Goal: Information Seeking & Learning: Learn about a topic

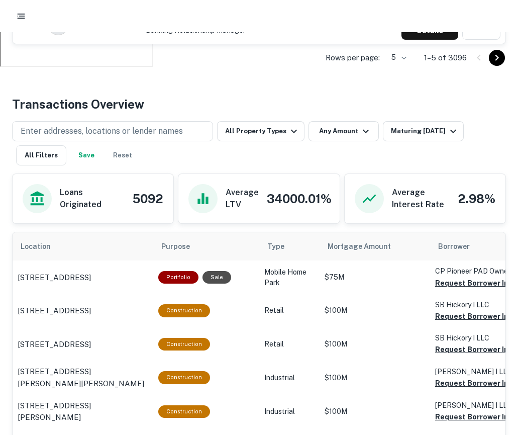
scroll to position [454, 0]
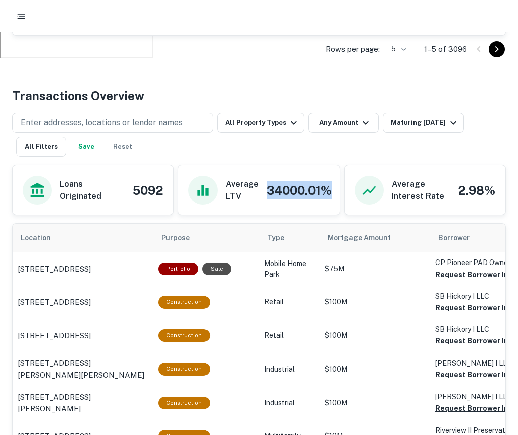
drag, startPoint x: 337, startPoint y: 196, endPoint x: 237, endPoint y: 196, distance: 100.5
click at [237, 196] on div "Average LTV 34000.01%" at bounding box center [258, 189] width 161 height 49
click at [210, 151] on div "Enter addresses, locations or lender names All Property Types Any Amount Maturi…" at bounding box center [259, 135] width 494 height 44
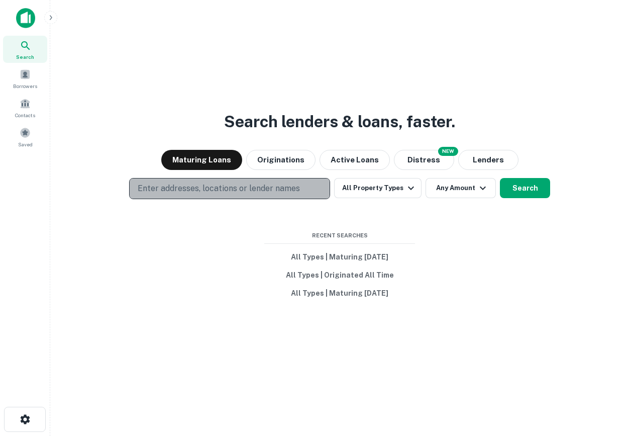
click at [212, 188] on p "Enter addresses, locations or lender names" at bounding box center [219, 188] width 162 height 12
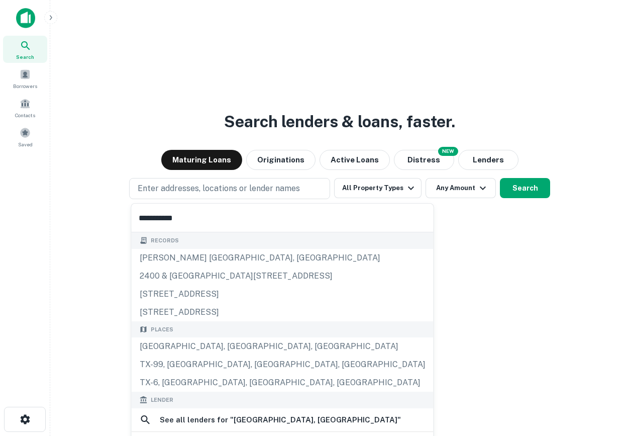
type input "**********"
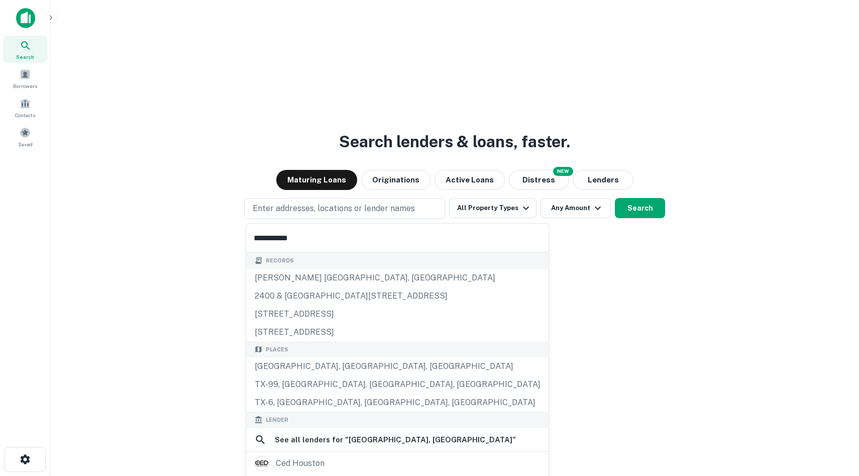
click at [350, 127] on div "Search lenders & loans, faster. Maturing Loans Originations Active Loans NEW Di…" at bounding box center [454, 262] width 793 height 476
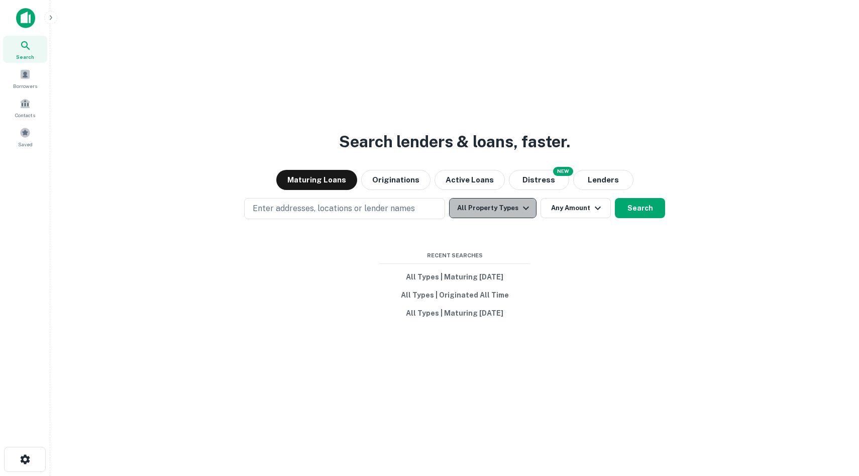
click at [520, 202] on icon "button" at bounding box center [526, 208] width 12 height 12
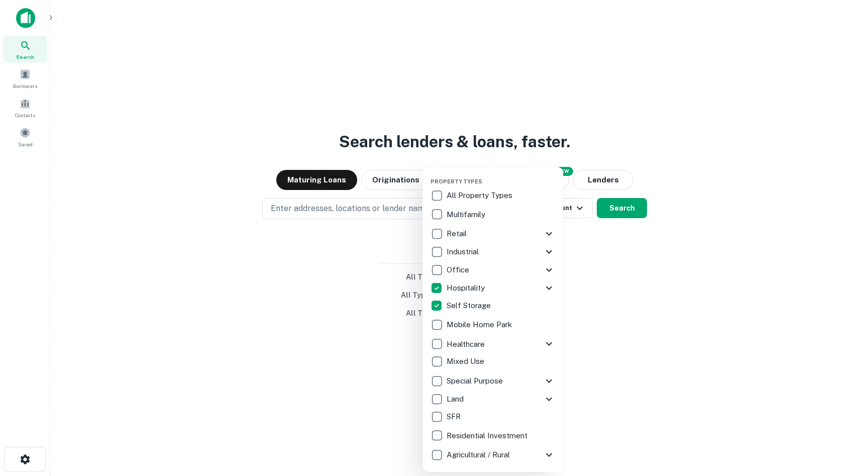
click at [629, 296] on div at bounding box center [429, 238] width 859 height 476
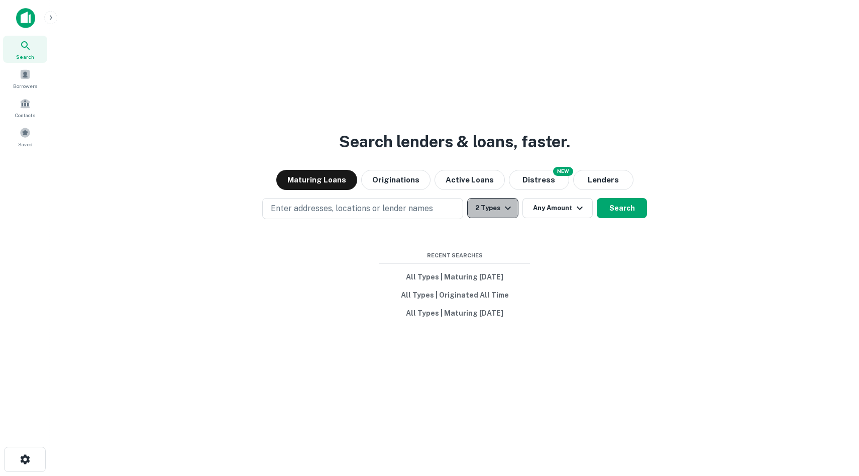
click at [500, 201] on button "2 Types" at bounding box center [492, 208] width 51 height 20
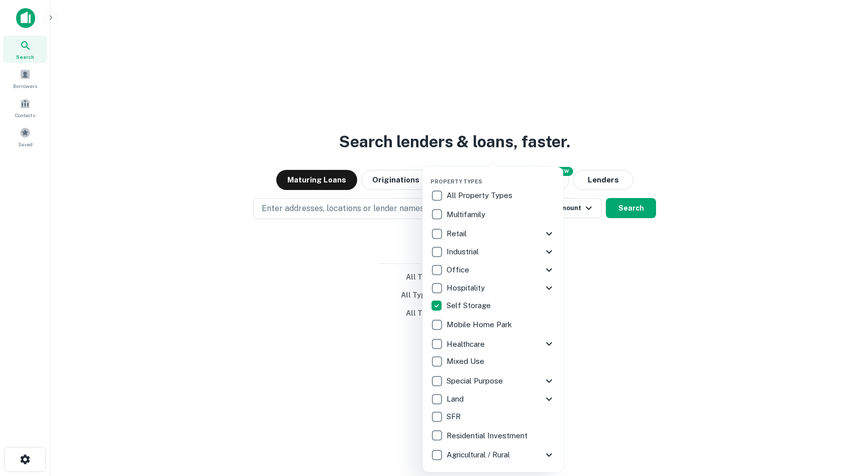
click at [613, 307] on div at bounding box center [429, 238] width 859 height 476
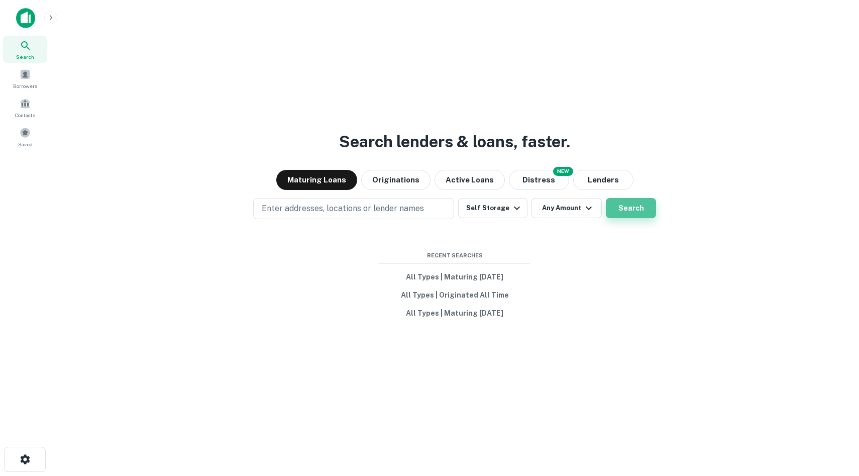
click at [622, 207] on button "Search" at bounding box center [631, 208] width 50 height 20
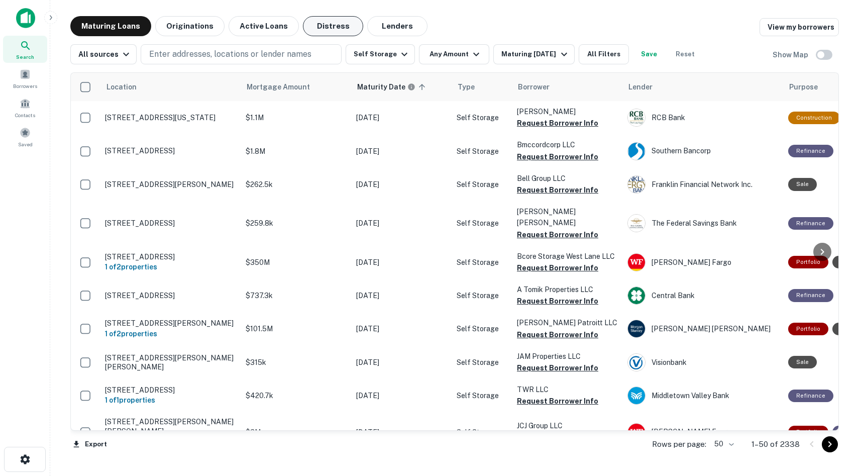
click at [311, 30] on button "Distress" at bounding box center [333, 26] width 60 height 20
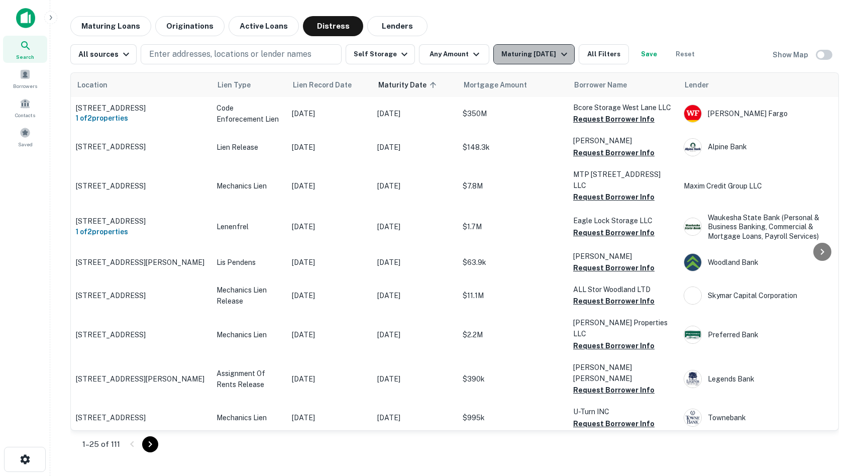
click at [512, 54] on div "Maturing In 1 Year" at bounding box center [535, 54] width 68 height 12
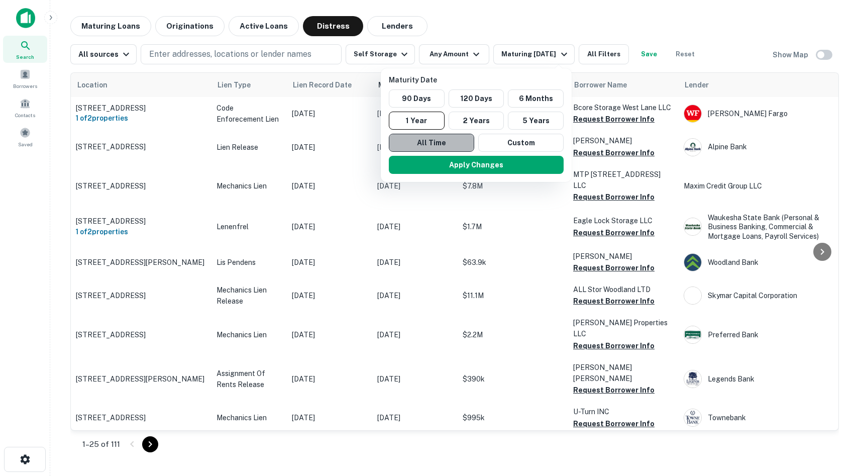
click at [424, 144] on button "All Time" at bounding box center [431, 143] width 85 height 18
click at [455, 163] on button "Apply Changes" at bounding box center [476, 165] width 175 height 18
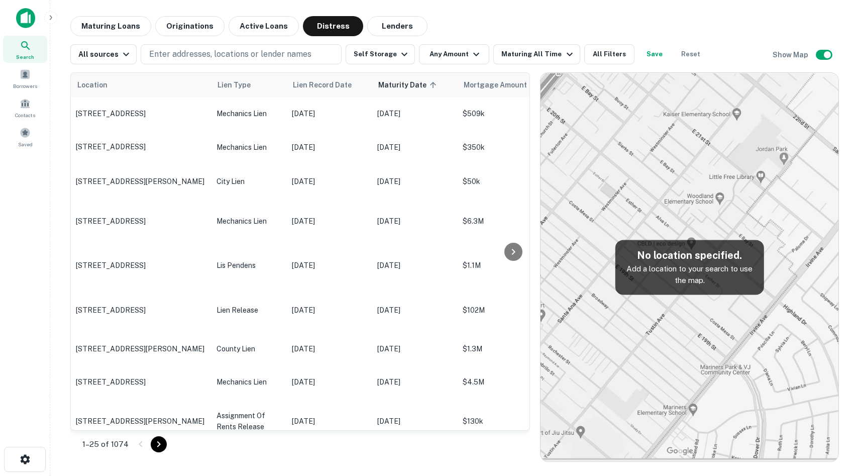
click at [593, 209] on img at bounding box center [690, 267] width 298 height 388
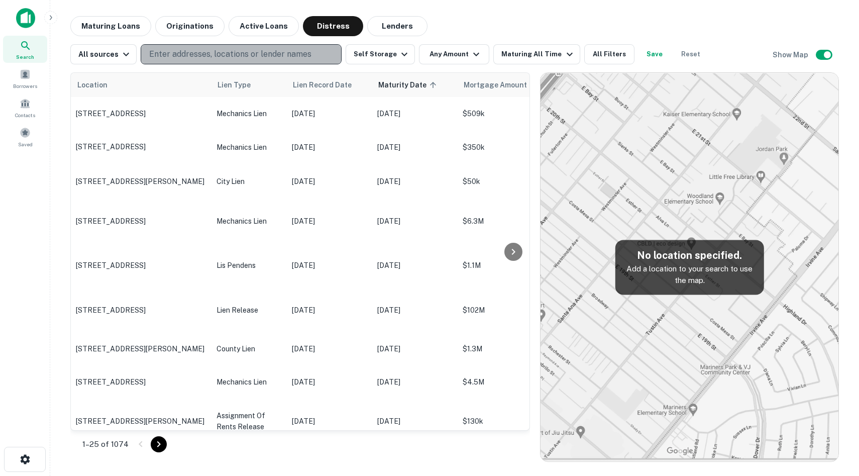
click at [239, 50] on p "Enter addresses, locations or lender names" at bounding box center [230, 54] width 162 height 12
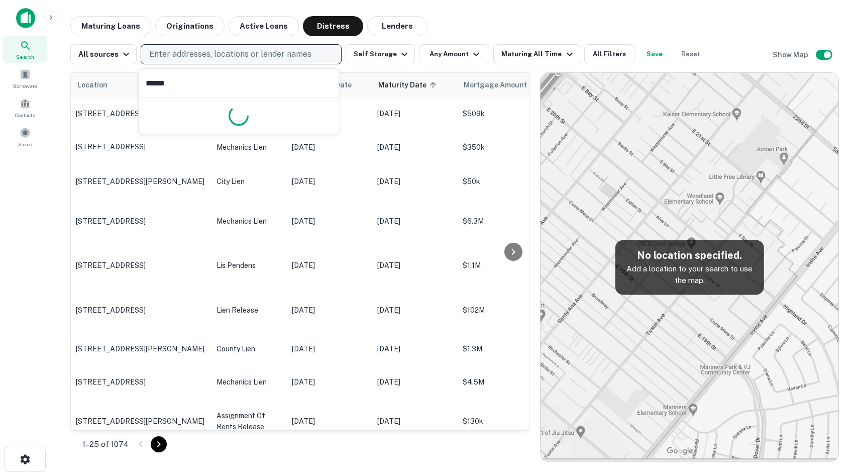
type input "*******"
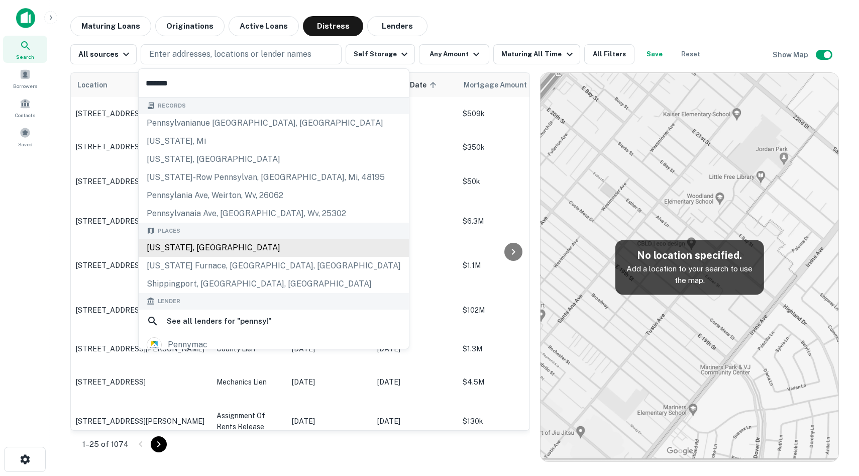
click at [173, 248] on div "Pennsylvania, USA" at bounding box center [274, 248] width 270 height 18
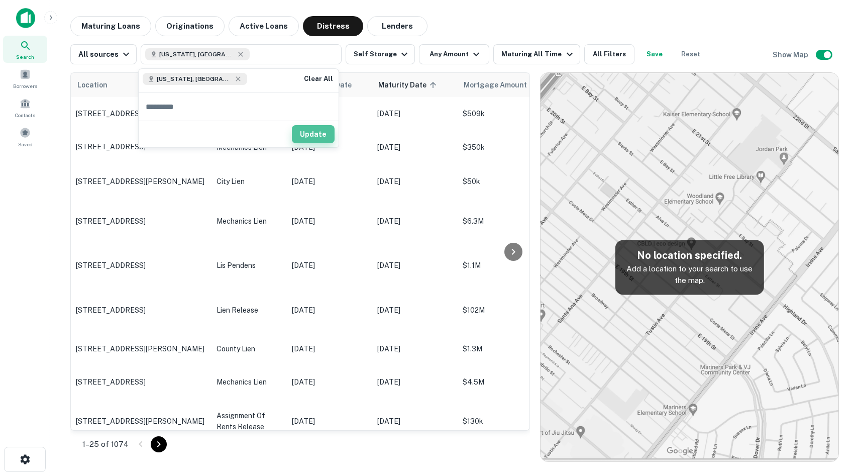
click at [320, 138] on button "Update" at bounding box center [313, 134] width 43 height 18
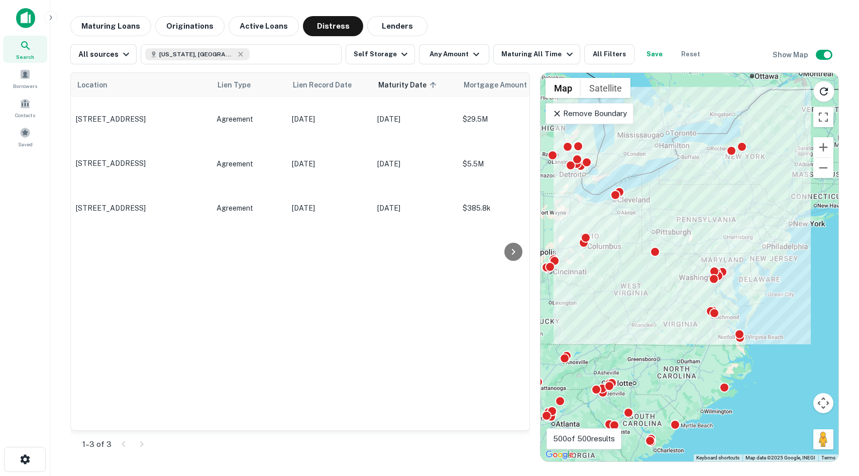
click at [604, 113] on p "Remove Boundary" at bounding box center [589, 114] width 75 height 12
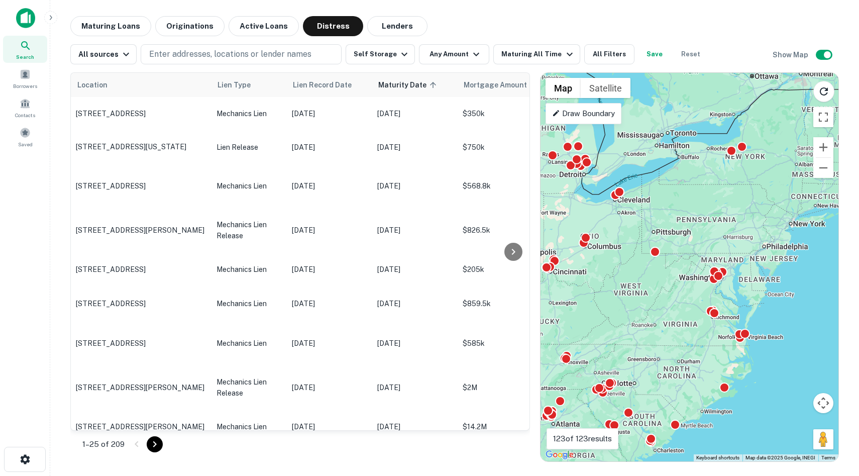
click at [608, 114] on p "Draw Boundary" at bounding box center [583, 114] width 63 height 12
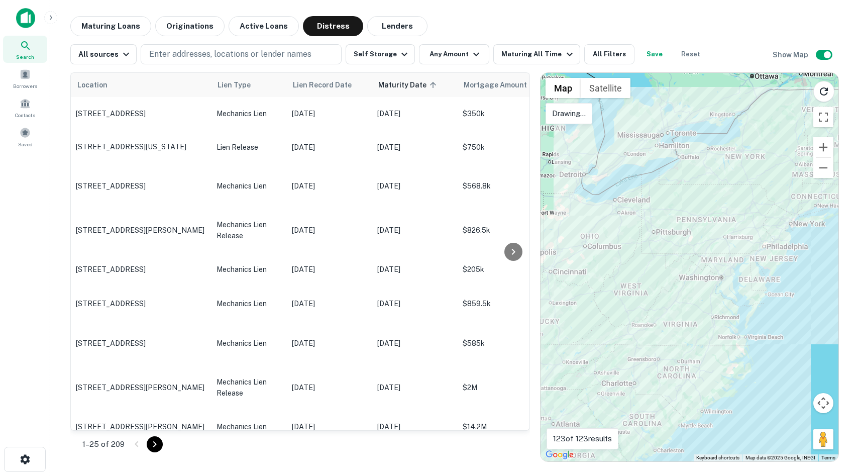
drag, startPoint x: 607, startPoint y: 114, endPoint x: 621, endPoint y: 117, distance: 14.3
click at [621, 117] on div at bounding box center [690, 267] width 298 height 388
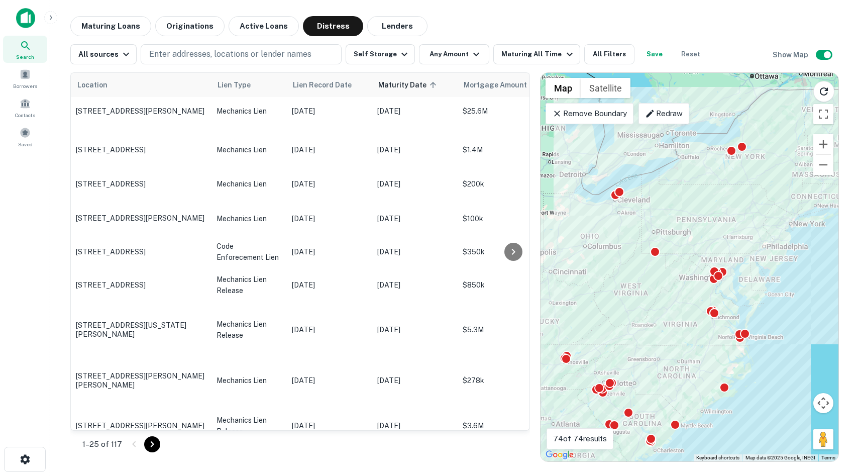
scroll to position [1476, 0]
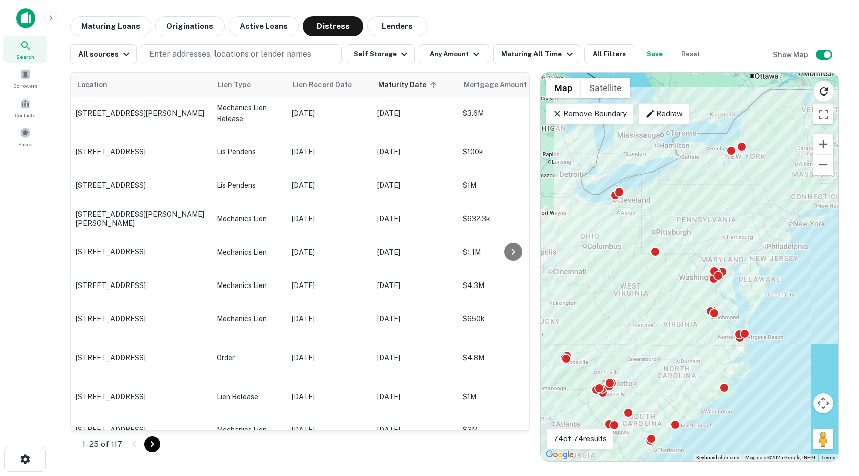
click at [620, 114] on p "Remove Boundary" at bounding box center [589, 114] width 75 height 12
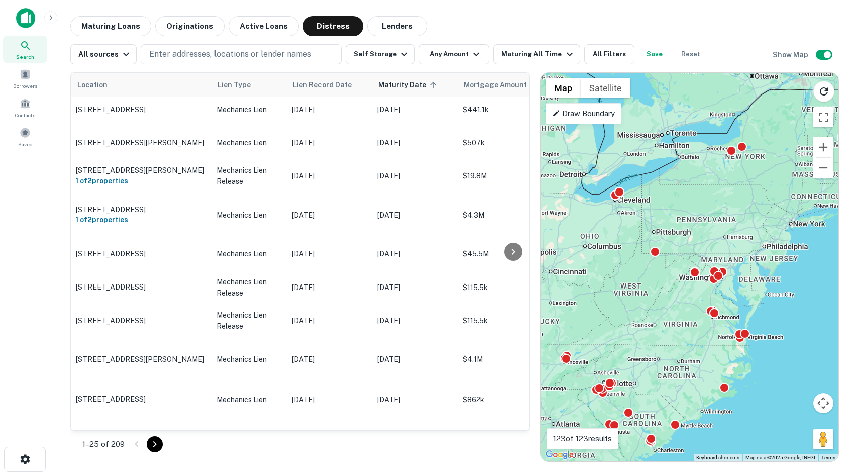
scroll to position [1461, 0]
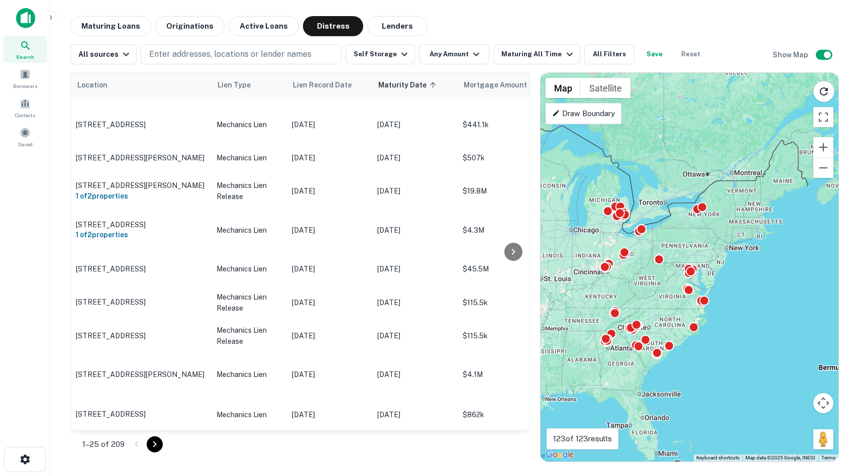
drag, startPoint x: 783, startPoint y: 262, endPoint x: 722, endPoint y: 267, distance: 61.5
click at [629, 267] on div "To activate drag with keyboard, press Alt + Enter. Once in keyboard drag state,…" at bounding box center [690, 267] width 298 height 388
click at [599, 112] on p "Draw Boundary" at bounding box center [583, 114] width 63 height 12
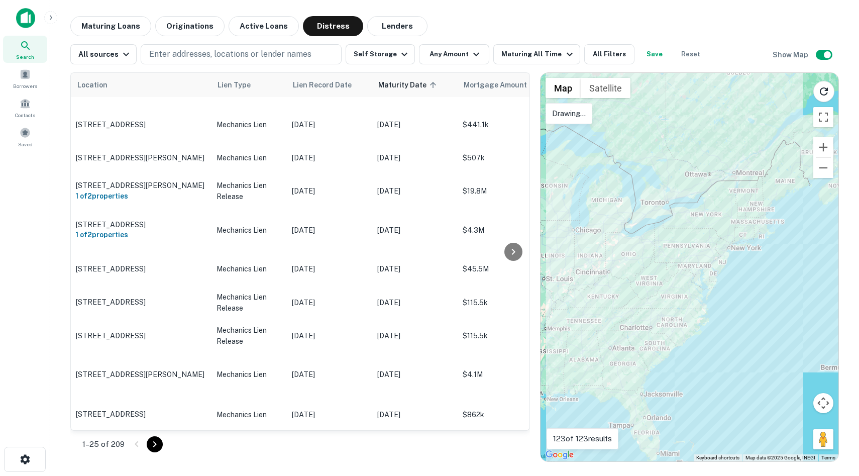
drag, startPoint x: 581, startPoint y: 256, endPoint x: 578, endPoint y: 203, distance: 52.8
click at [578, 203] on div at bounding box center [690, 267] width 298 height 388
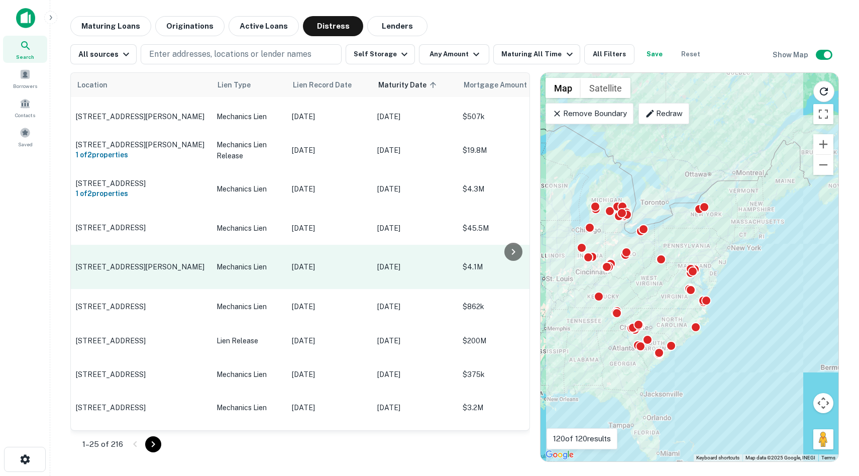
scroll to position [832, 0]
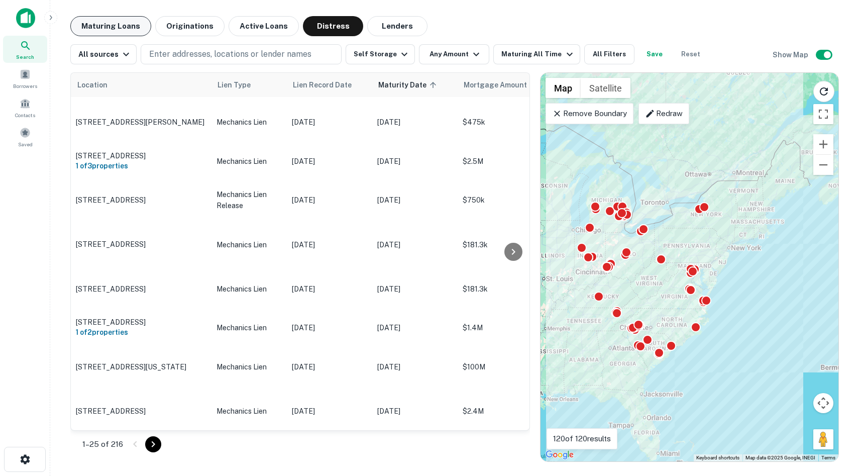
click at [131, 23] on button "Maturing Loans" at bounding box center [110, 26] width 81 height 20
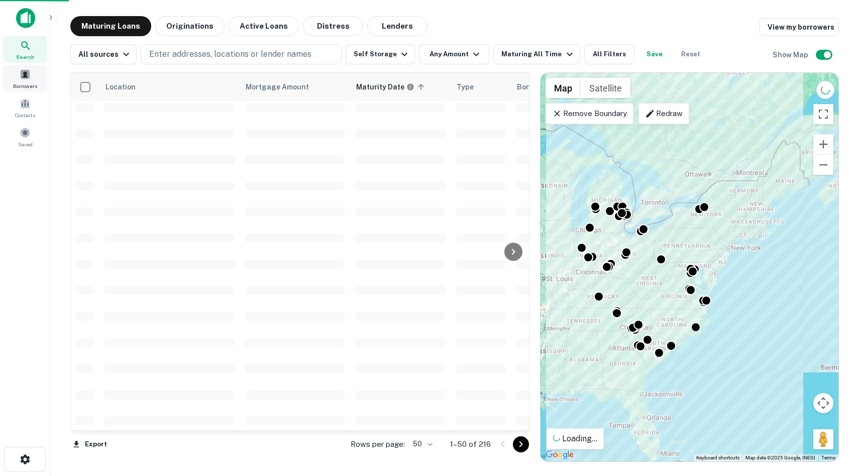
scroll to position [777, 0]
click at [26, 51] on icon at bounding box center [26, 46] width 12 height 12
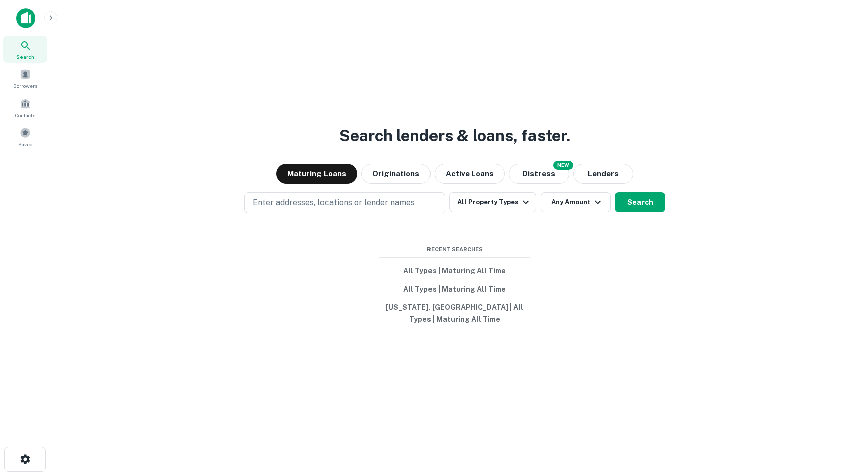
click at [22, 13] on img at bounding box center [25, 18] width 19 height 20
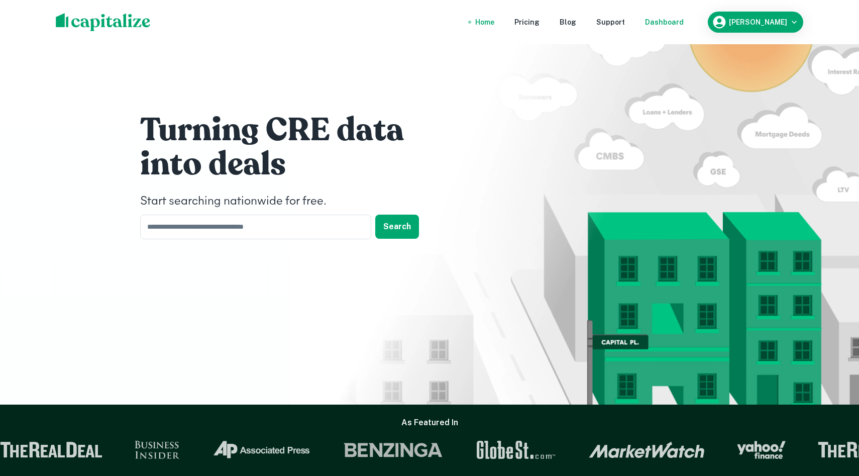
click at [684, 17] on div "Dashboard" at bounding box center [664, 22] width 39 height 11
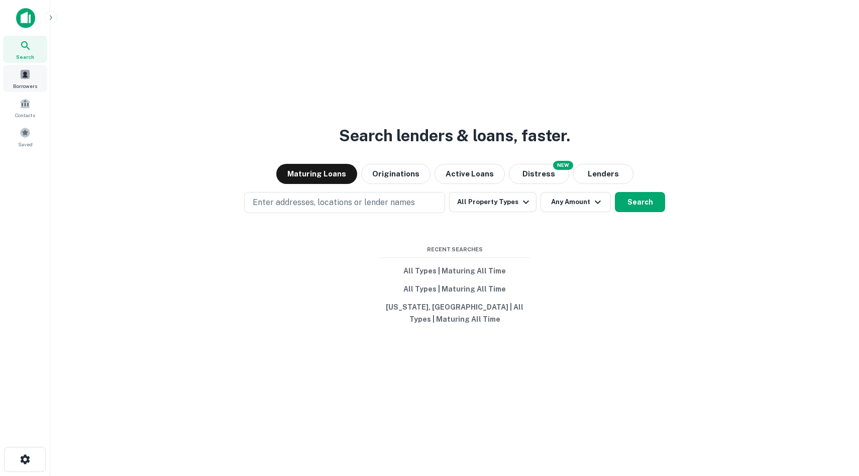
click at [27, 70] on span at bounding box center [25, 74] width 11 height 11
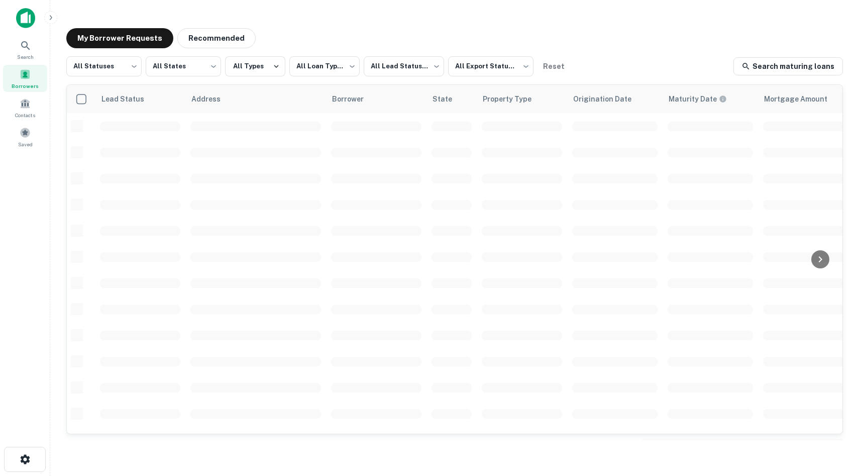
scroll to position [12, 0]
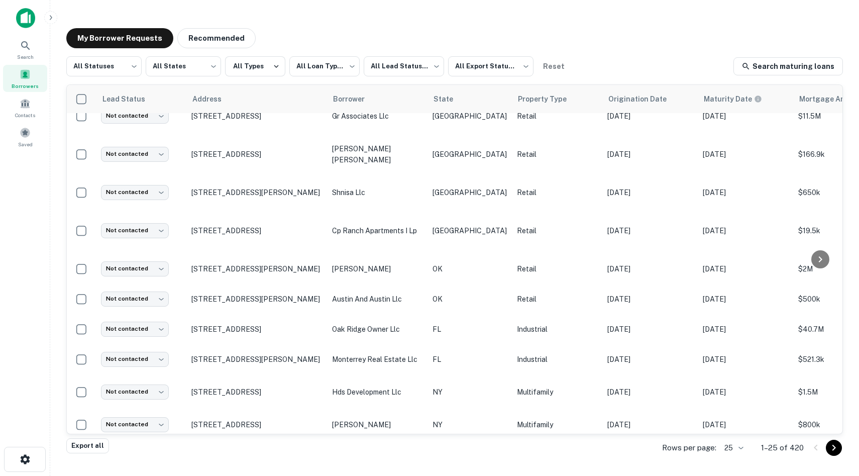
click at [30, 11] on img at bounding box center [25, 18] width 19 height 20
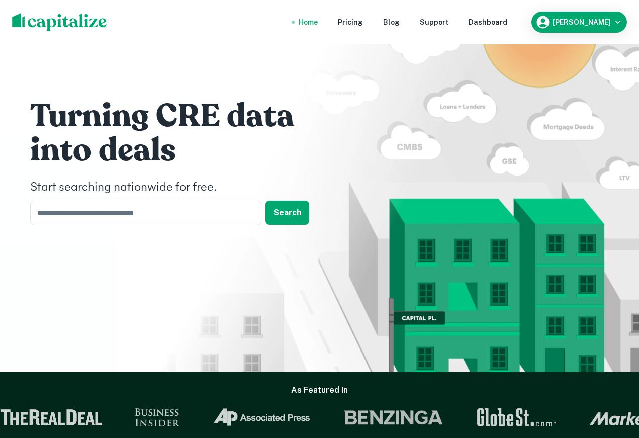
click at [493, 25] on nav "Home Pricing Blog Support Dashboard" at bounding box center [402, 22] width 241 height 22
click at [502, 21] on div "Dashboard" at bounding box center [487, 22] width 39 height 11
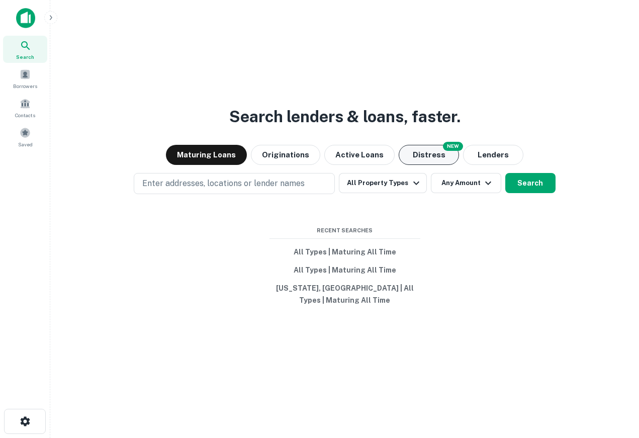
click at [420, 148] on button "Distress" at bounding box center [428, 155] width 60 height 20
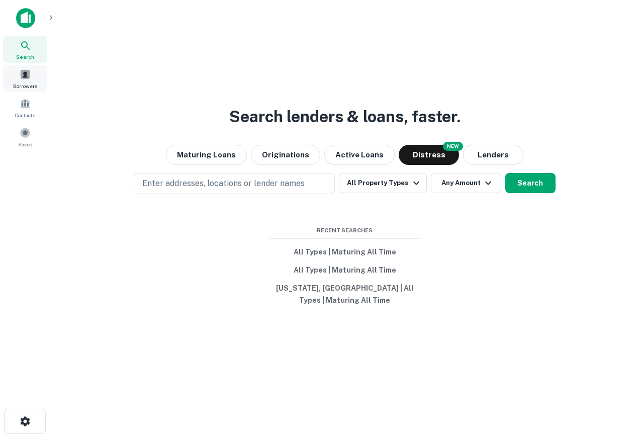
click at [23, 78] on span at bounding box center [25, 74] width 11 height 11
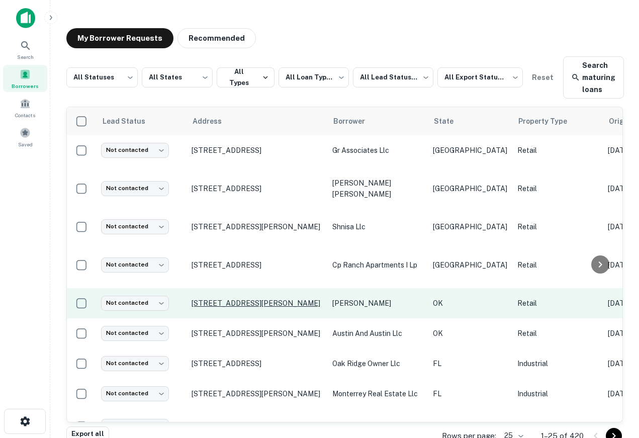
click at [263, 307] on p "[STREET_ADDRESS][PERSON_NAME]" at bounding box center [256, 302] width 131 height 9
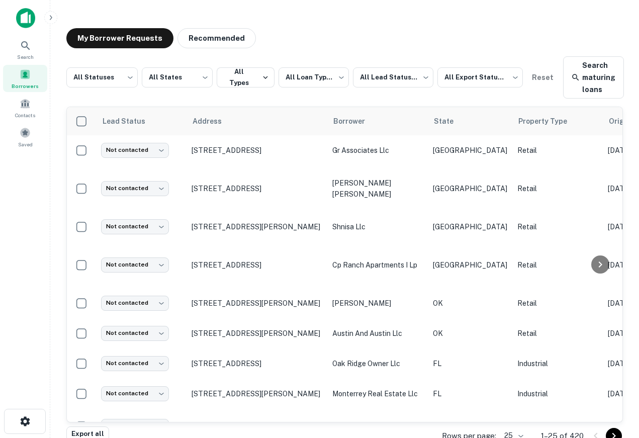
click at [44, 24] on div at bounding box center [66, 18] width 100 height 20
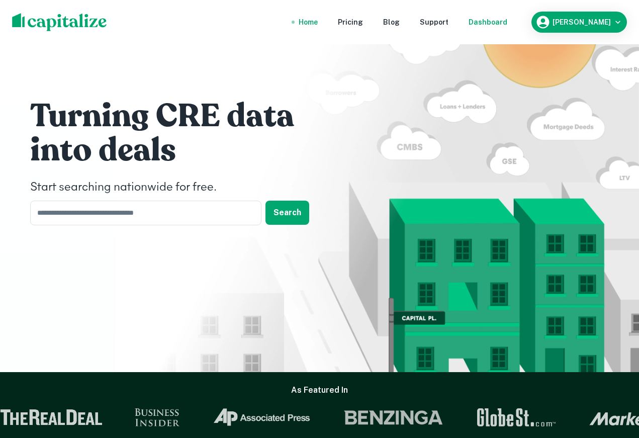
click at [510, 16] on nav "Home Pricing Blog Support Dashboard" at bounding box center [402, 22] width 241 height 22
click at [507, 20] on div "Dashboard" at bounding box center [487, 22] width 39 height 11
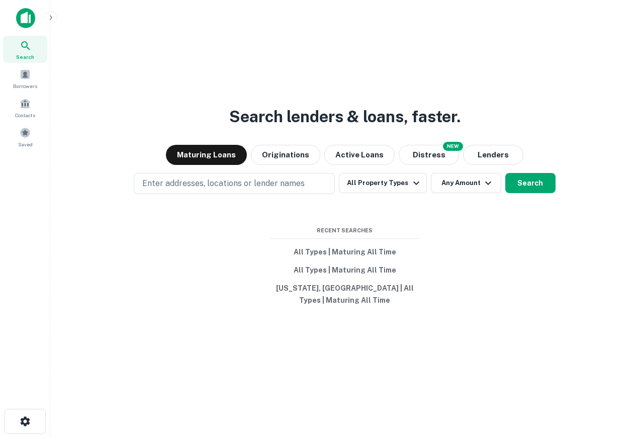
click at [52, 18] on icon "button" at bounding box center [51, 18] width 8 height 8
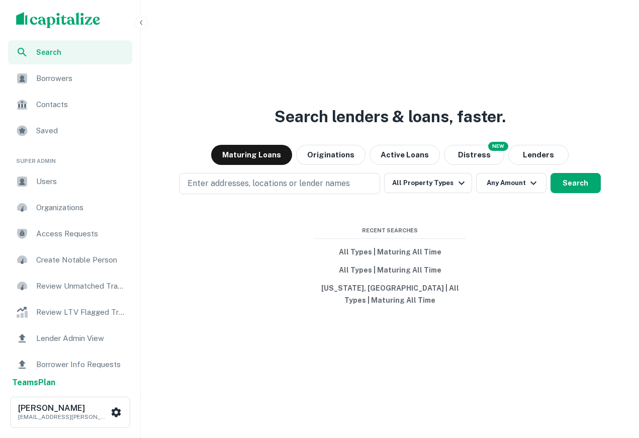
click at [63, 179] on span "Users" at bounding box center [81, 181] width 90 height 12
click at [67, 178] on span "Users" at bounding box center [81, 181] width 90 height 12
click at [137, 22] on icon "button" at bounding box center [141, 23] width 8 height 8
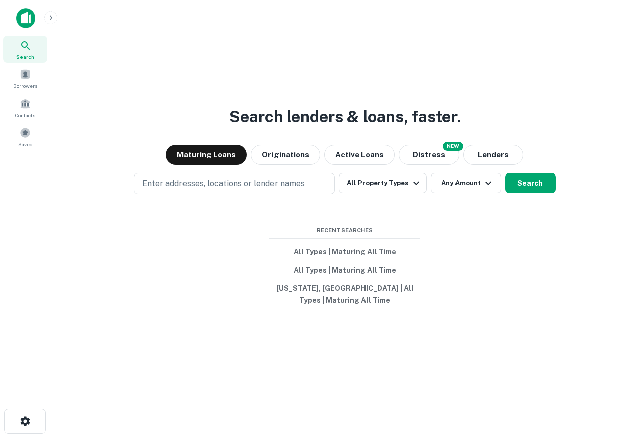
click at [50, 15] on icon "button" at bounding box center [51, 18] width 8 height 8
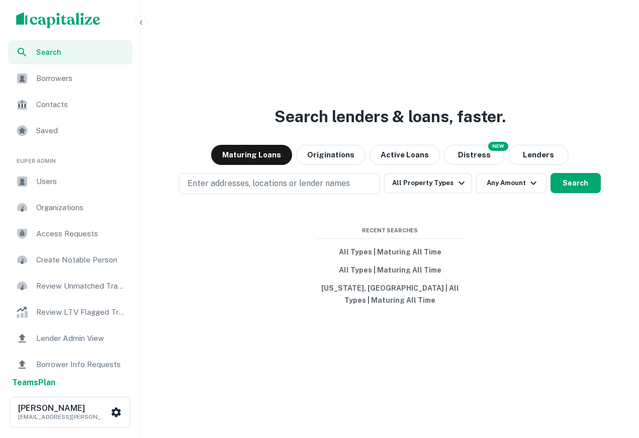
click at [49, 53] on span "Search" at bounding box center [81, 52] width 90 height 11
click at [52, 179] on span "Users" at bounding box center [81, 181] width 90 height 12
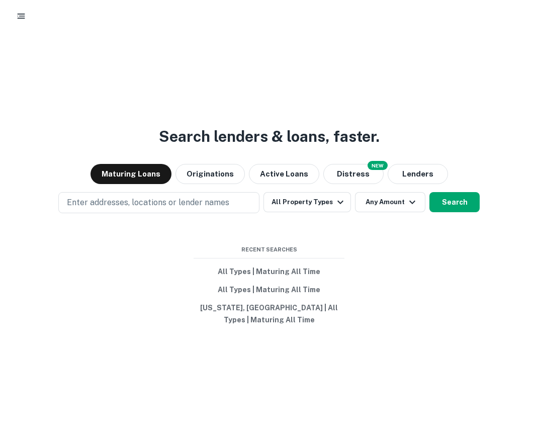
click at [536, 27] on div at bounding box center [269, 16] width 538 height 32
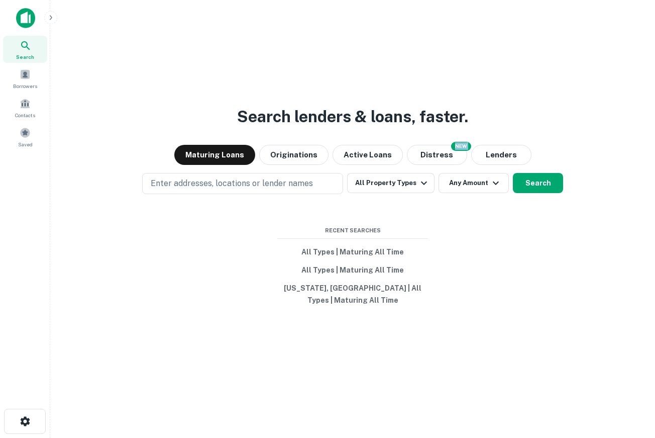
drag, startPoint x: 209, startPoint y: 132, endPoint x: 561, endPoint y: 158, distance: 352.7
click at [537, 158] on div "Search lenders & loans, faster. Maturing Loans Originations Active Loans NEW Di…" at bounding box center [352, 243] width 589 height 438
drag, startPoint x: 529, startPoint y: 132, endPoint x: 157, endPoint y: 129, distance: 371.9
click at [157, 129] on div "Search lenders & loans, faster. Maturing Loans Originations Active Loans NEW Di…" at bounding box center [352, 243] width 589 height 438
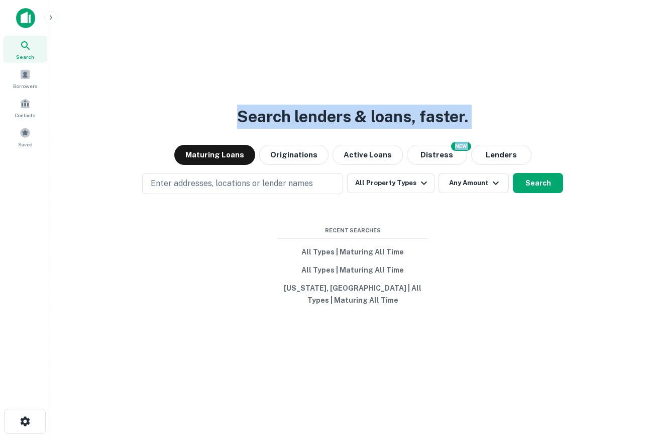
drag, startPoint x: 601, startPoint y: 226, endPoint x: 22, endPoint y: -80, distance: 655.5
click at [22, 0] on html "Search Borrowers Contacts Saved Search lenders & loans, faster. Maturing Loans …" at bounding box center [327, 219] width 655 height 438
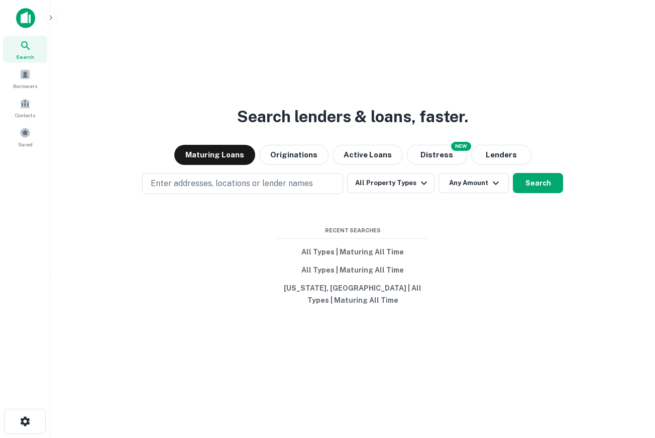
click at [124, 16] on div "Search lenders & loans, faster. Maturing Loans Originations Active Loans NEW Di…" at bounding box center [352, 235] width 589 height 438
drag, startPoint x: 171, startPoint y: 82, endPoint x: 736, endPoint y: 142, distance: 568.5
click at [537, 142] on html "Search Borrowers Contacts Saved Search lenders & loans, faster. Maturing Loans …" at bounding box center [327, 219] width 655 height 438
drag, startPoint x: 616, startPoint y: 165, endPoint x: 399, endPoint y: 132, distance: 219.2
click at [399, 132] on div "Search lenders & loans, faster. Maturing Loans Originations Active Loans NEW Di…" at bounding box center [352, 243] width 589 height 438
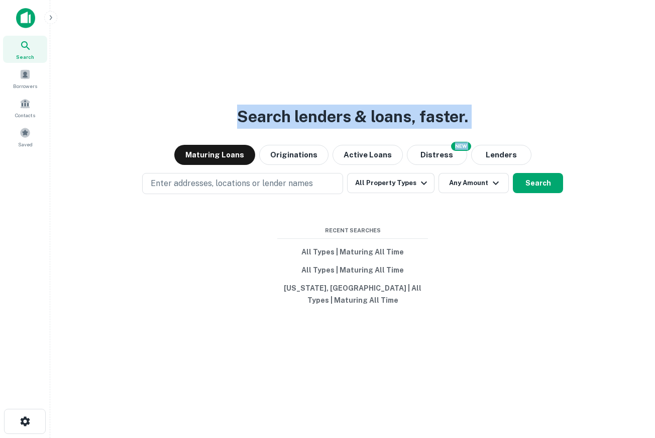
drag, startPoint x: 239, startPoint y: 104, endPoint x: 599, endPoint y: 199, distance: 372.7
click at [537, 199] on div "Search lenders & loans, faster. Maturing Loans Originations Active Loans NEW Di…" at bounding box center [352, 243] width 589 height 438
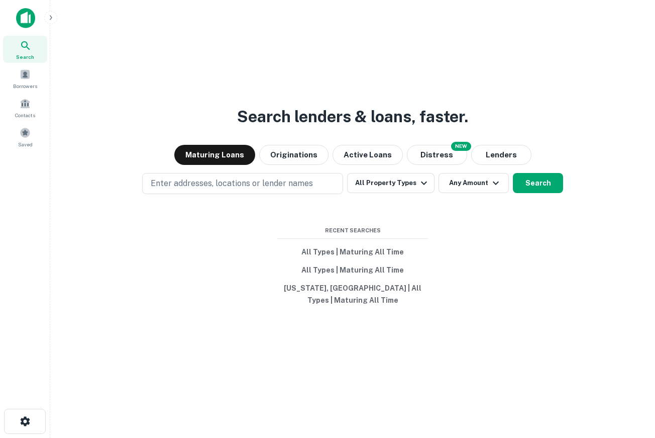
click at [537, 143] on div "Search lenders & loans, faster. Maturing Loans Originations Active Loans NEW Di…" at bounding box center [352, 243] width 589 height 438
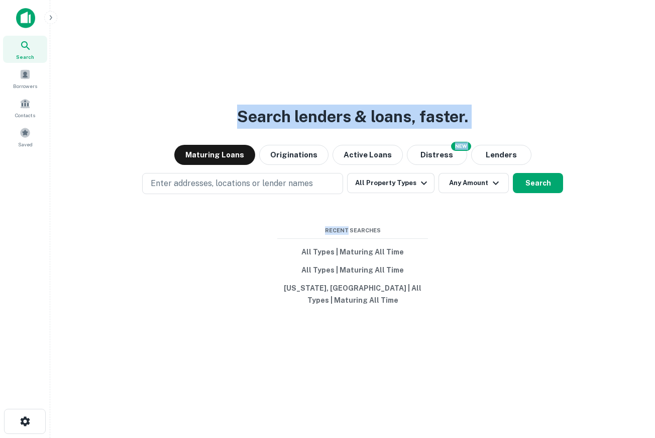
drag, startPoint x: 537, startPoint y: 143, endPoint x: 95, endPoint y: 94, distance: 443.8
click at [95, 94] on div "Search lenders & loans, faster. Maturing Loans Originations Active Loans NEW Di…" at bounding box center [352, 243] width 589 height 438
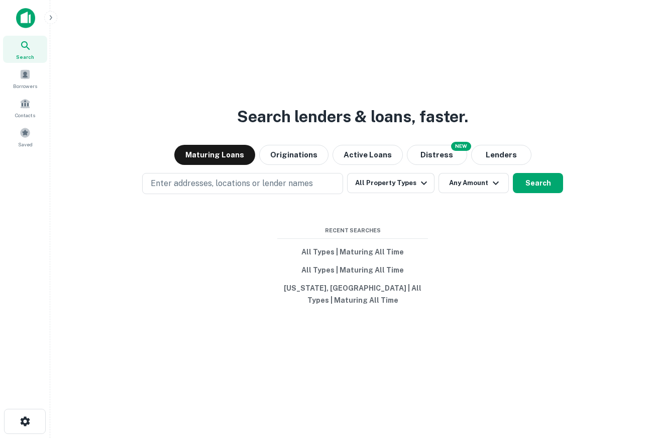
click at [233, 132] on div "Search lenders & loans, faster. Maturing Loans Originations Active Loans NEW Di…" at bounding box center [352, 243] width 589 height 438
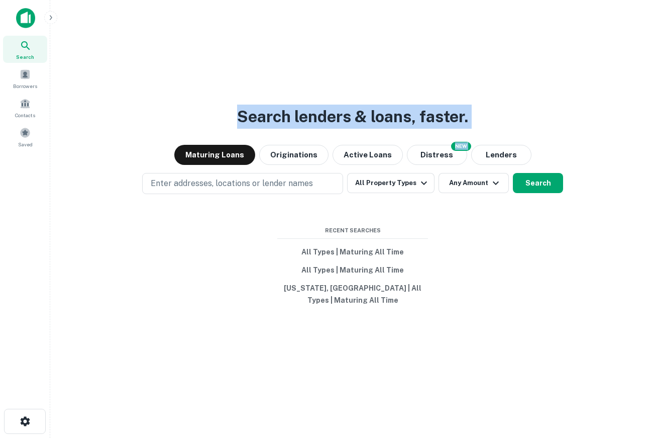
drag, startPoint x: 228, startPoint y: 114, endPoint x: 516, endPoint y: 218, distance: 306.4
click at [516, 218] on div "Search lenders & loans, faster. Maturing Loans Originations Active Loans NEW Di…" at bounding box center [352, 243] width 589 height 438
drag, startPoint x: 512, startPoint y: 345, endPoint x: 275, endPoint y: 84, distance: 352.5
click at [275, 84] on div "Search lenders & loans, faster. Maturing Loans Originations Active Loans NEW Di…" at bounding box center [352, 243] width 589 height 438
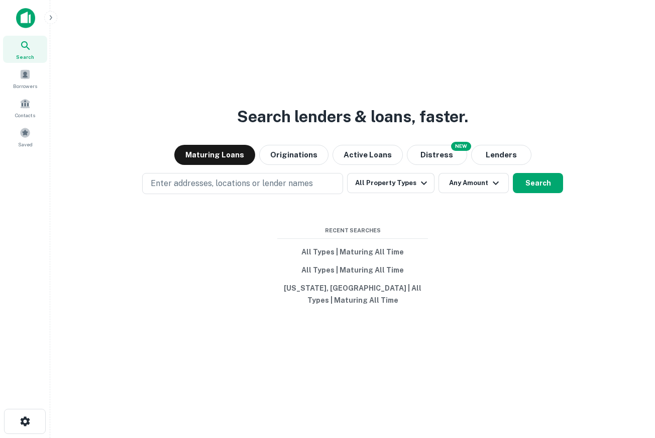
click at [226, 87] on div "Search lenders & loans, faster. Maturing Loans Originations Active Loans NEW Di…" at bounding box center [352, 243] width 589 height 438
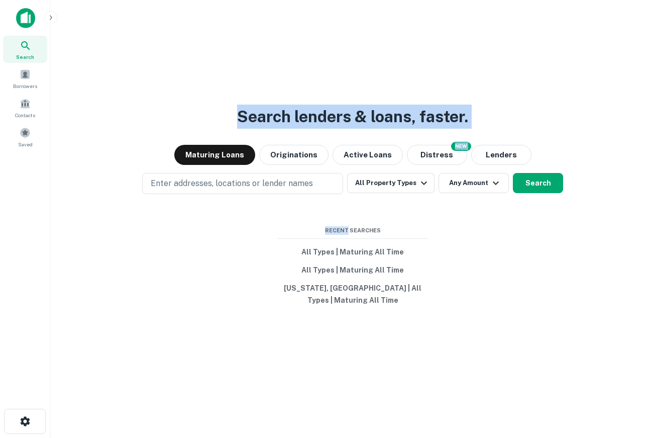
drag, startPoint x: 226, startPoint y: 87, endPoint x: 396, endPoint y: 228, distance: 220.6
click at [396, 228] on div "Search lenders & loans, faster. Maturing Loans Originations Active Loans NEW Di…" at bounding box center [352, 243] width 589 height 438
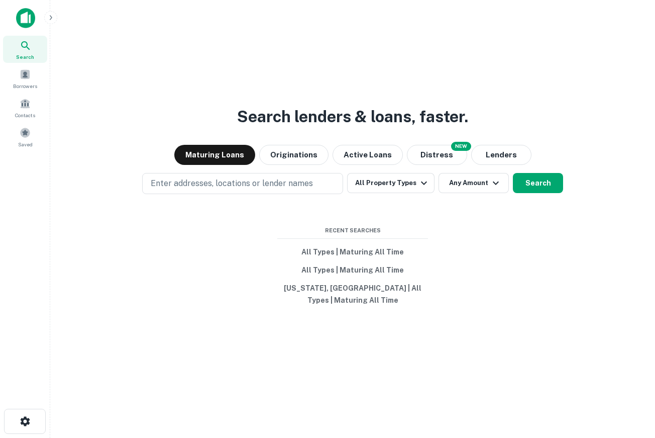
click at [390, 337] on div "Search lenders & loans, faster. Maturing Loans Originations Active Loans NEW Di…" at bounding box center [352, 243] width 589 height 438
drag, startPoint x: 386, startPoint y: 331, endPoint x: 281, endPoint y: 148, distance: 211.1
click at [281, 148] on div "Search lenders & loans, faster. Maturing Loans Originations Active Loans NEW Di…" at bounding box center [352, 243] width 589 height 438
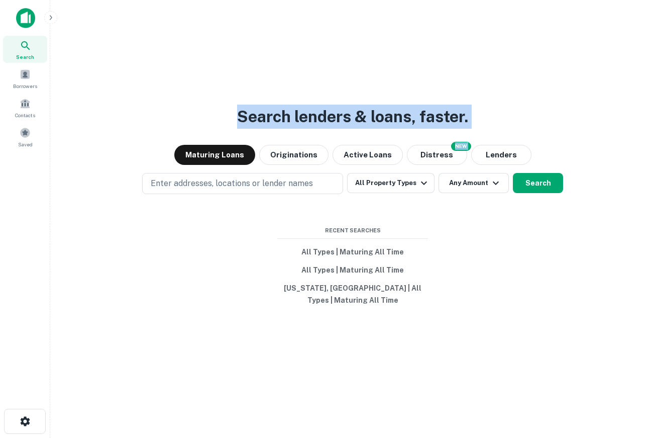
drag, startPoint x: 212, startPoint y: 85, endPoint x: 642, endPoint y: 190, distance: 442.7
click at [537, 190] on div "Search lenders & loans, faster. Maturing Loans Originations Active Loans NEW Di…" at bounding box center [352, 243] width 589 height 438
click at [536, 108] on div "Search lenders & loans, faster. Maturing Loans Originations Active Loans NEW Di…" at bounding box center [352, 243] width 589 height 438
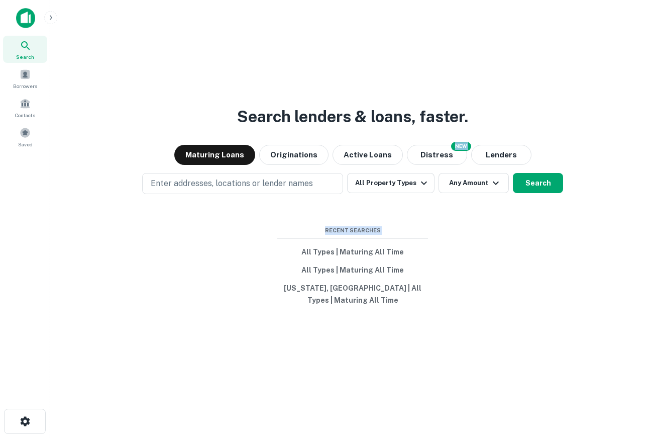
drag, startPoint x: 515, startPoint y: 331, endPoint x: 206, endPoint y: 141, distance: 362.3
click at [206, 141] on div "Search lenders & loans, faster. Maturing Loans Originations Active Loans NEW Di…" at bounding box center [352, 243] width 589 height 438
click at [451, 272] on div "Search lenders & loans, faster. Maturing Loans Originations Active Loans NEW Di…" at bounding box center [352, 243] width 589 height 438
drag, startPoint x: 428, startPoint y: 340, endPoint x: 203, endPoint y: 134, distance: 305.2
click at [202, 133] on div "Search lenders & loans, faster. Maturing Loans Originations Active Loans NEW Di…" at bounding box center [352, 243] width 589 height 438
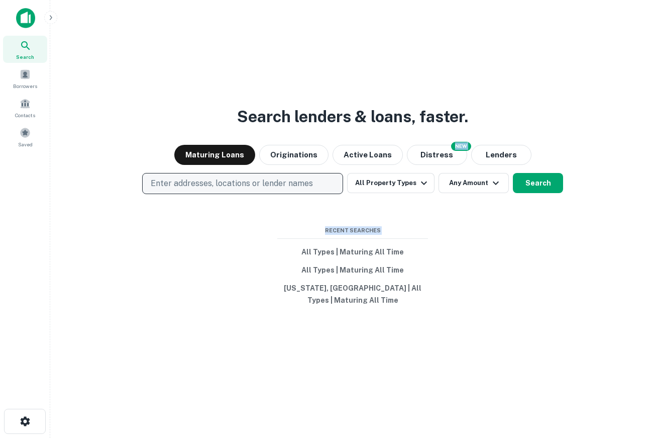
click at [226, 186] on p "Enter addresses, locations or lender names" at bounding box center [232, 183] width 162 height 12
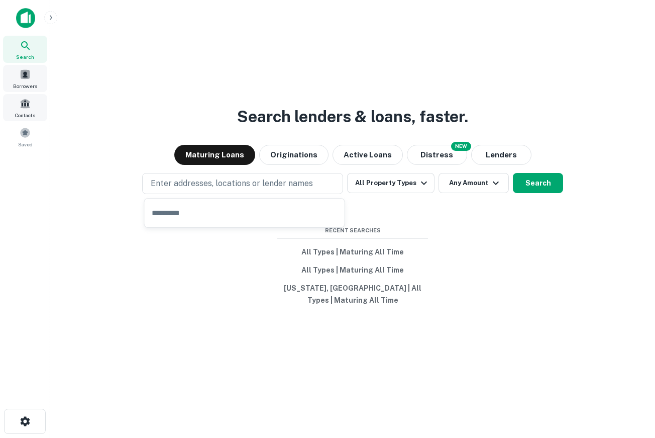
click at [21, 80] on div "Borrowers" at bounding box center [25, 78] width 44 height 27
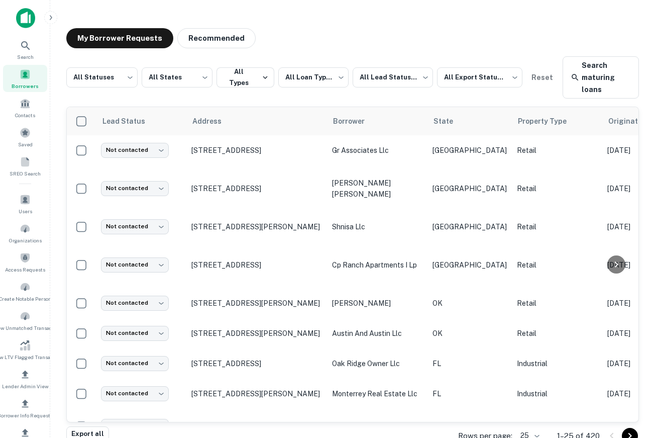
click at [50, 18] on icon "button" at bounding box center [51, 18] width 8 height 8
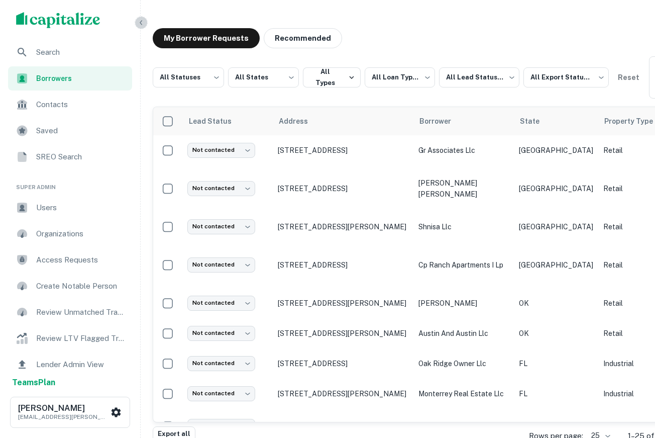
click at [139, 20] on icon "button" at bounding box center [141, 23] width 8 height 8
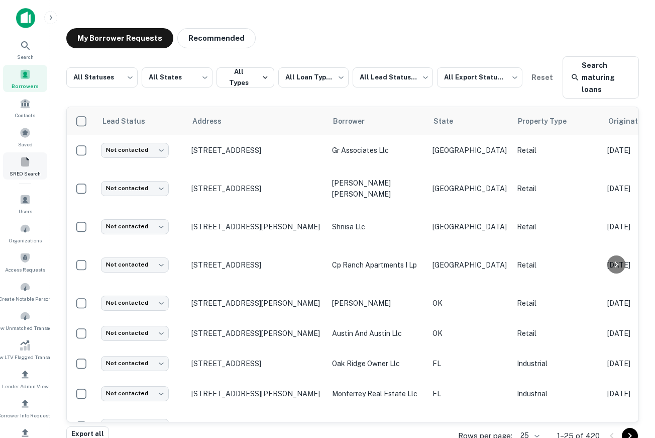
click at [20, 164] on span at bounding box center [25, 161] width 11 height 11
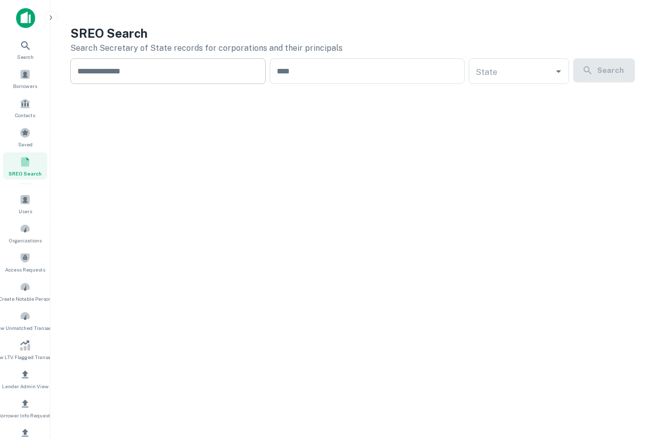
click at [211, 77] on input "text" at bounding box center [167, 71] width 195 height 26
click at [136, 77] on input "text" at bounding box center [167, 71] width 195 height 26
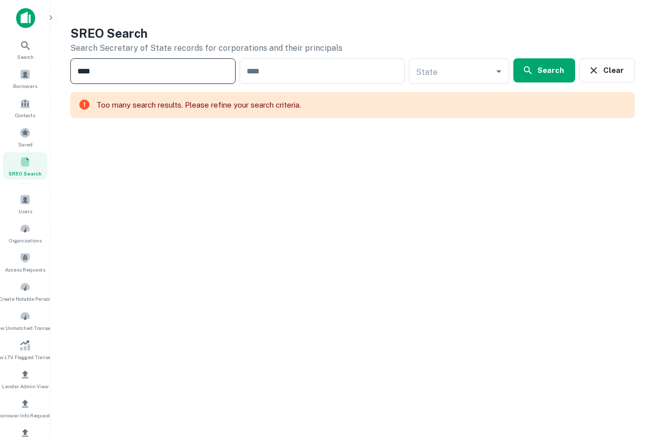
click at [182, 83] on input "****" at bounding box center [152, 71] width 165 height 26
type input "****"
click at [330, 67] on input "text" at bounding box center [322, 71] width 165 height 26
click at [438, 67] on input "State" at bounding box center [452, 71] width 76 height 17
click at [443, 74] on input "State" at bounding box center [452, 71] width 76 height 17
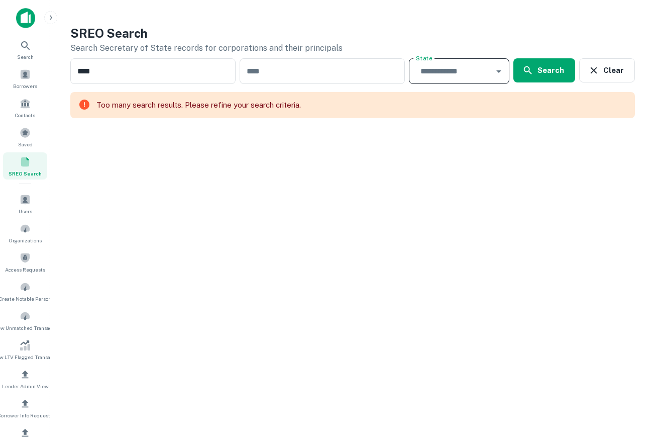
click at [452, 72] on input "State" at bounding box center [452, 71] width 76 height 17
type input "**********"
click at [549, 75] on button "Search" at bounding box center [545, 70] width 62 height 24
click at [169, 75] on input "****" at bounding box center [152, 71] width 165 height 26
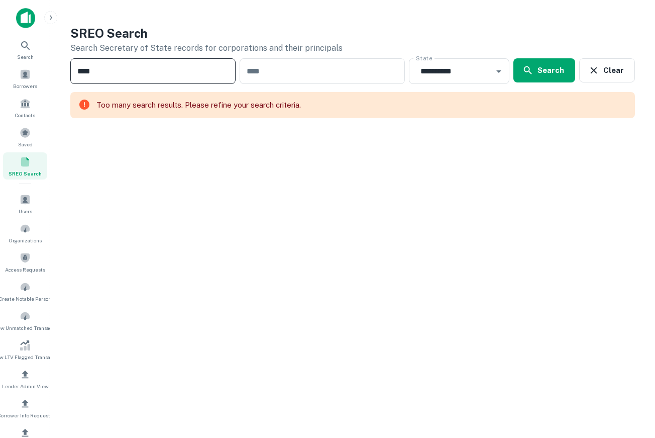
click at [169, 75] on input "****" at bounding box center [152, 71] width 165 height 26
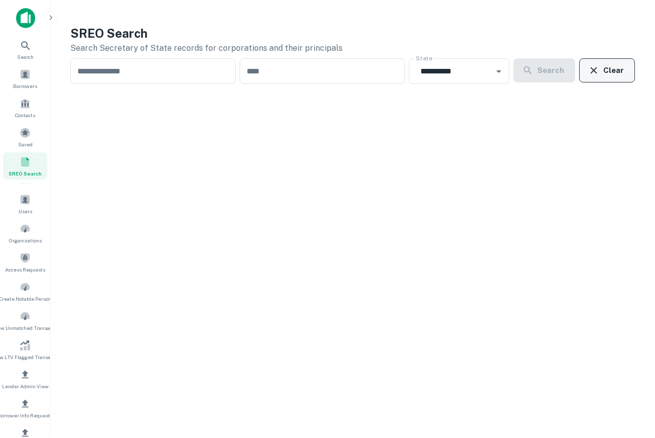
click at [598, 78] on button "Clear" at bounding box center [607, 70] width 56 height 24
click at [52, 16] on icon "button" at bounding box center [51, 18] width 8 height 8
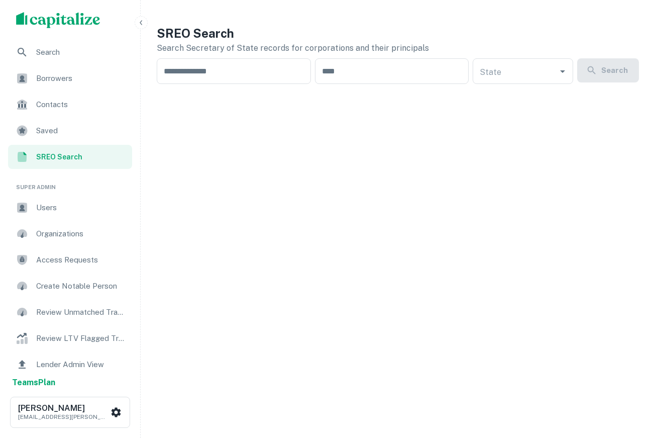
click at [143, 25] on icon "button" at bounding box center [141, 23] width 8 height 8
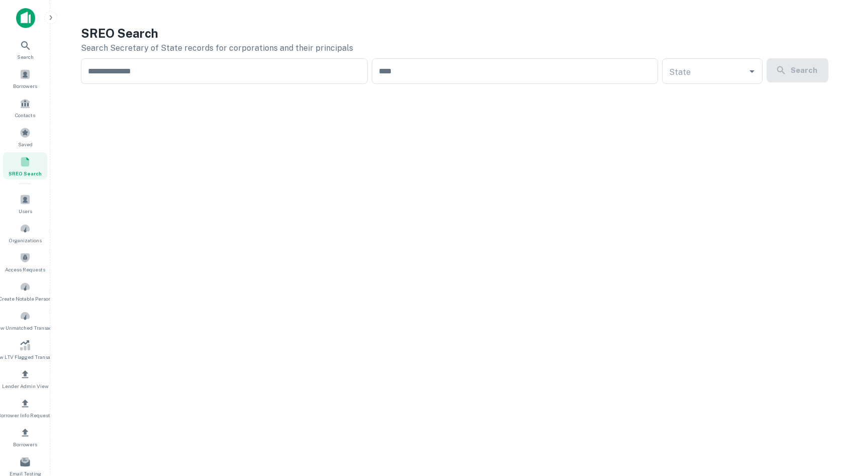
click at [49, 19] on icon "button" at bounding box center [51, 18] width 8 height 8
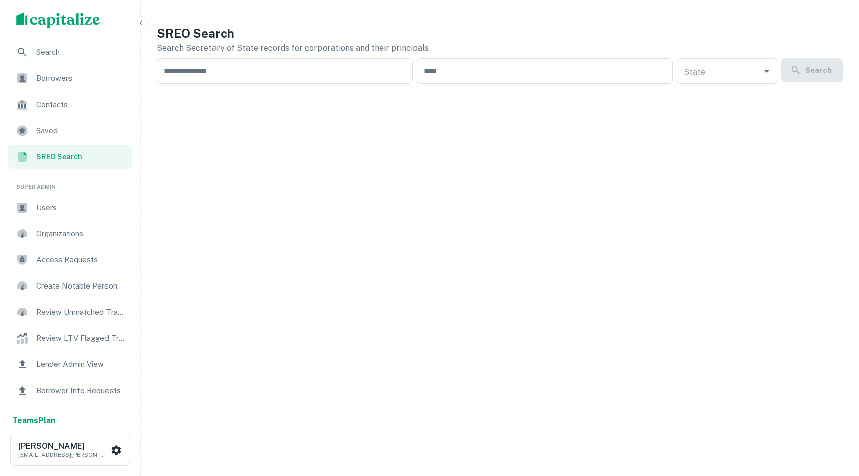
click at [137, 22] on icon "button" at bounding box center [141, 23] width 8 height 8
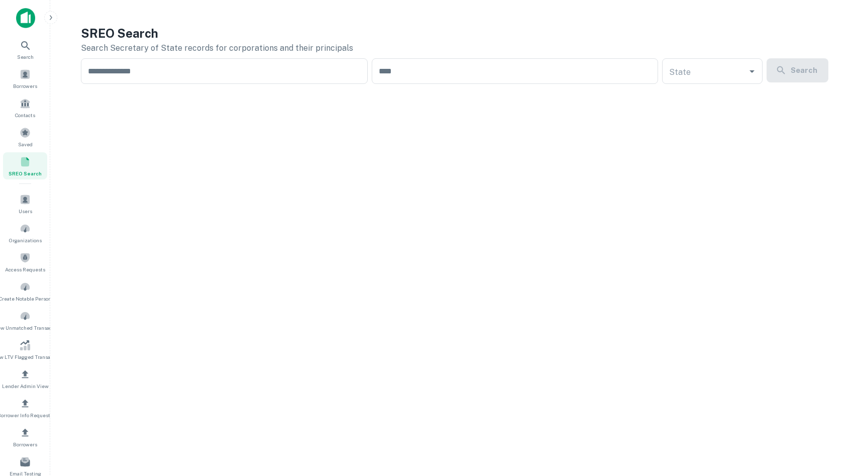
click at [24, 17] on img at bounding box center [25, 18] width 19 height 20
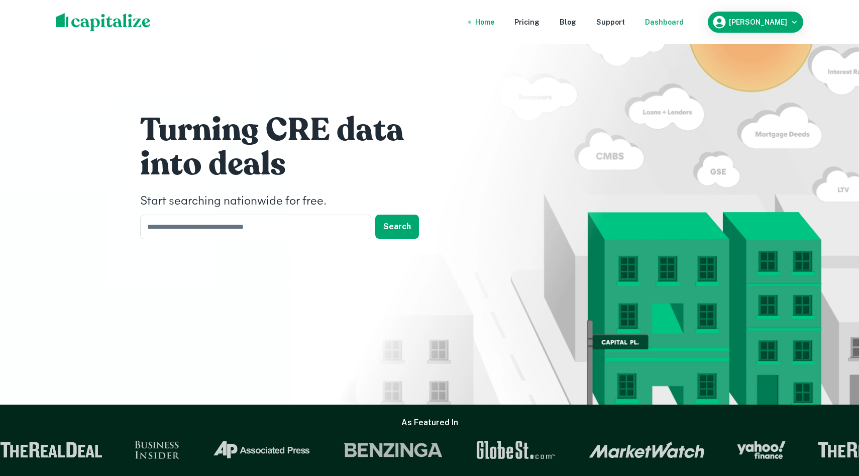
click at [673, 19] on div "Dashboard" at bounding box center [664, 22] width 39 height 11
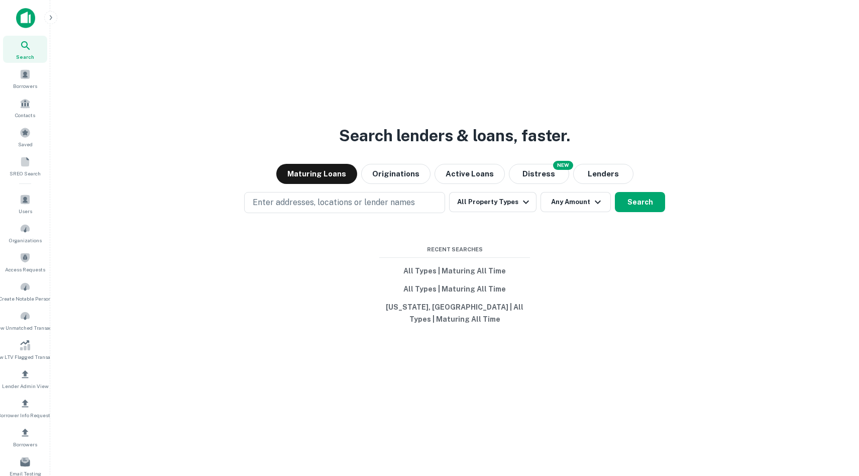
click at [55, 24] on main "Search lenders & loans, faster. Maturing Loans Originations Active Loans NEW Di…" at bounding box center [454, 238] width 809 height 476
click at [53, 19] on icon "button" at bounding box center [51, 18] width 8 height 8
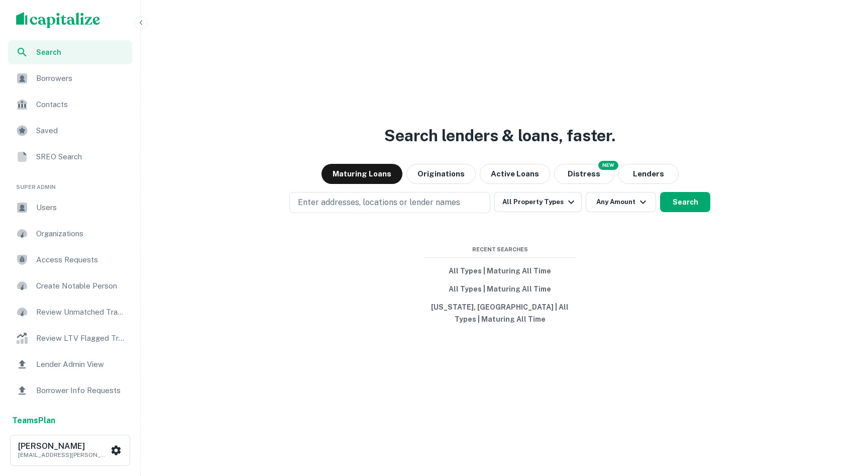
click at [141, 21] on icon "button" at bounding box center [141, 22] width 3 height 5
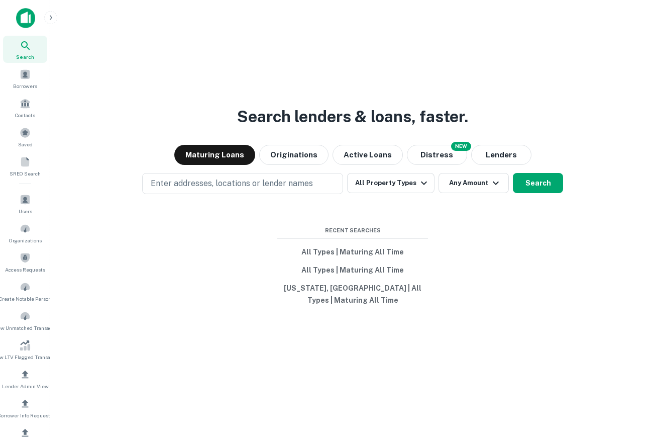
click at [47, 14] on icon "button" at bounding box center [51, 18] width 8 height 8
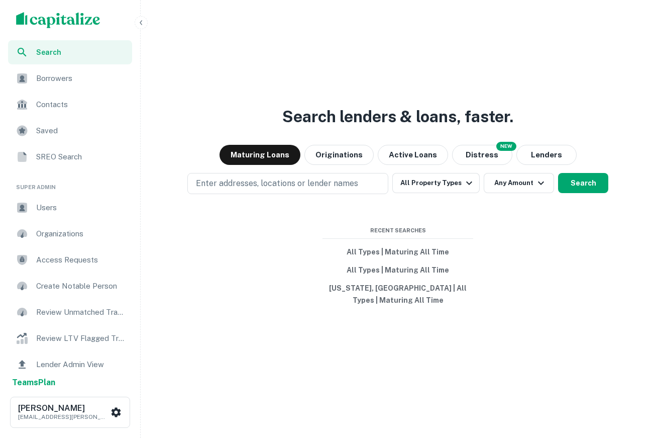
click at [140, 12] on div "scrollable content" at bounding box center [70, 20] width 140 height 40
click at [141, 26] on icon "button" at bounding box center [141, 23] width 8 height 8
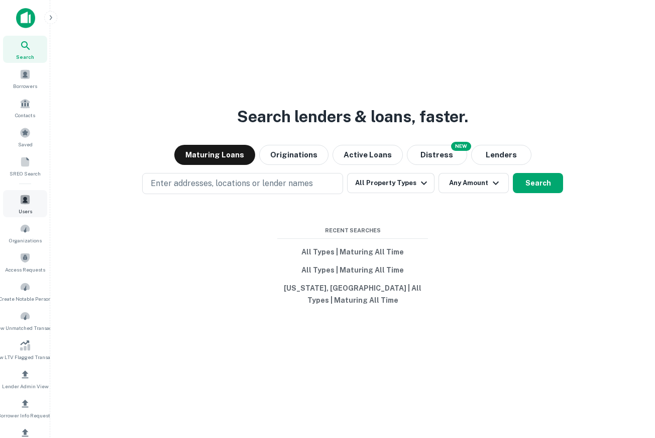
click at [25, 195] on span at bounding box center [25, 199] width 11 height 11
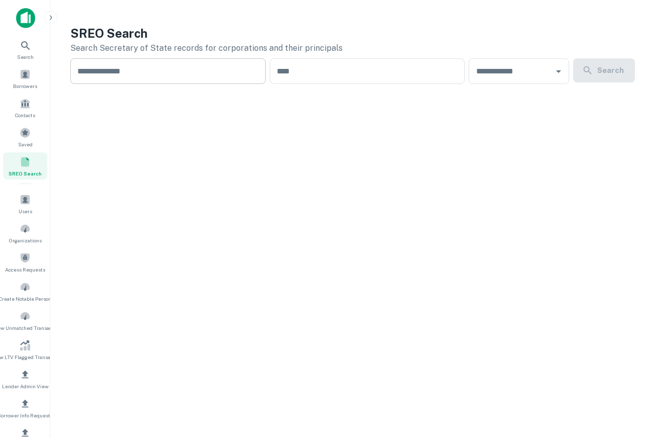
click at [211, 66] on input "text" at bounding box center [167, 71] width 195 height 26
click at [25, 75] on span at bounding box center [25, 74] width 11 height 11
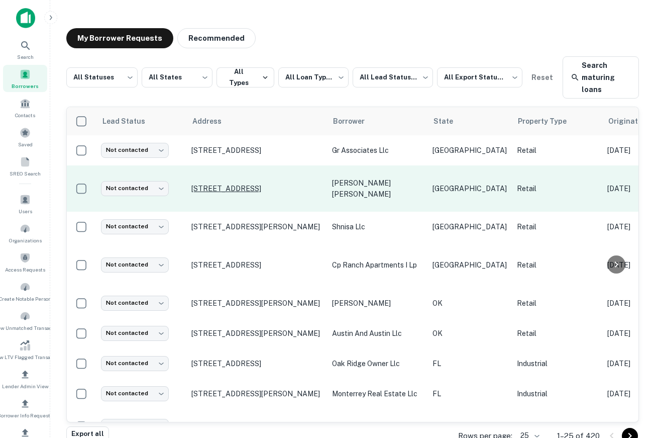
drag, startPoint x: 414, startPoint y: 186, endPoint x: 303, endPoint y: 186, distance: 110.6
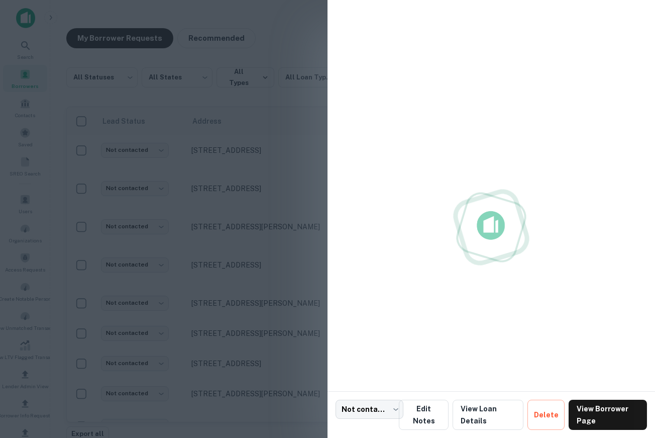
click at [241, 210] on div at bounding box center [327, 219] width 655 height 438
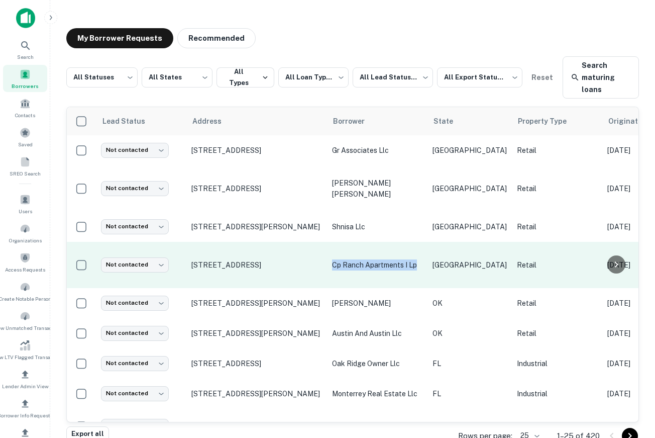
drag, startPoint x: 417, startPoint y: 265, endPoint x: 332, endPoint y: 265, distance: 84.9
click at [332, 265] on p "cp ranch apartments i lp" at bounding box center [377, 264] width 90 height 11
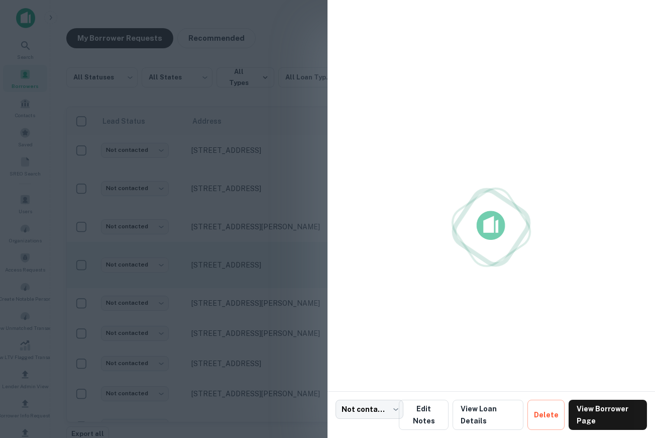
copy p "cp ranch apartments i lp"
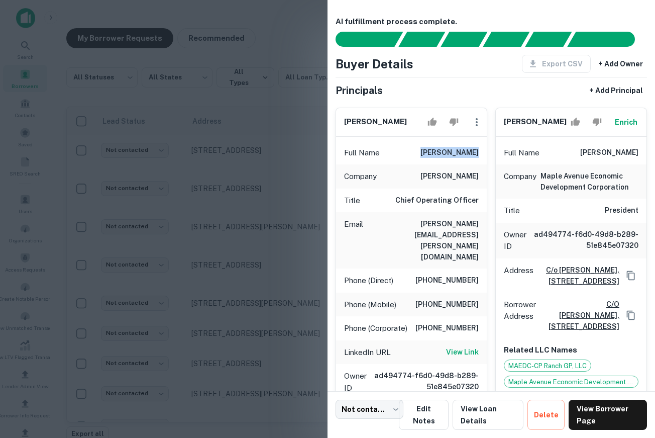
drag, startPoint x: 484, startPoint y: 153, endPoint x: 399, endPoint y: 153, distance: 84.4
click at [399, 153] on div "shelli cusack Full Name shelli cusack Company bonner carrington Title Chief Ope…" at bounding box center [412, 294] width 152 height 372
copy div "shelli cusack"
click at [300, 13] on div at bounding box center [327, 219] width 655 height 438
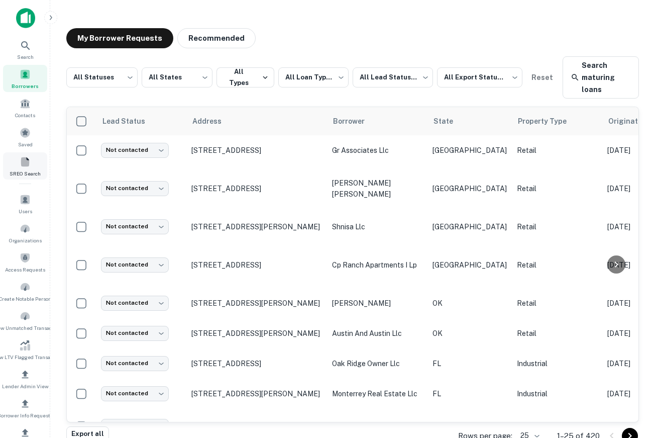
click at [24, 175] on span "SREO Search" at bounding box center [25, 173] width 31 height 8
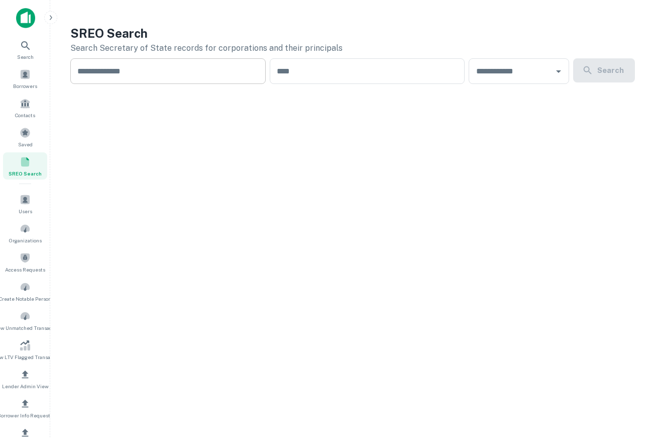
click at [126, 75] on input "text" at bounding box center [167, 71] width 195 height 26
paste input "**********"
type input "**********"
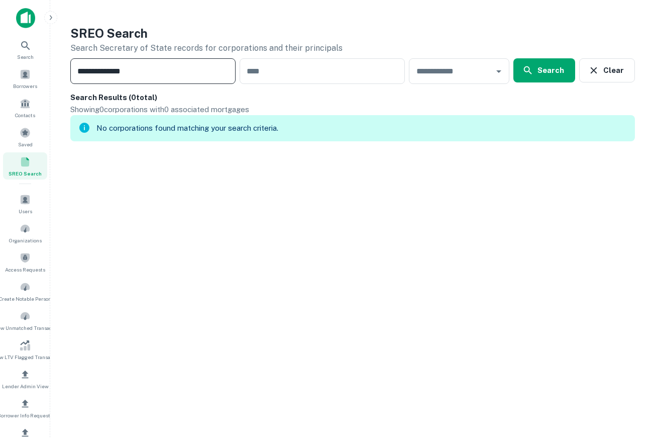
click at [162, 77] on input "**********" at bounding box center [152, 71] width 165 height 26
click at [162, 76] on input "**********" at bounding box center [152, 71] width 165 height 26
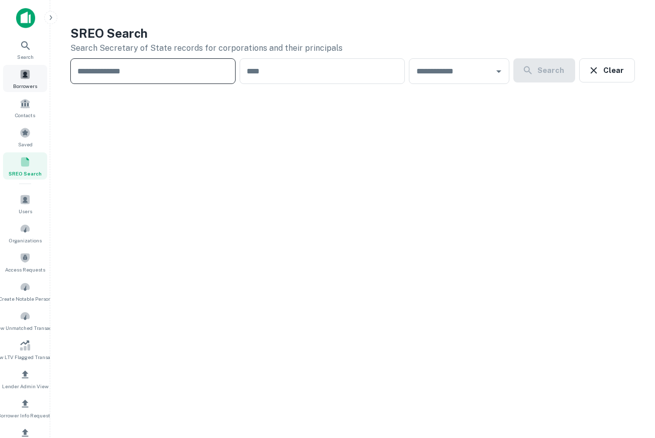
click at [20, 76] on span at bounding box center [25, 74] width 11 height 11
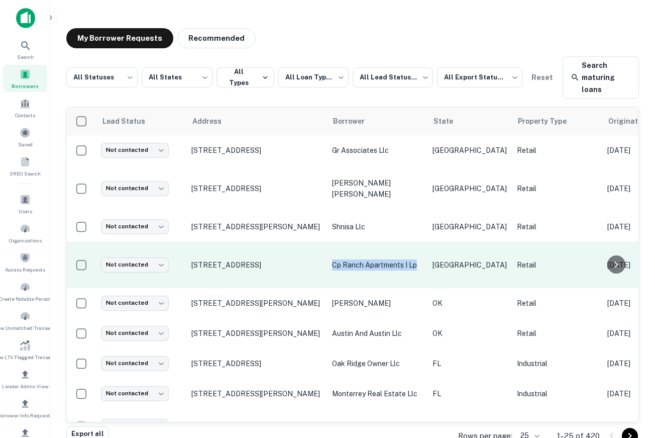
drag, startPoint x: 420, startPoint y: 265, endPoint x: 332, endPoint y: 263, distance: 88.0
click at [332, 263] on p "cp ranch apartments i lp" at bounding box center [377, 264] width 90 height 11
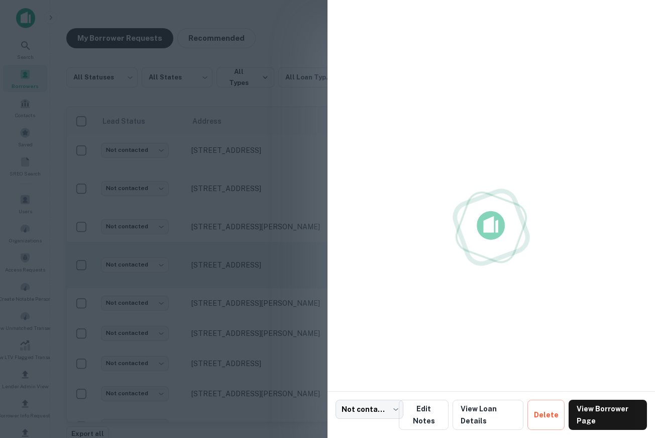
copy p "cp ranch apartments i lp"
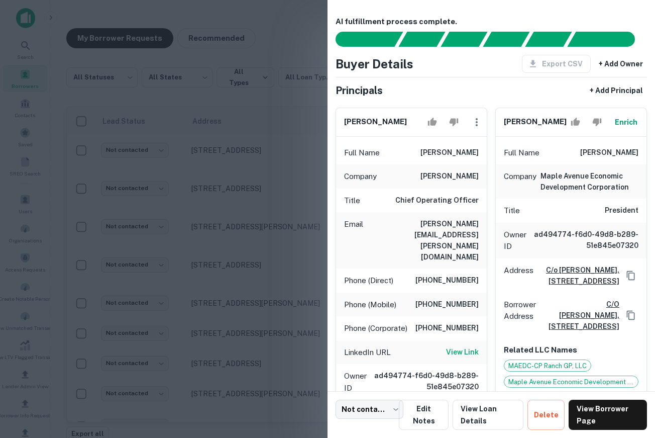
scroll to position [275, 0]
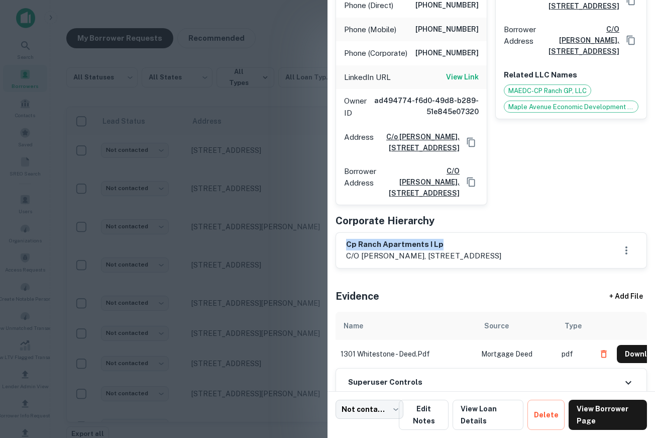
drag, startPoint x: 452, startPoint y: 296, endPoint x: 337, endPoint y: 297, distance: 115.1
click at [337, 268] on div "cp ranch apartments i lp c/o [PERSON_NAME], [STREET_ADDRESS]" at bounding box center [491, 250] width 311 height 35
copy h6 "cp ranch apartments i lp"
click at [270, 301] on div at bounding box center [327, 219] width 655 height 438
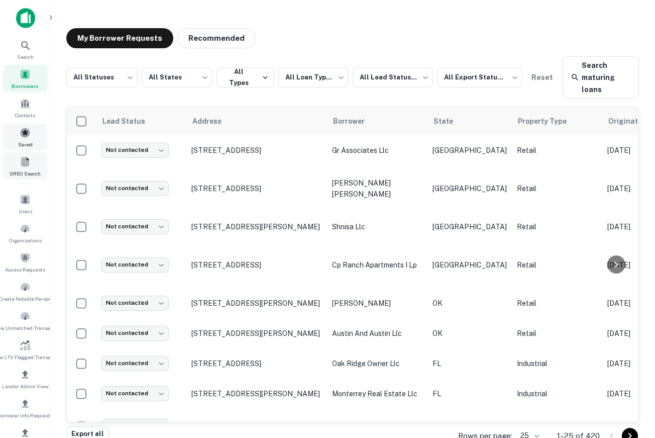
click at [24, 163] on span at bounding box center [25, 161] width 11 height 11
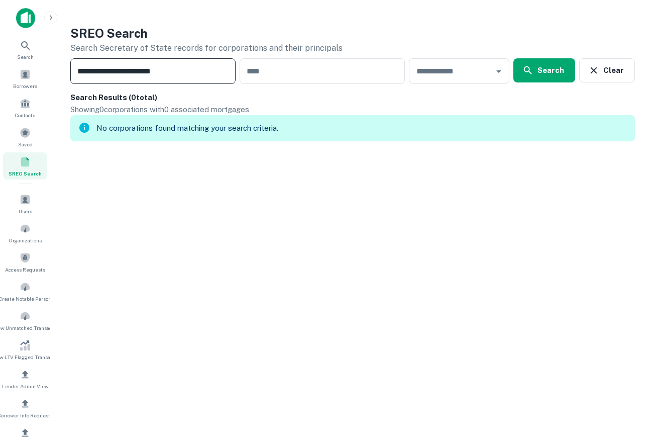
type input "**********"
click at [29, 10] on img at bounding box center [25, 18] width 19 height 20
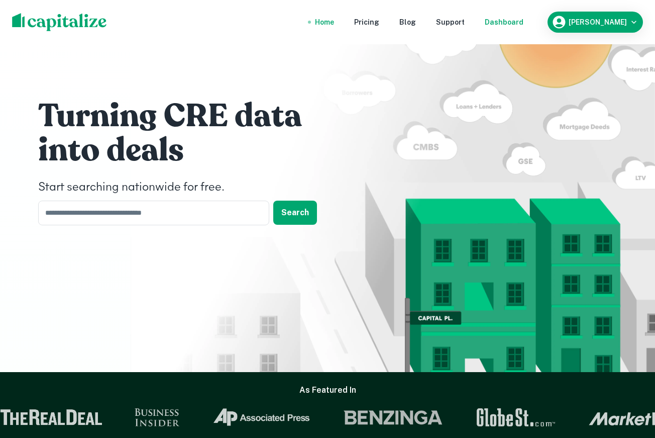
click at [521, 20] on div "Dashboard" at bounding box center [504, 22] width 39 height 11
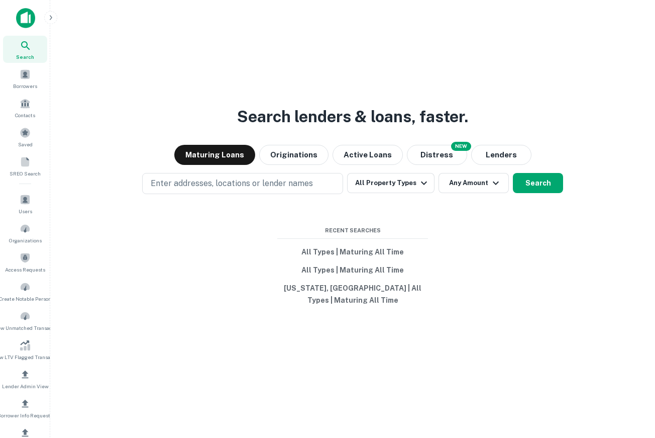
drag, startPoint x: 75, startPoint y: 81, endPoint x: 70, endPoint y: 78, distance: 5.6
click at [73, 79] on div "Search lenders & loans, faster. Maturing Loans Originations Active Loans NEW Di…" at bounding box center [352, 243] width 589 height 438
click at [24, 21] on img at bounding box center [25, 18] width 19 height 20
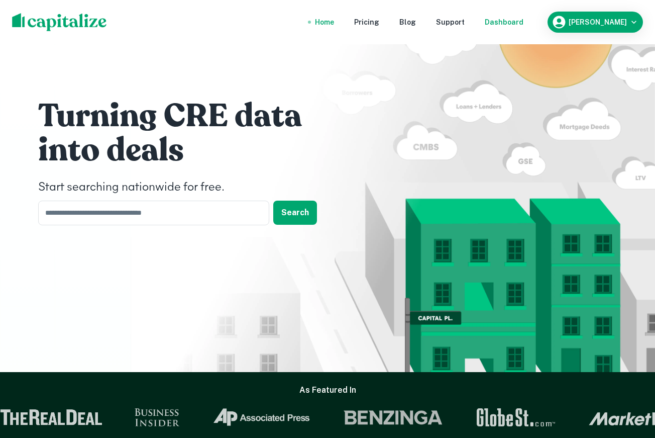
click at [522, 25] on div "Dashboard" at bounding box center [504, 22] width 39 height 11
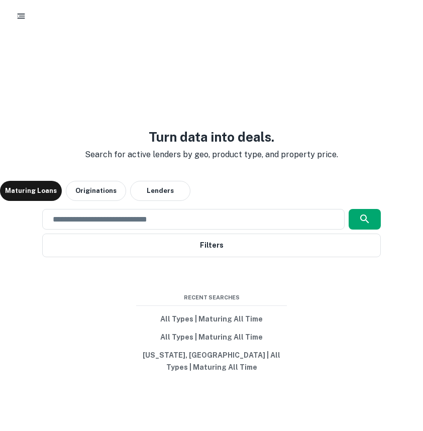
drag, startPoint x: 421, startPoint y: 103, endPoint x: 612, endPoint y: 105, distance: 190.5
click at [423, 105] on html "Turn data into deals. Search for active lenders by geo, product type, and prope…" at bounding box center [211, 215] width 423 height 431
drag, startPoint x: 420, startPoint y: 121, endPoint x: 540, endPoint y: 119, distance: 120.1
click at [423, 119] on html "Turn data into deals. Search for active lenders by geo, product type, and prope…" at bounding box center [211, 215] width 423 height 431
click at [310, 117] on div "Turn data into deals. Search for active lenders by geo, product type, and prope…" at bounding box center [211, 251] width 423 height 431
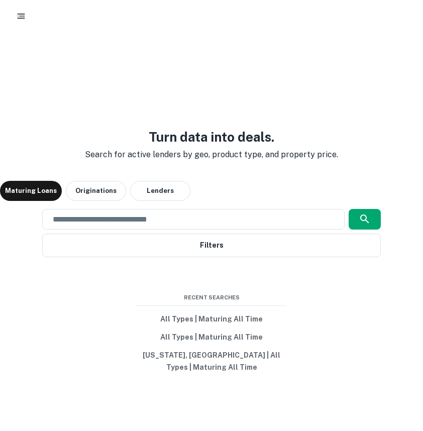
click at [422, 56] on div "Turn data into deals. Search for active lenders by geo, product type, and prope…" at bounding box center [211, 251] width 423 height 431
click at [421, 55] on div "Turn data into deals. Search for active lenders by geo, product type, and prope…" at bounding box center [211, 251] width 423 height 431
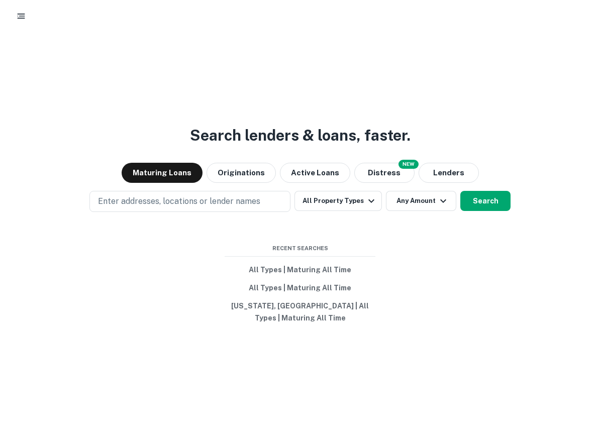
click at [18, 15] on icon "button" at bounding box center [21, 16] width 10 height 10
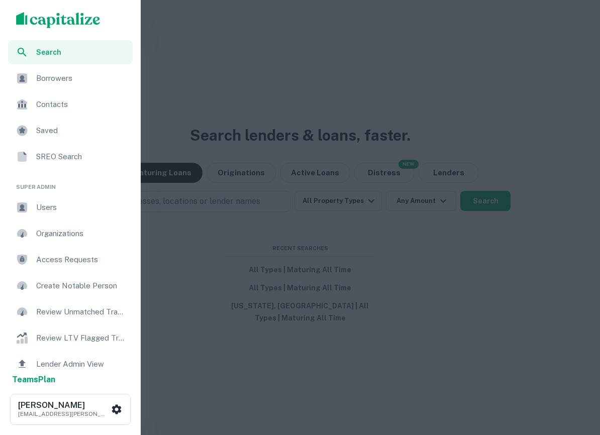
click at [57, 203] on span "Users" at bounding box center [81, 208] width 90 height 12
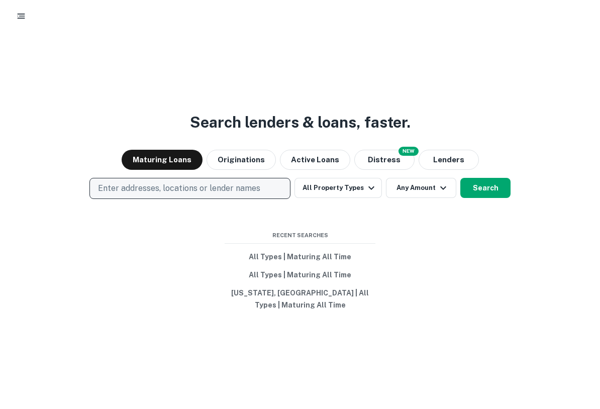
click at [158, 189] on p "Enter addresses, locations or lender names" at bounding box center [179, 188] width 162 height 12
type input "********"
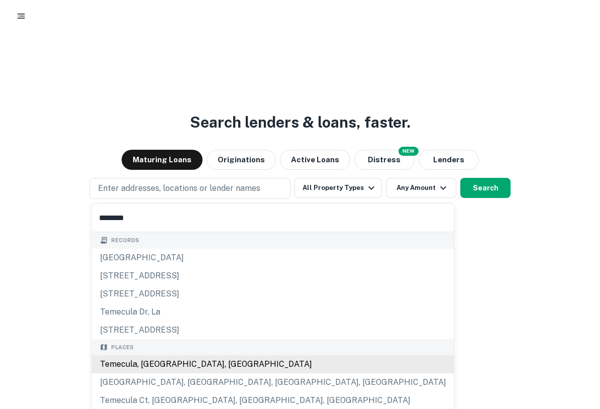
click at [197, 364] on div "Temecula, [GEOGRAPHIC_DATA], [GEOGRAPHIC_DATA]" at bounding box center [273, 364] width 362 height 18
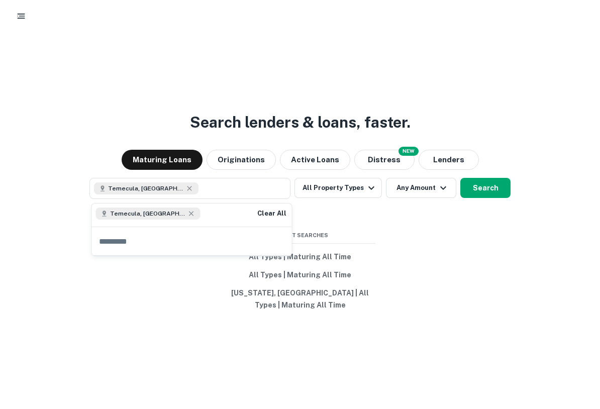
click at [451, 256] on div "Search lenders & loans, faster. Maturing Loans Originations Active Loans NEW Di…" at bounding box center [300, 248] width 600 height 409
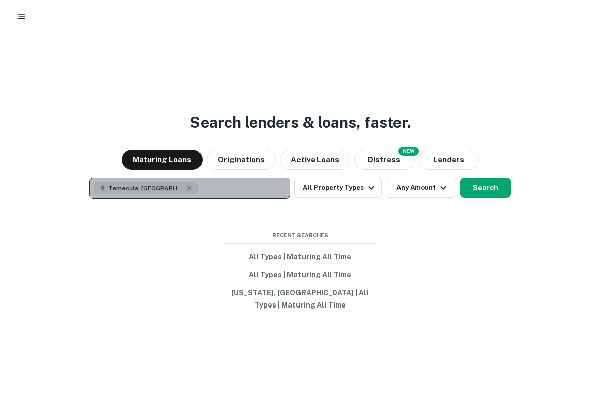
click at [230, 185] on button "Temecula, [GEOGRAPHIC_DATA], [GEOGRAPHIC_DATA]" at bounding box center [189, 188] width 201 height 21
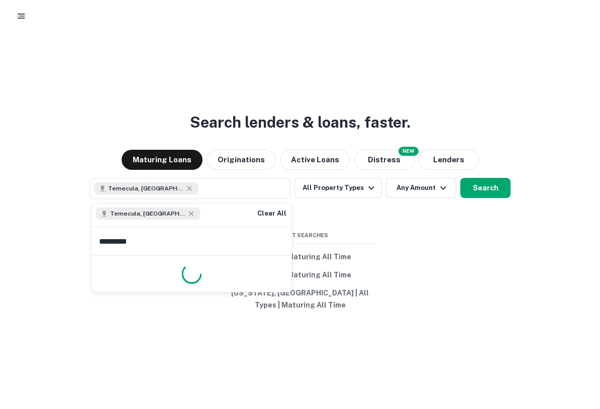
type input "**********"
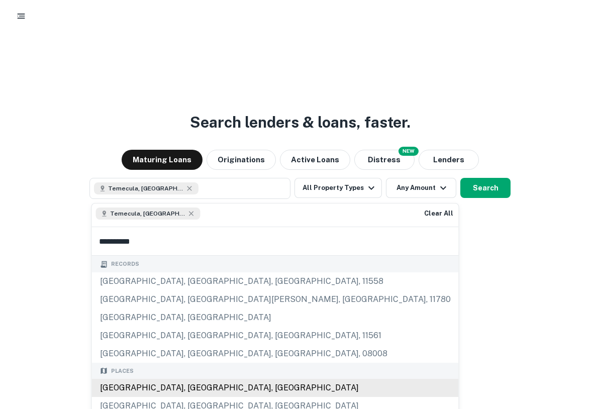
click at [163, 389] on div "Long Beach, CA, USA" at bounding box center [275, 388] width 367 height 18
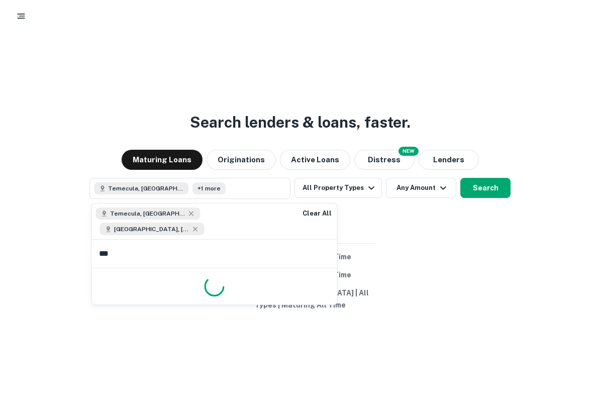
type input "****"
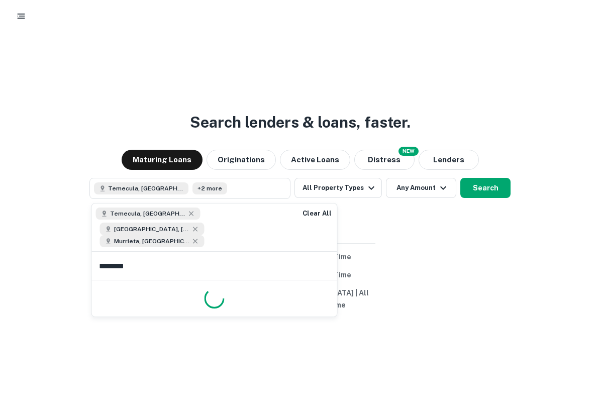
type input "*********"
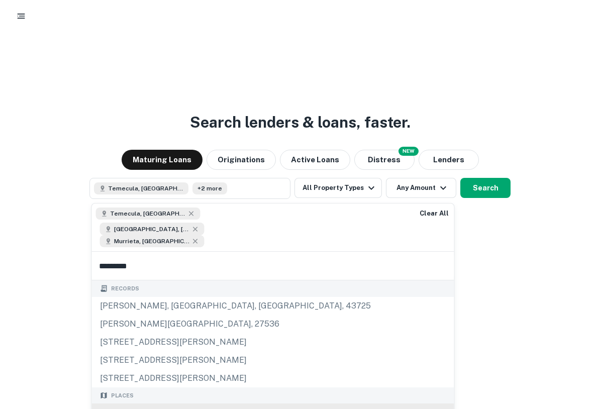
click at [151, 404] on div "[GEOGRAPHIC_DATA], [GEOGRAPHIC_DATA], [GEOGRAPHIC_DATA]" at bounding box center [273, 413] width 362 height 18
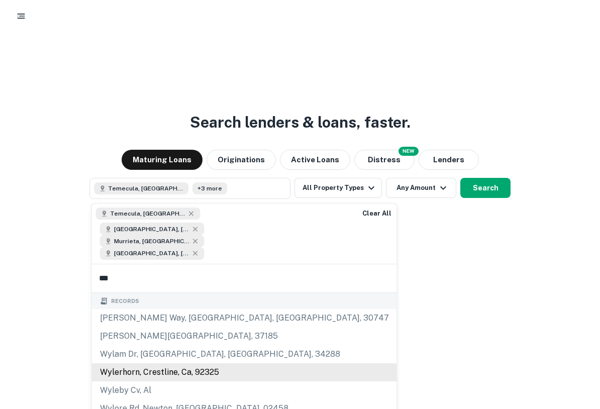
scroll to position [55, 0]
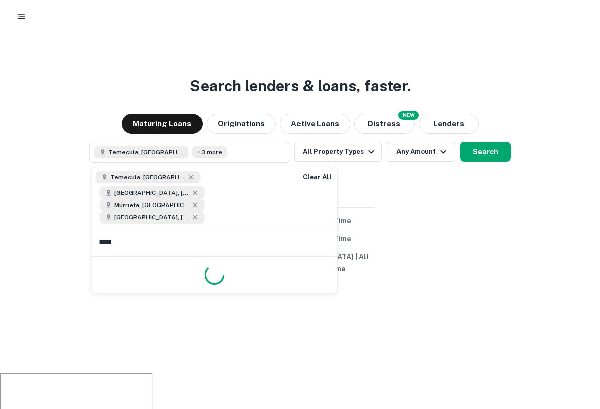
type input "*****"
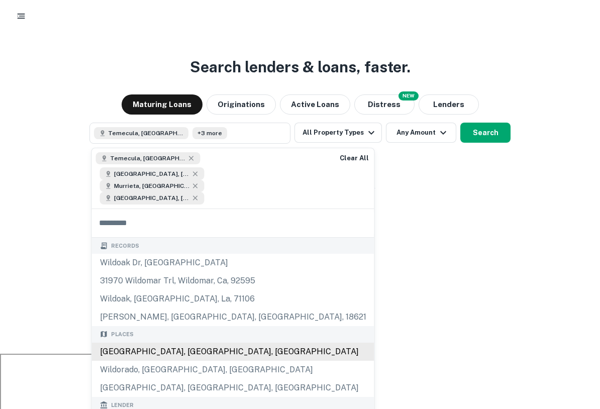
scroll to position [36, 0]
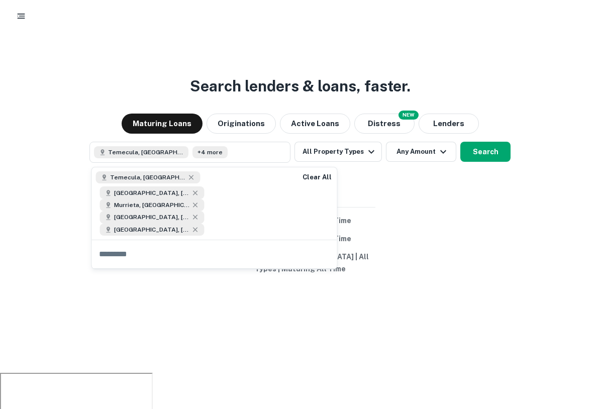
click at [487, 188] on div "Search lenders & loans, faster. Maturing Loans Originations Active Loans NEW Di…" at bounding box center [300, 212] width 600 height 409
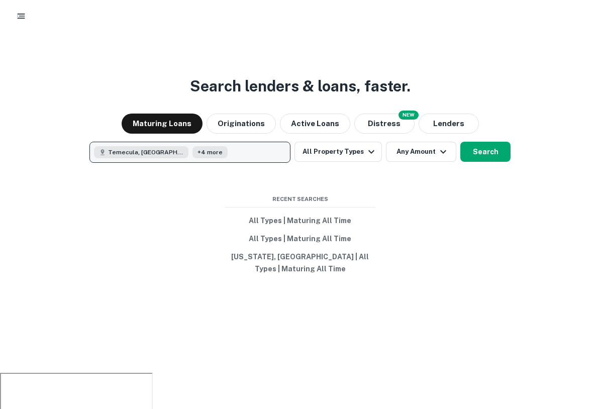
click at [225, 153] on button "Temecula, [GEOGRAPHIC_DATA], [GEOGRAPHIC_DATA] +4 more" at bounding box center [189, 152] width 201 height 21
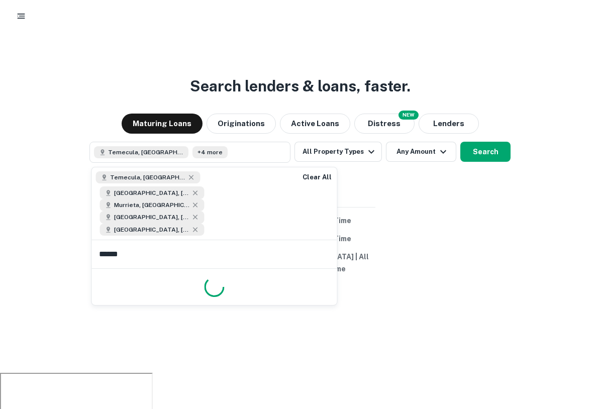
type input "*******"
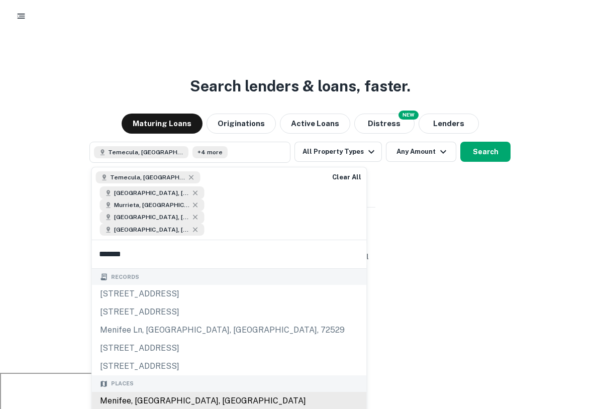
click at [169, 392] on div "Menifee, [GEOGRAPHIC_DATA], [GEOGRAPHIC_DATA]" at bounding box center [229, 401] width 275 height 18
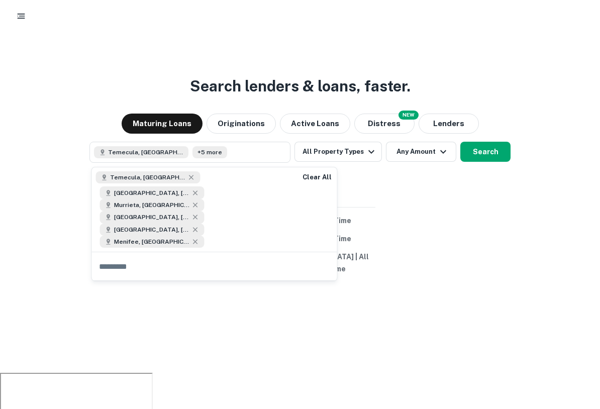
click at [438, 233] on div "Search lenders & loans, faster. Maturing Loans Originations Active Loans NEW Di…" at bounding box center [300, 212] width 600 height 409
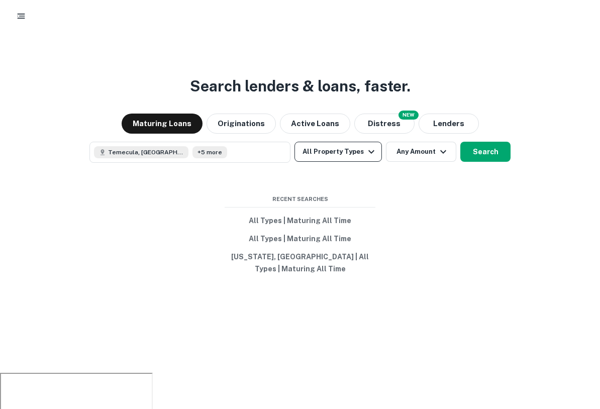
click at [346, 153] on button "All Property Types" at bounding box center [337, 152] width 87 height 20
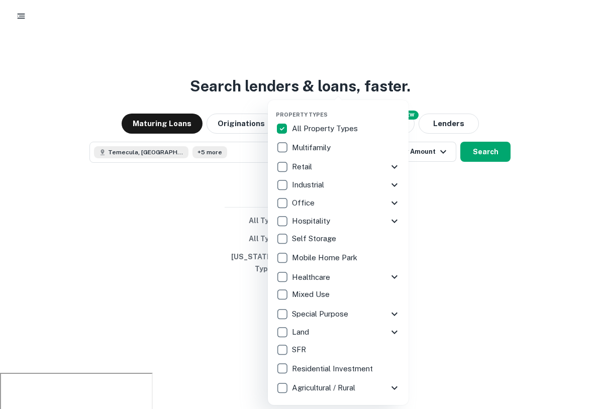
click at [215, 155] on div at bounding box center [300, 204] width 600 height 409
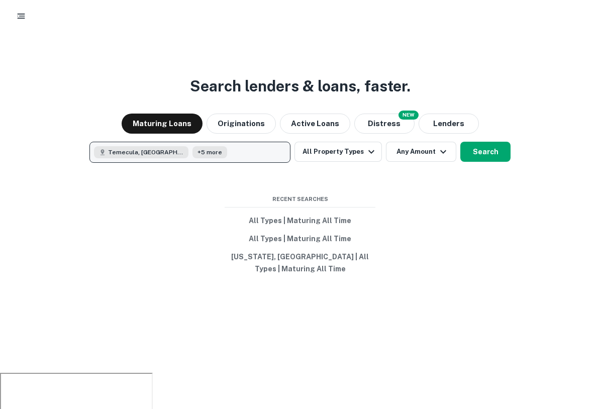
click at [217, 155] on button "Temecula, CA, USA +5 more" at bounding box center [189, 152] width 201 height 21
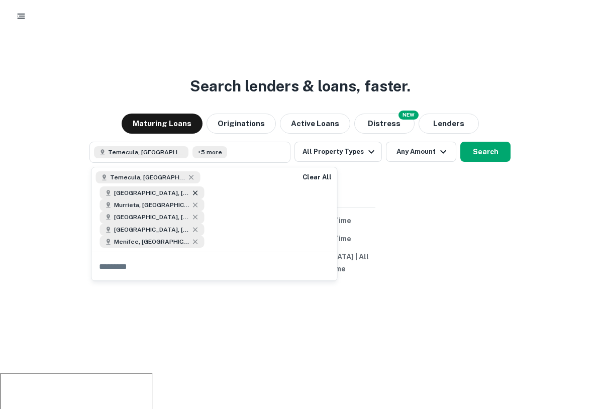
click at [199, 189] on icon at bounding box center [195, 193] width 8 height 8
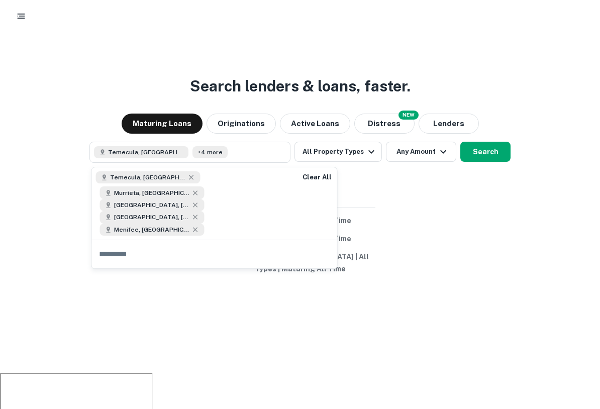
click at [416, 223] on div "Search lenders & loans, faster. Maturing Loans Originations Active Loans NEW Di…" at bounding box center [300, 212] width 600 height 409
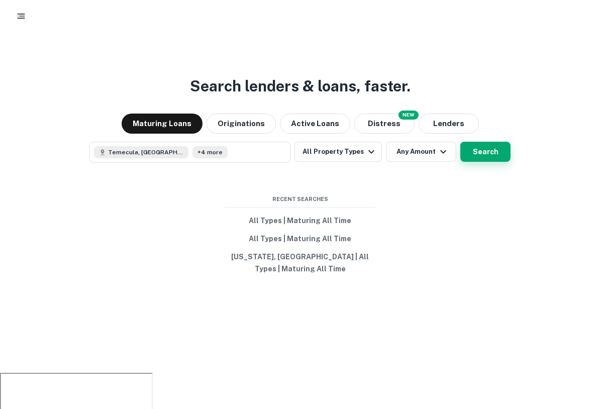
click at [482, 151] on button "Search" at bounding box center [485, 152] width 50 height 20
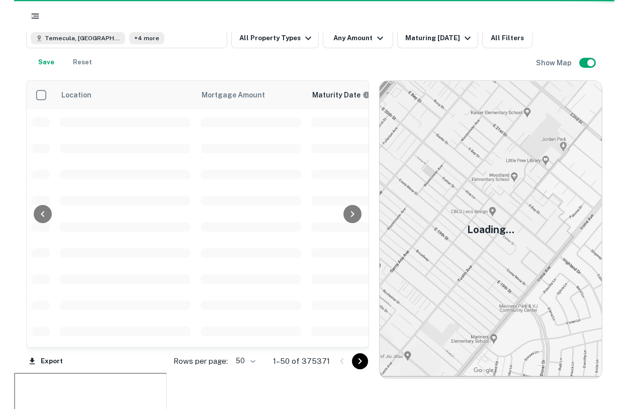
scroll to position [6, 0]
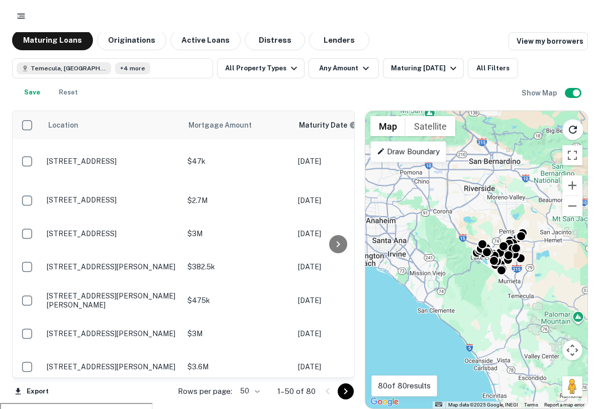
drag, startPoint x: 508, startPoint y: 221, endPoint x: 462, endPoint y: 219, distance: 45.3
click at [460, 221] on div "To activate drag with keyboard, press Alt + Enter. Once in keyboard drag state,…" at bounding box center [476, 259] width 222 height 297
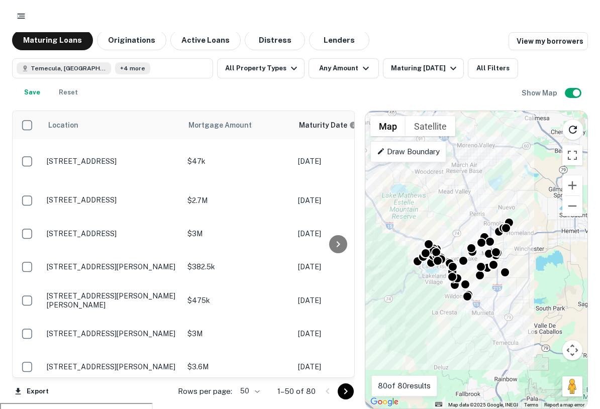
drag, startPoint x: 500, startPoint y: 311, endPoint x: 527, endPoint y: 311, distance: 26.6
click at [527, 311] on div "To activate drag with keyboard, press Alt + Enter. Once in keyboard drag state,…" at bounding box center [476, 259] width 222 height 297
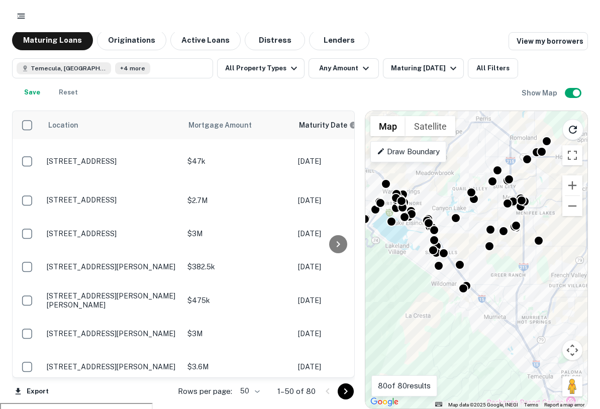
drag, startPoint x: 498, startPoint y: 298, endPoint x: 562, endPoint y: 300, distance: 63.8
click at [562, 300] on div "To activate drag with keyboard, press Alt + Enter. Once in keyboard drag state,…" at bounding box center [476, 259] width 222 height 297
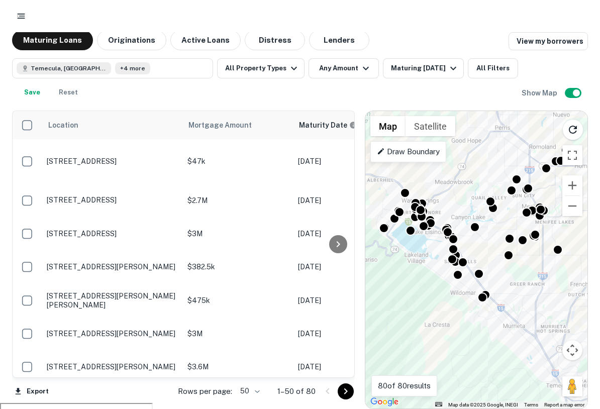
drag, startPoint x: 523, startPoint y: 293, endPoint x: 537, endPoint y: 301, distance: 15.8
click at [538, 302] on div "To activate drag with keyboard, press Alt + Enter. Once in keyboard drag state,…" at bounding box center [476, 259] width 222 height 297
click at [531, 298] on div "To activate drag with keyboard, press Alt + Enter. Once in keyboard drag state,…" at bounding box center [476, 259] width 222 height 297
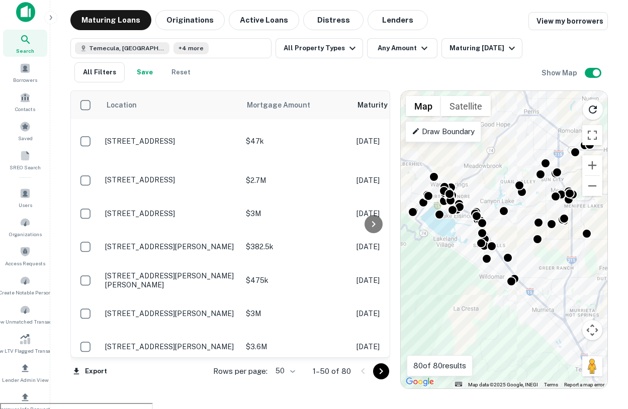
drag, startPoint x: 530, startPoint y: 274, endPoint x: 526, endPoint y: 284, distance: 10.6
click at [527, 285] on div "To activate drag with keyboard, press Alt + Enter. Once in keyboard drag state,…" at bounding box center [503, 239] width 207 height 297
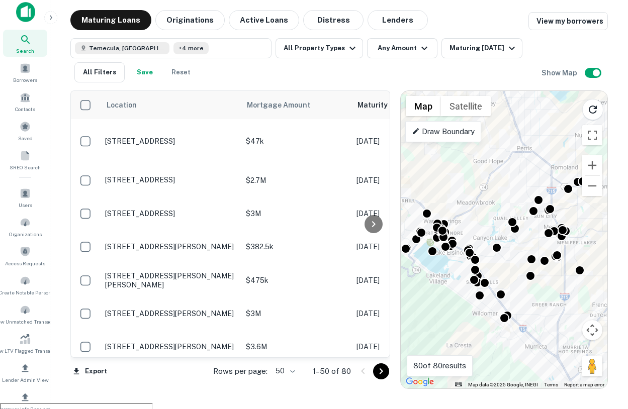
drag, startPoint x: 525, startPoint y: 156, endPoint x: 516, endPoint y: 197, distance: 42.2
click at [517, 198] on div "To activate drag with keyboard, press Alt + Enter. Once in keyboard drag state,…" at bounding box center [503, 239] width 207 height 297
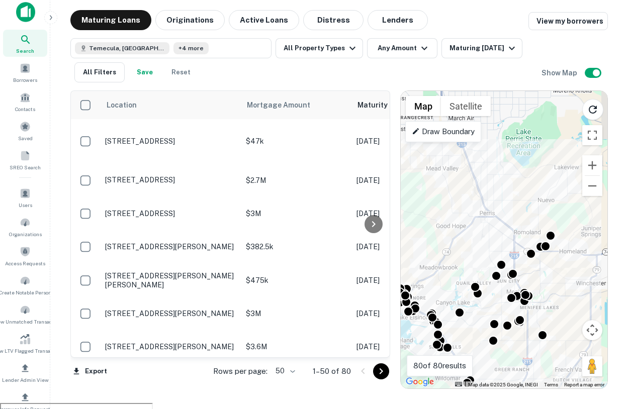
drag, startPoint x: 516, startPoint y: 172, endPoint x: 463, endPoint y: 234, distance: 82.0
click at [462, 234] on div "To activate drag with keyboard, press Alt + Enter. Once in keyboard drag state,…" at bounding box center [503, 239] width 207 height 297
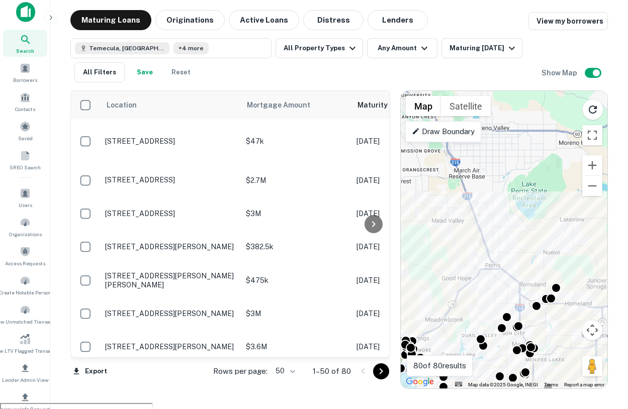
drag, startPoint x: 455, startPoint y: 220, endPoint x: 494, endPoint y: 268, distance: 62.2
click at [495, 269] on div "To activate drag with keyboard, press Alt + Enter. Once in keyboard drag state,…" at bounding box center [503, 239] width 207 height 297
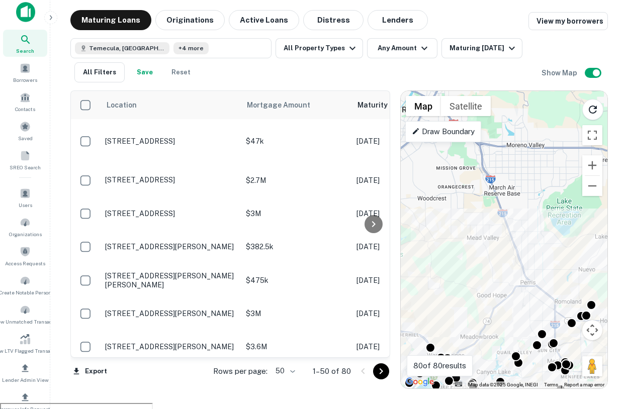
drag, startPoint x: 492, startPoint y: 255, endPoint x: 526, endPoint y: 268, distance: 35.5
click at [526, 268] on div "To activate drag with keyboard, press Alt + Enter. Once in keyboard drag state,…" at bounding box center [503, 239] width 207 height 297
drag, startPoint x: 520, startPoint y: 181, endPoint x: 519, endPoint y: 163, distance: 18.1
click at [520, 163] on div "To activate drag with keyboard, press Alt + Enter. Once in keyboard drag state,…" at bounding box center [503, 239] width 207 height 297
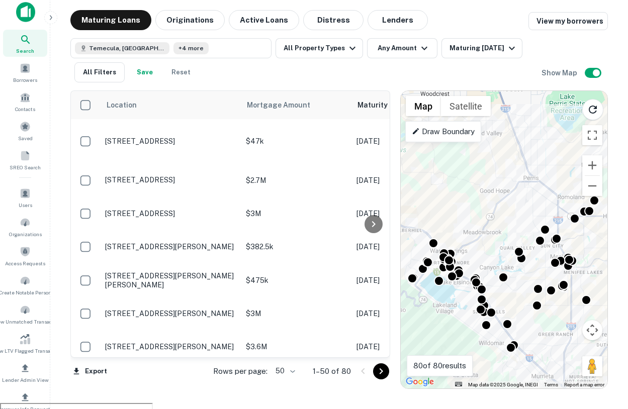
drag, startPoint x: 526, startPoint y: 235, endPoint x: 533, endPoint y: 149, distance: 86.2
click at [535, 150] on div "To activate drag with keyboard, press Alt + Enter. Once in keyboard drag state,…" at bounding box center [503, 239] width 207 height 297
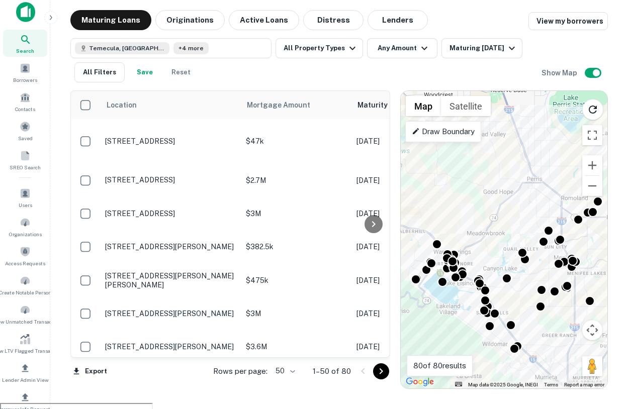
drag, startPoint x: 517, startPoint y: 201, endPoint x: 505, endPoint y: 184, distance: 20.2
click at [505, 184] on div "To activate drag with keyboard, press Alt + Enter. Once in keyboard drag state,…" at bounding box center [503, 239] width 207 height 297
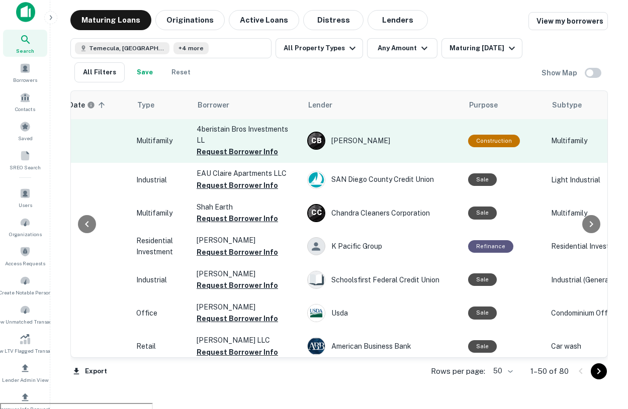
scroll to position [1, 321]
click at [240, 152] on button "Request Borrower Info" at bounding box center [236, 152] width 81 height 12
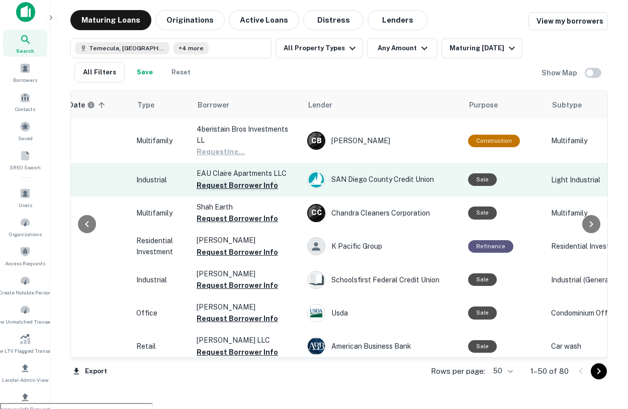
click at [236, 184] on button "Request Borrower Info" at bounding box center [236, 185] width 81 height 12
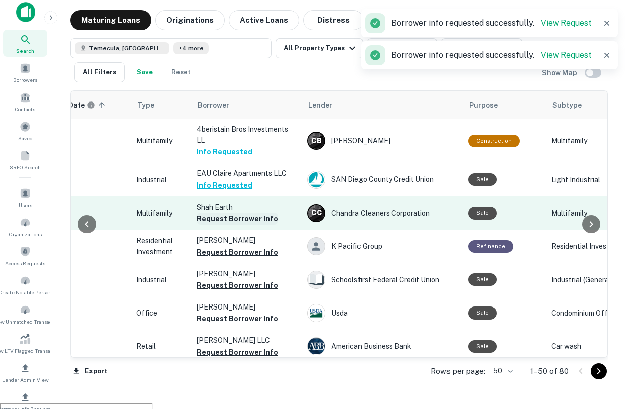
click at [229, 217] on button "Request Borrower Info" at bounding box center [236, 219] width 81 height 12
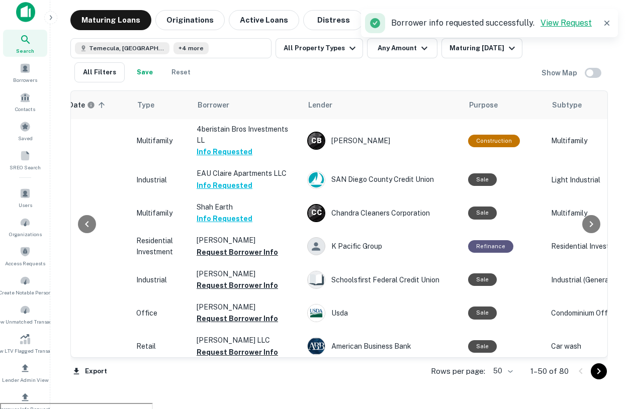
click at [559, 24] on link "View Request" at bounding box center [565, 23] width 51 height 10
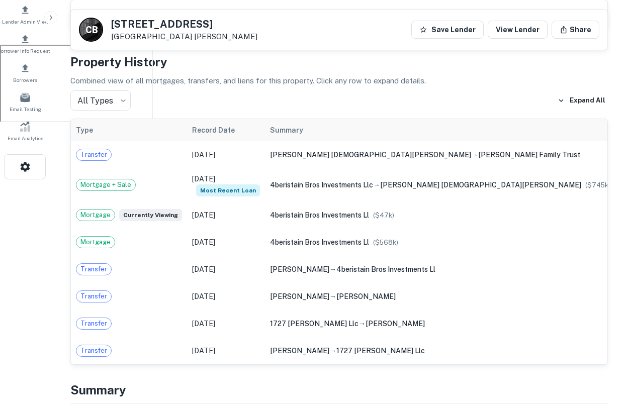
scroll to position [365, 0]
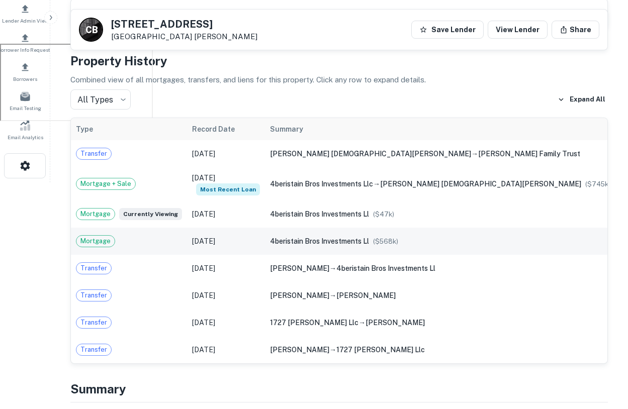
click at [506, 236] on div "4beristain bros investments ll ($ 568k )" at bounding box center [440, 241] width 340 height 11
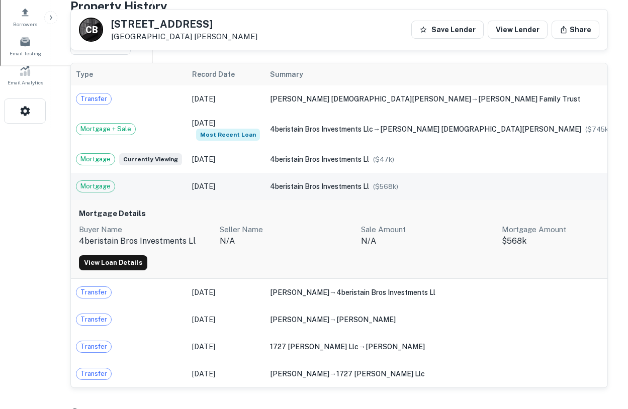
scroll to position [434, 0]
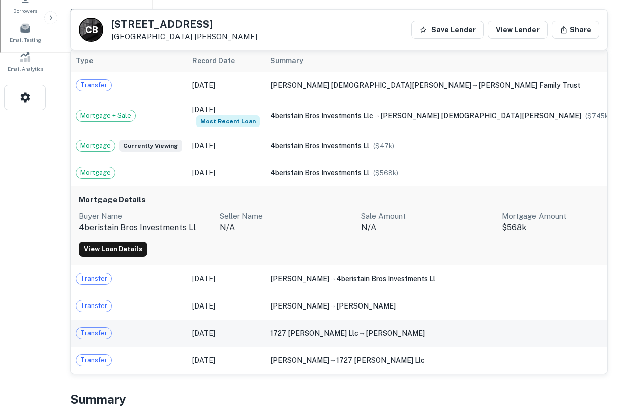
click at [452, 320] on td "1727 duncan llc → beristain deyanira" at bounding box center [440, 333] width 350 height 27
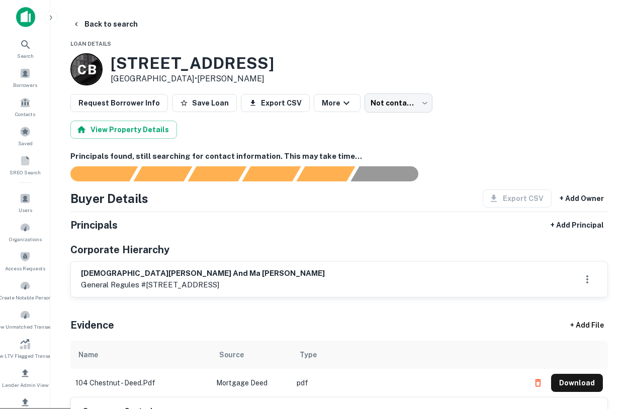
scroll to position [0, 0]
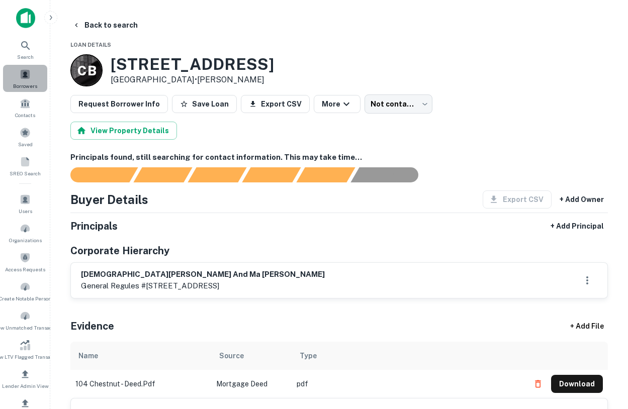
click at [31, 76] on div "Borrowers" at bounding box center [25, 78] width 44 height 27
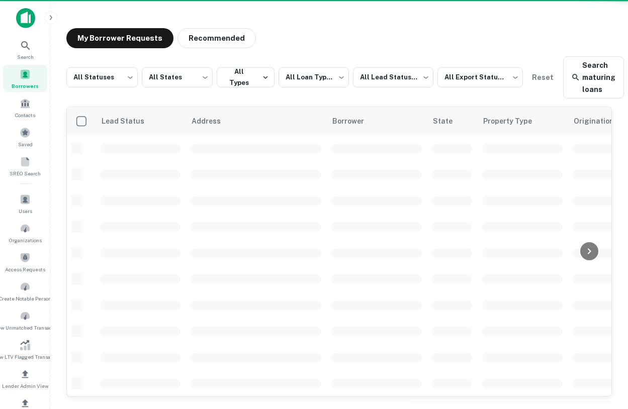
scroll to position [1, 0]
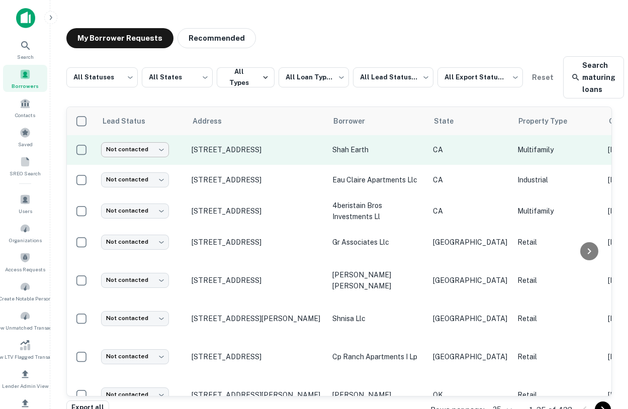
click at [136, 151] on body "**********" at bounding box center [314, 204] width 628 height 409
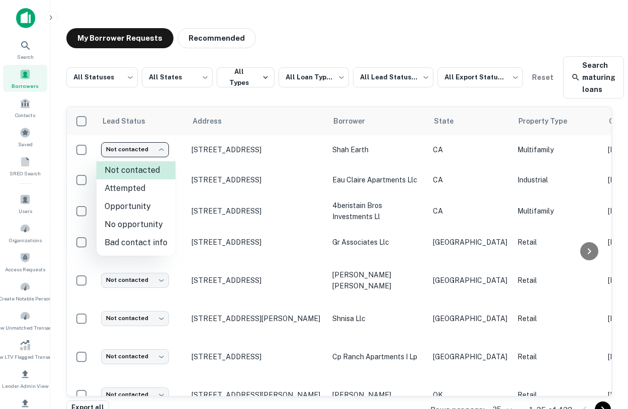
click at [140, 130] on div at bounding box center [314, 204] width 628 height 409
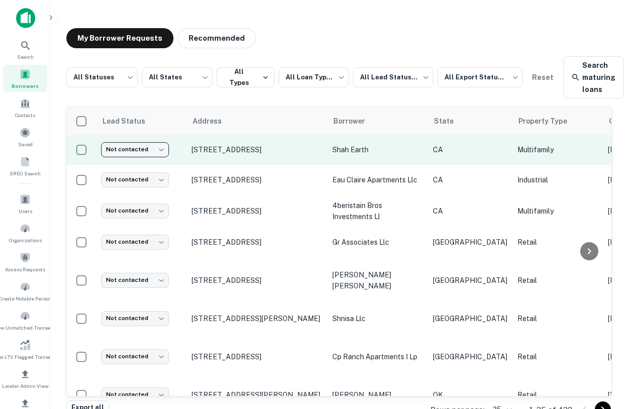
click at [141, 147] on body "**********" at bounding box center [314, 204] width 628 height 409
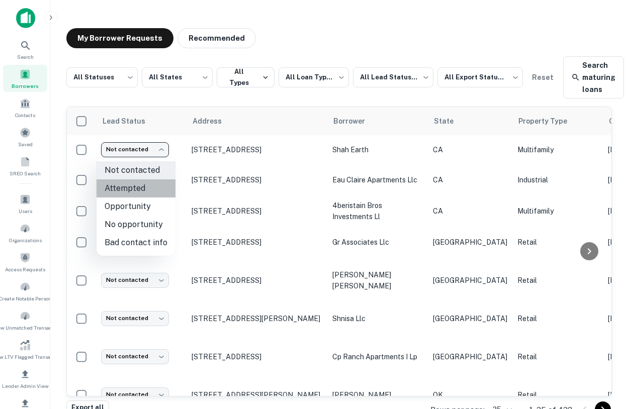
click at [145, 188] on li "Attempted" at bounding box center [135, 188] width 79 height 18
type input "*********"
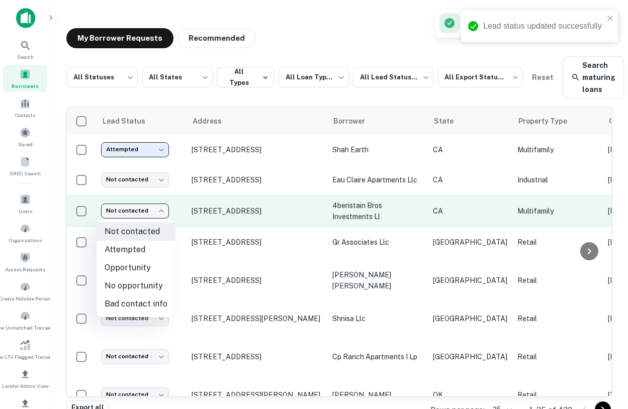
click at [138, 205] on body "**********" at bounding box center [314, 204] width 628 height 409
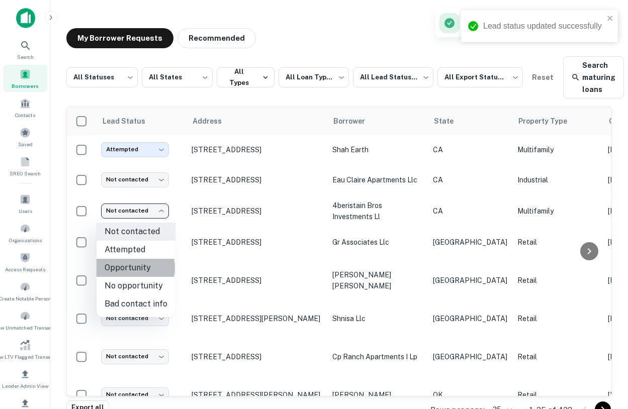
click at [129, 268] on li "Opportunity" at bounding box center [135, 268] width 79 height 18
type input "**********"
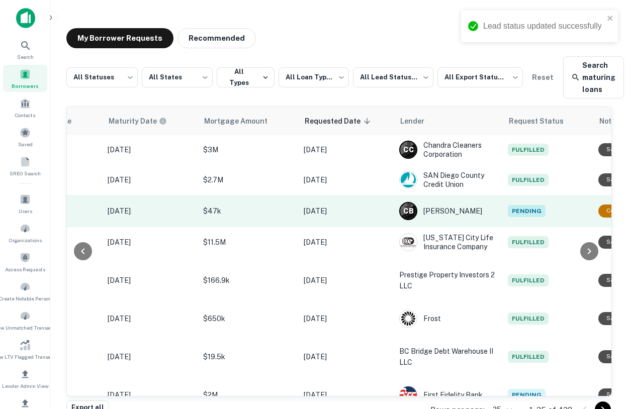
scroll to position [1, 665]
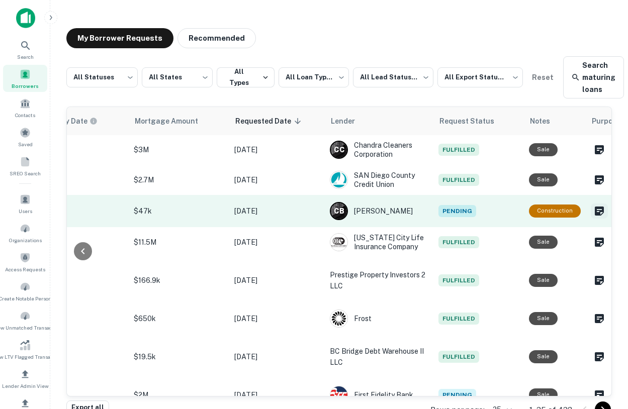
click at [594, 207] on icon "Create a note for this borrower request" at bounding box center [598, 211] width 9 height 9
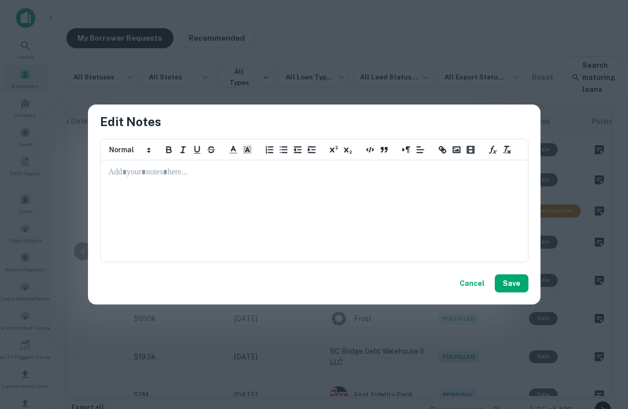
click at [315, 190] on div at bounding box center [314, 211] width 426 height 100
click at [474, 284] on button "Cancel" at bounding box center [471, 283] width 33 height 18
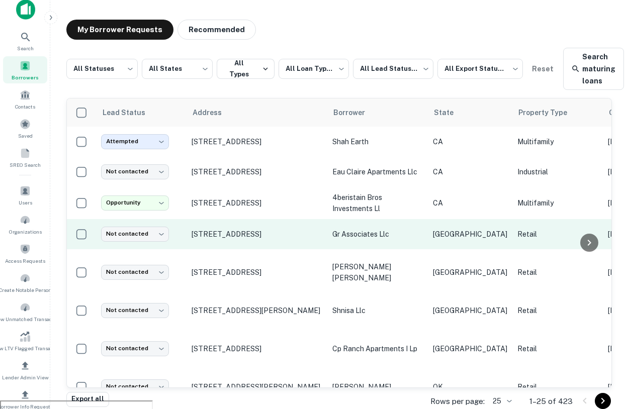
scroll to position [8, 0]
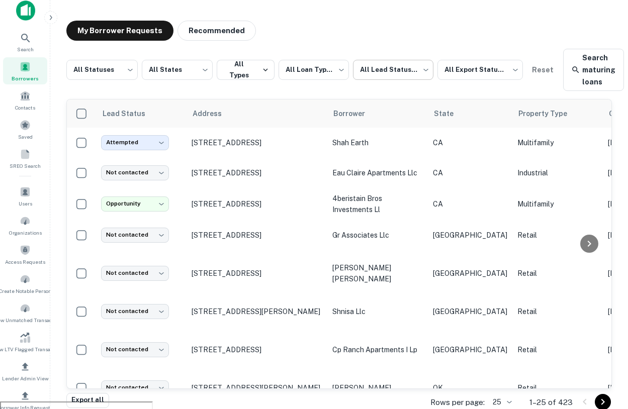
click at [414, 70] on body "**********" at bounding box center [314, 196] width 628 height 409
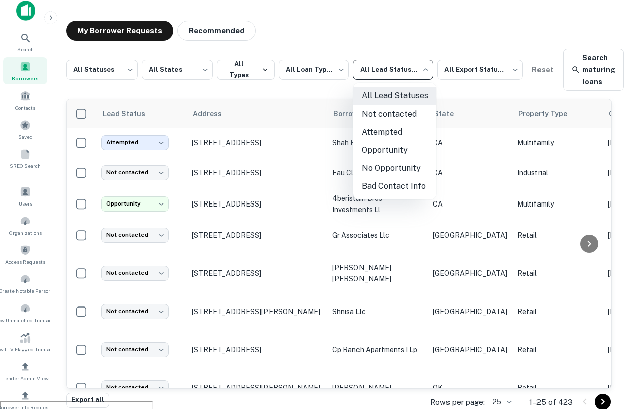
click at [374, 135] on li "Attempted" at bounding box center [394, 132] width 83 height 18
type input "*********"
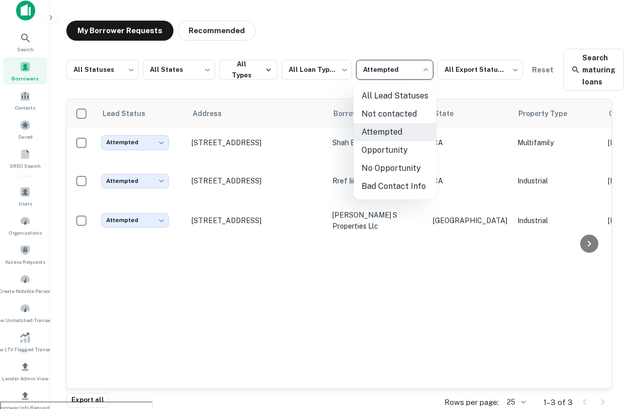
click at [389, 74] on body "**********" at bounding box center [314, 196] width 628 height 409
click at [321, 74] on div at bounding box center [314, 204] width 628 height 409
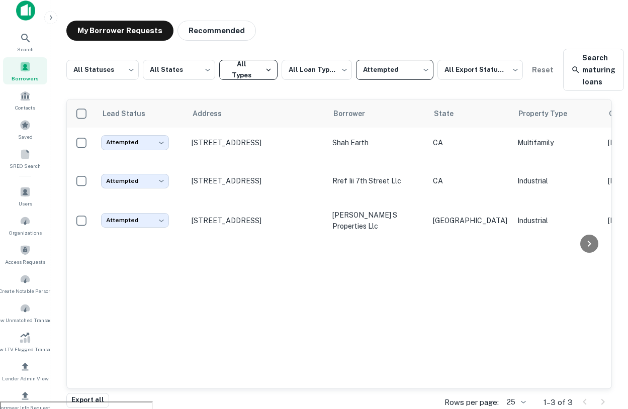
click at [257, 63] on button "All Types" at bounding box center [248, 70] width 58 height 20
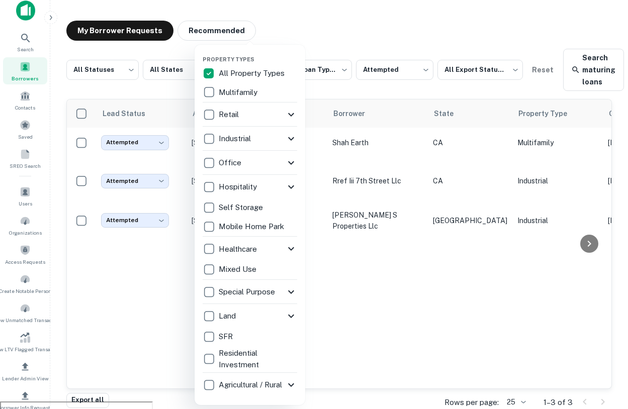
click at [309, 44] on div at bounding box center [314, 204] width 628 height 409
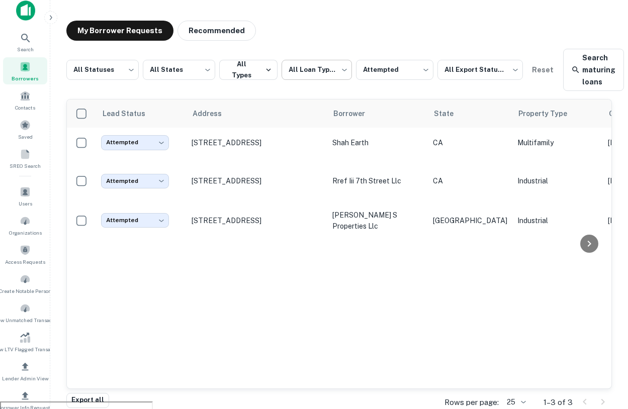
click at [329, 66] on body "**********" at bounding box center [314, 196] width 628 height 409
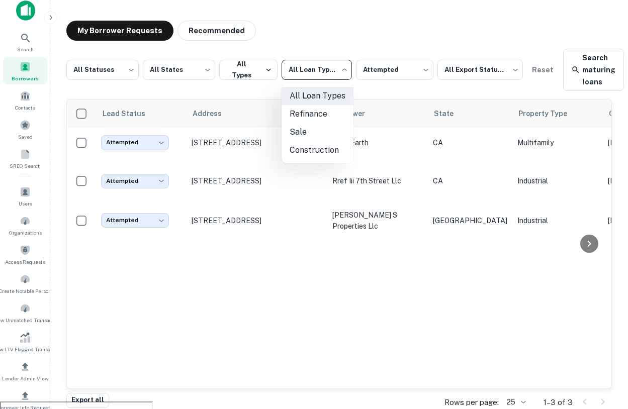
click at [488, 72] on div at bounding box center [314, 204] width 628 height 409
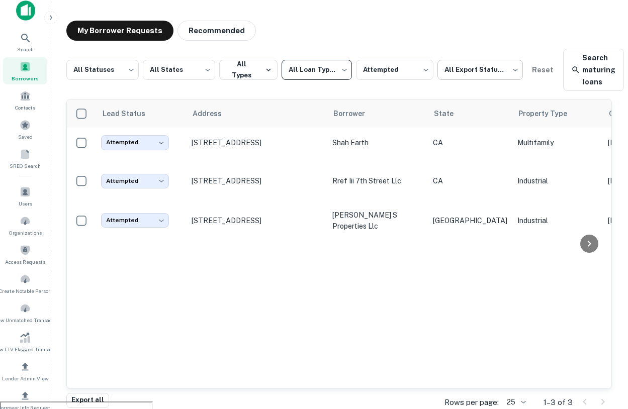
click at [463, 67] on body "**********" at bounding box center [314, 196] width 628 height 409
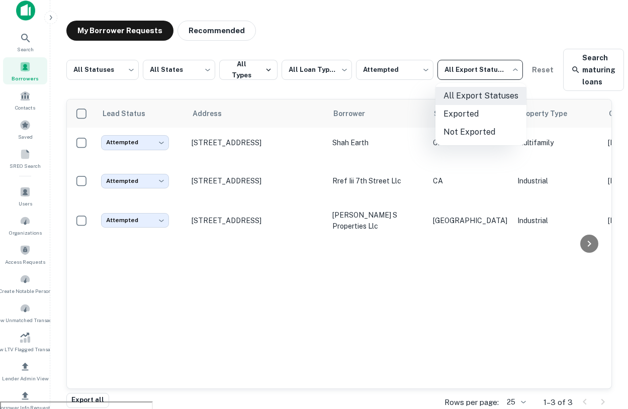
click at [461, 137] on li "Not Exported" at bounding box center [480, 132] width 91 height 18
type input "*****"
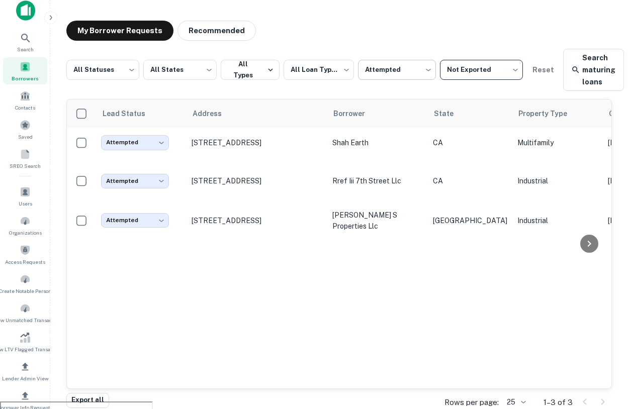
click at [399, 63] on body "**********" at bounding box center [314, 196] width 628 height 409
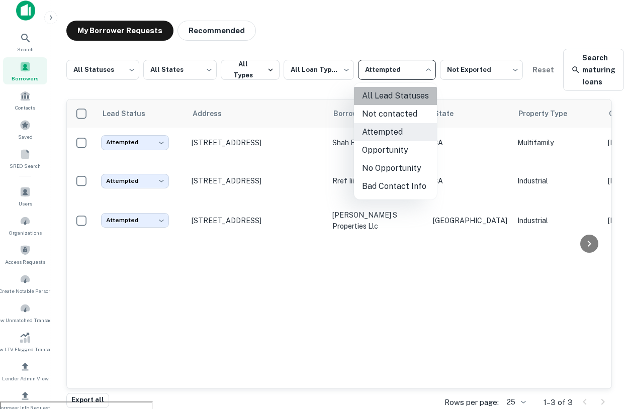
click at [396, 95] on li "All Lead Statuses" at bounding box center [395, 96] width 83 height 18
type input "***"
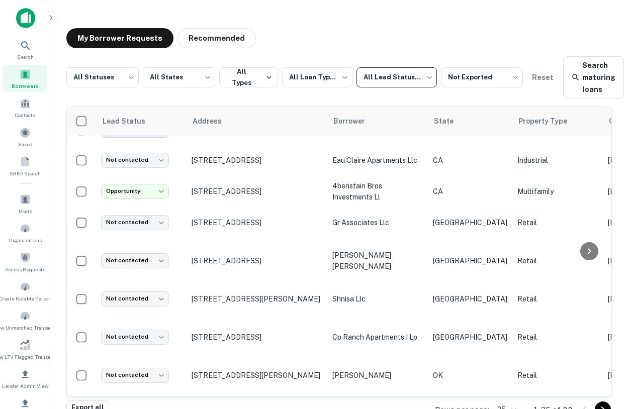
scroll to position [19, 0]
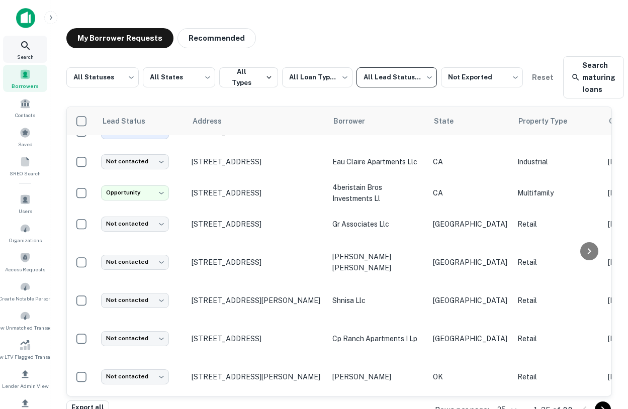
click at [23, 45] on icon at bounding box center [26, 46] width 12 height 12
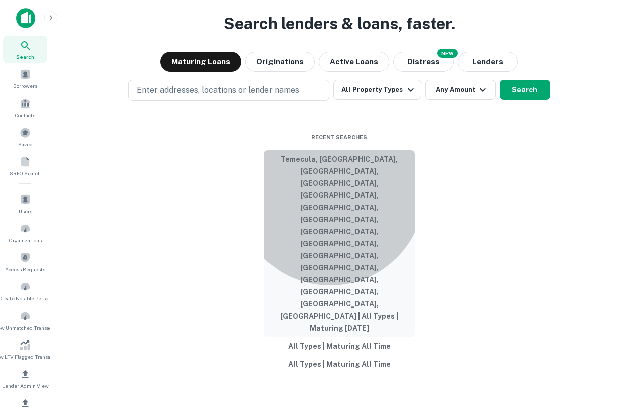
click at [330, 257] on button "Temecula, [GEOGRAPHIC_DATA], [GEOGRAPHIC_DATA], [GEOGRAPHIC_DATA], [GEOGRAPHIC_…" at bounding box center [339, 243] width 151 height 187
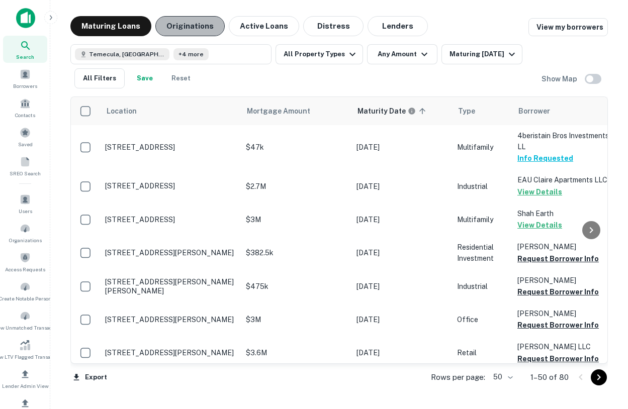
click at [196, 26] on button "Originations" at bounding box center [189, 26] width 69 height 20
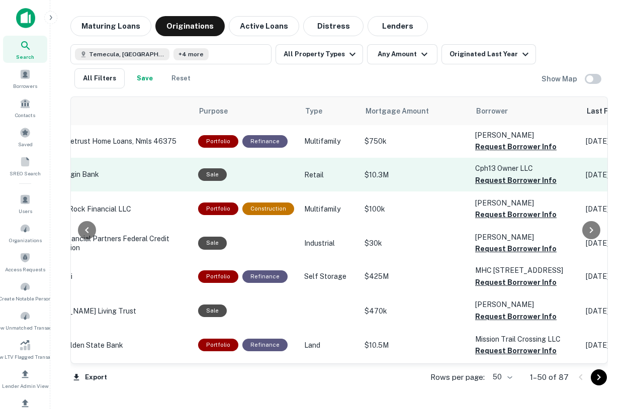
scroll to position [1, 189]
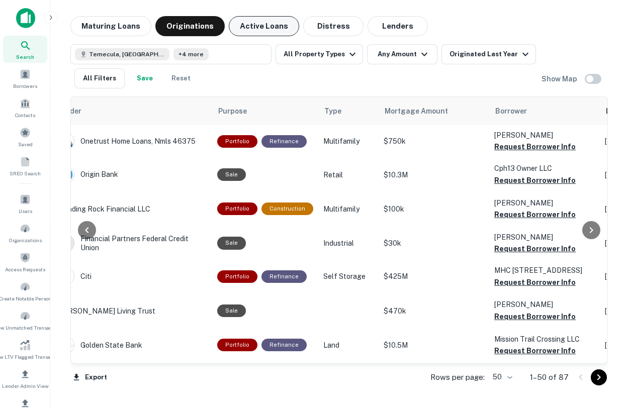
click at [245, 29] on button "Active Loans" at bounding box center [264, 26] width 70 height 20
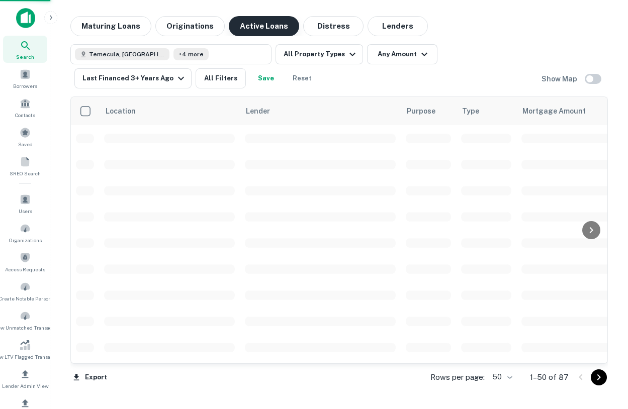
scroll to position [1, 0]
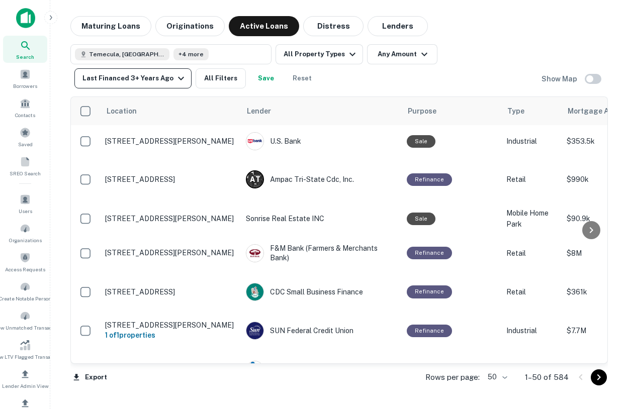
click at [98, 79] on div "Last Financed 3+ Years Ago" at bounding box center [134, 78] width 105 height 12
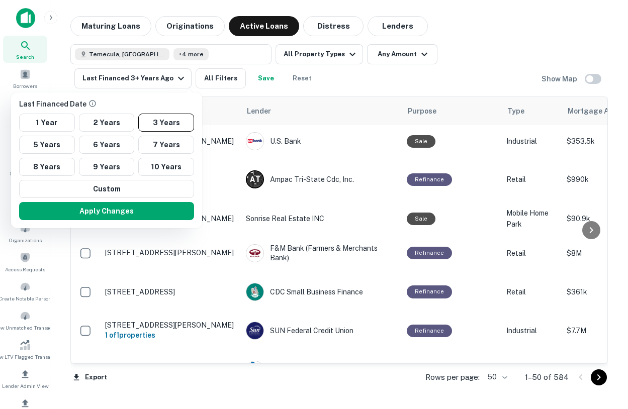
click at [471, 73] on div at bounding box center [314, 204] width 628 height 409
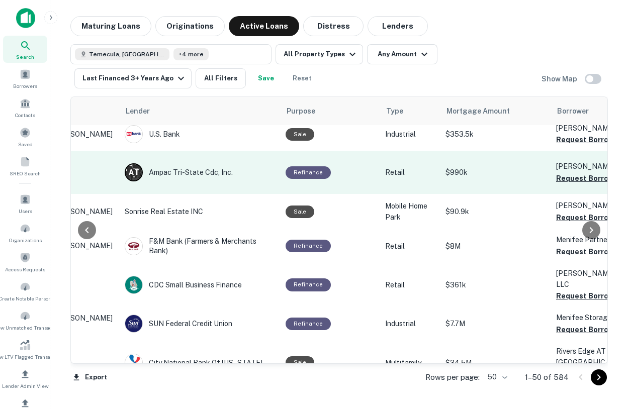
scroll to position [8, 80]
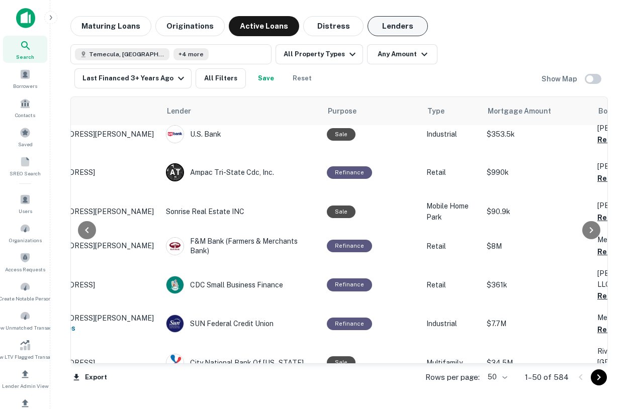
click at [380, 21] on button "Lenders" at bounding box center [397, 26] width 60 height 20
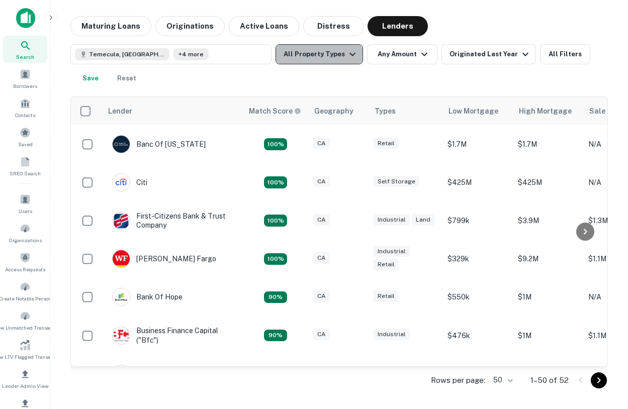
click at [335, 59] on button "All Property Types" at bounding box center [318, 54] width 87 height 20
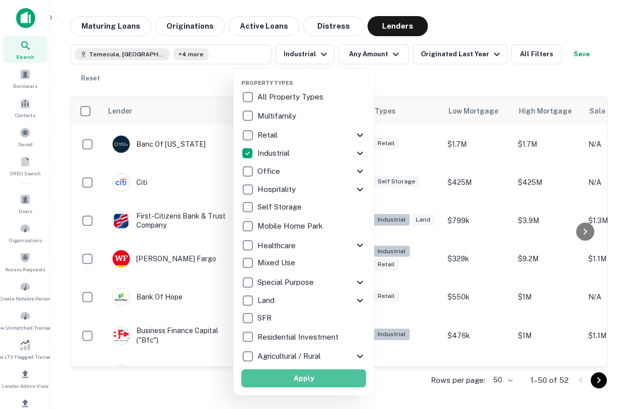
click at [307, 385] on button "Apply" at bounding box center [303, 378] width 125 height 18
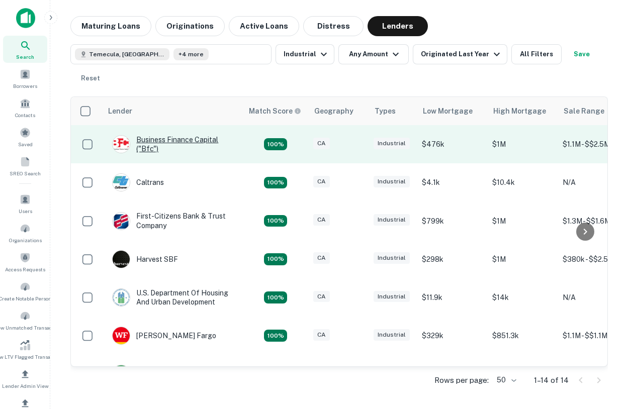
click at [153, 145] on div "Business Finance Capital ("bfc"​)" at bounding box center [172, 144] width 121 height 18
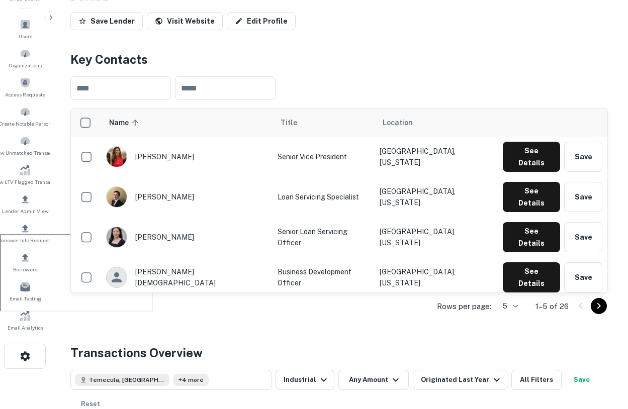
scroll to position [203, 0]
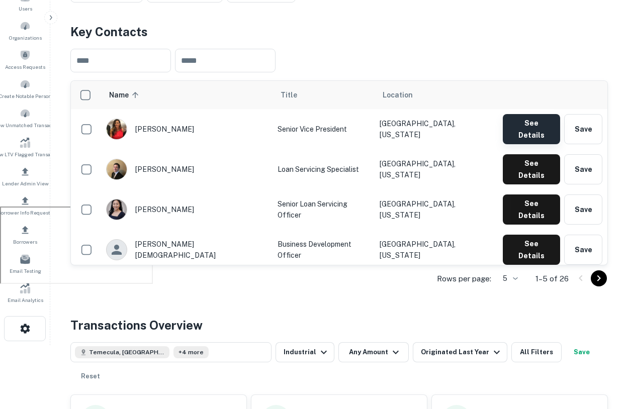
click at [523, 122] on button "See Details" at bounding box center [530, 129] width 57 height 30
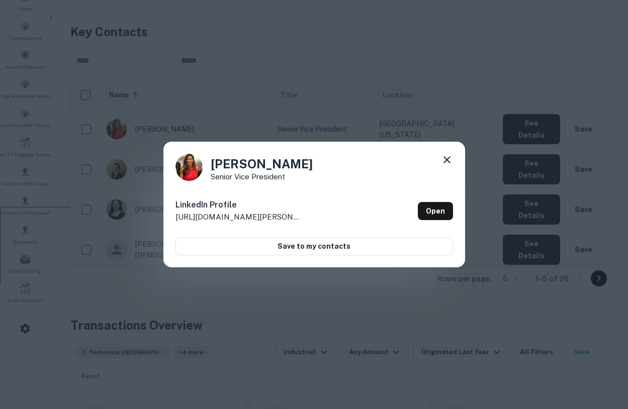
click at [446, 158] on icon at bounding box center [447, 160] width 12 height 12
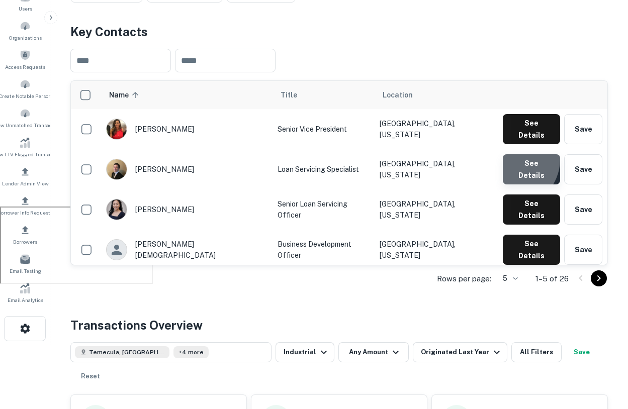
click at [514, 154] on button "See Details" at bounding box center [530, 169] width 57 height 30
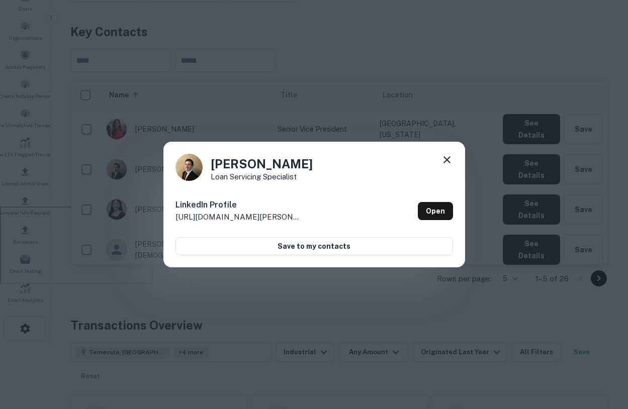
click at [446, 161] on icon at bounding box center [447, 160] width 12 height 12
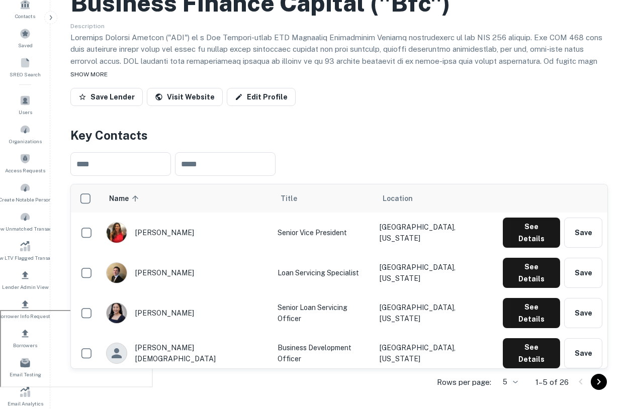
scroll to position [93, 0]
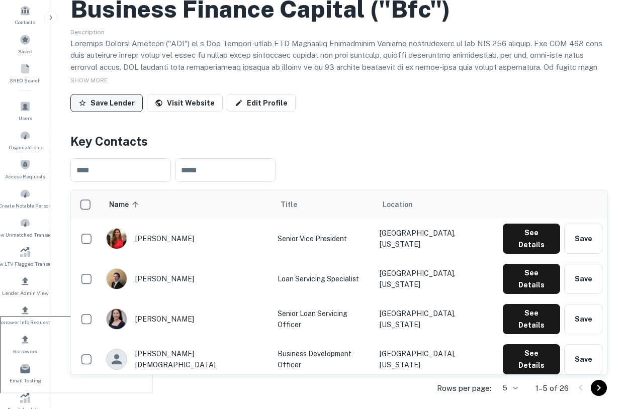
click at [111, 107] on button "Save Lender" at bounding box center [106, 103] width 72 height 18
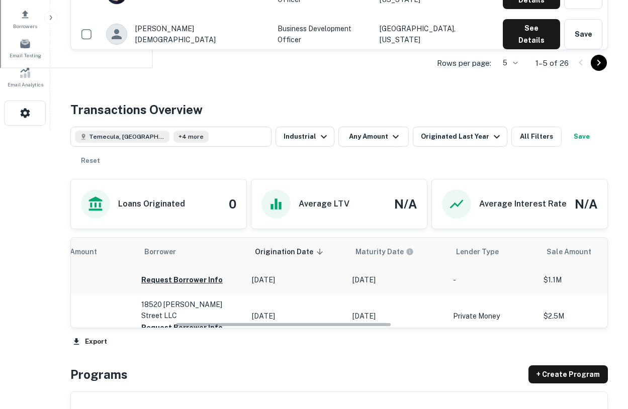
scroll to position [0, 0]
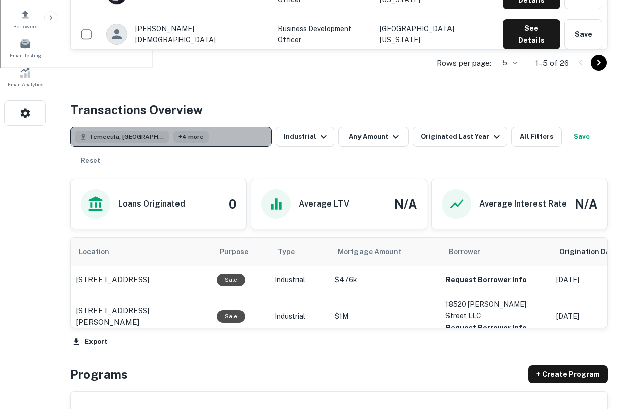
click at [226, 137] on button "Temecula, CA, USA +4 more" at bounding box center [170, 137] width 201 height 20
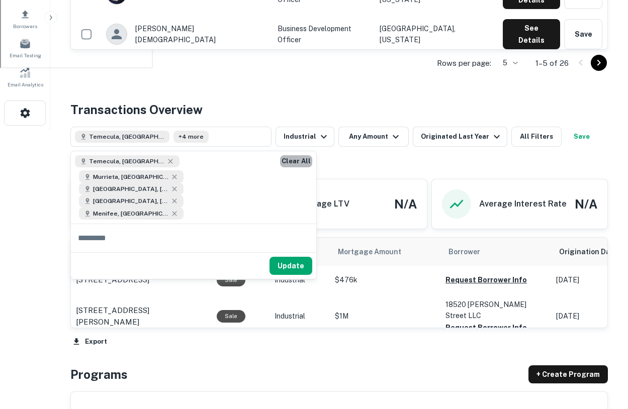
click at [293, 161] on button "Clear All" at bounding box center [296, 161] width 32 height 12
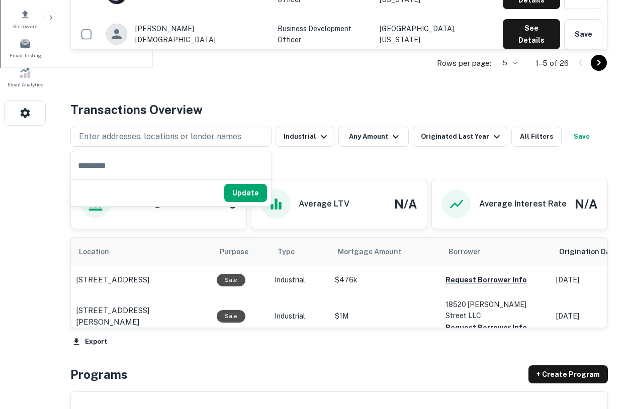
click at [132, 168] on input "text" at bounding box center [171, 165] width 200 height 28
type input "*"
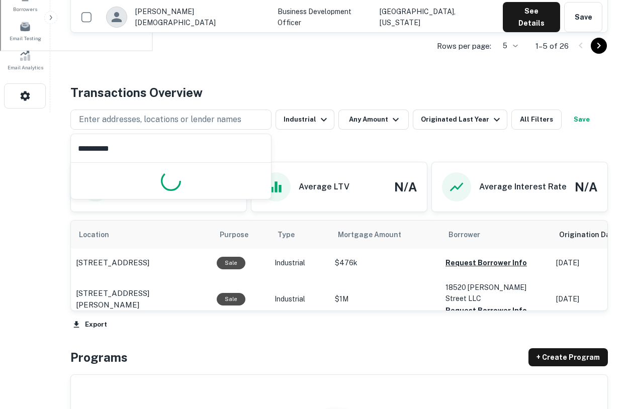
scroll to position [449, 0]
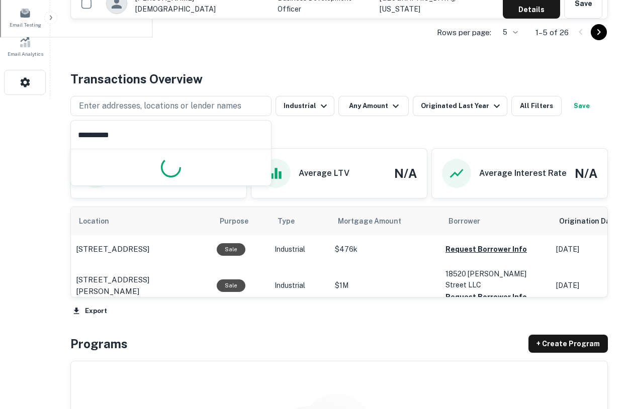
type input "**********"
click at [378, 137] on div "Enter addresses, locations or lender names Industrial Any Amount Originated Las…" at bounding box center [338, 118] width 537 height 44
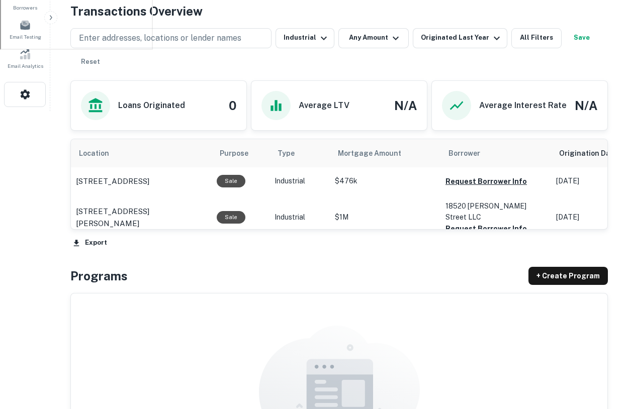
scroll to position [418, 0]
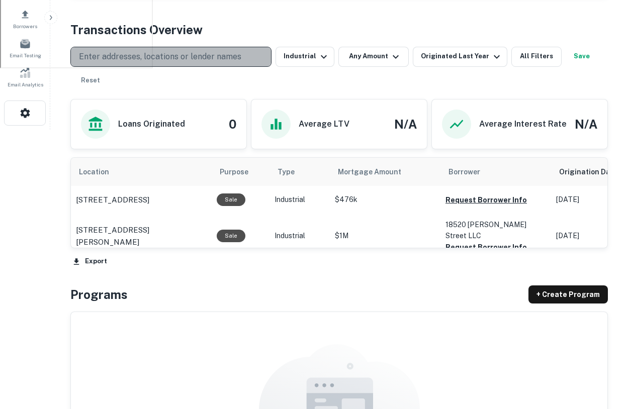
click at [201, 56] on p "Enter addresses, locations or lender names" at bounding box center [160, 57] width 162 height 12
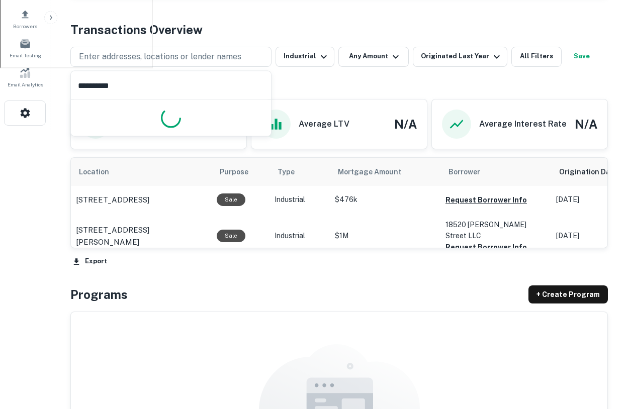
click at [158, 90] on input "**********" at bounding box center [171, 85] width 200 height 28
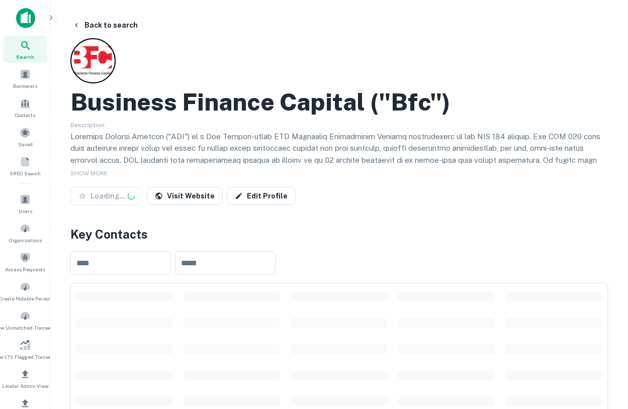
scroll to position [259, 0]
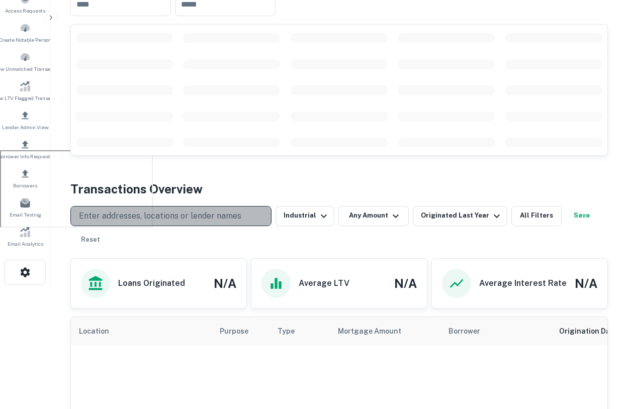
click at [153, 217] on p "Enter addresses, locations or lender names" at bounding box center [160, 216] width 162 height 12
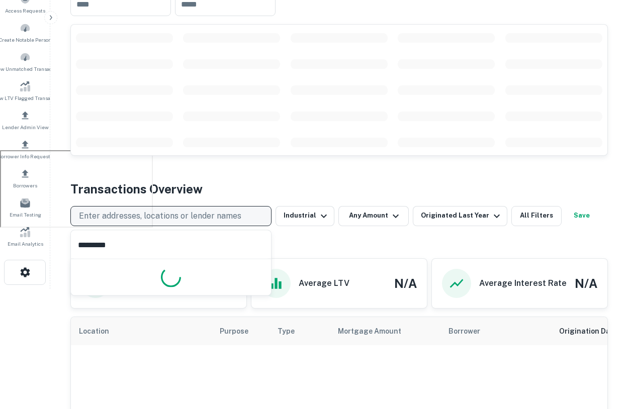
type input "**********"
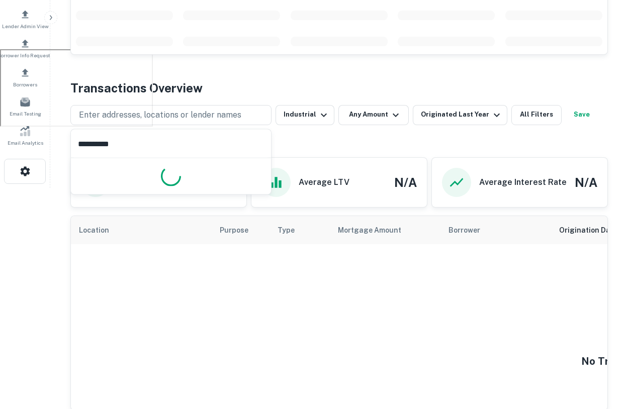
scroll to position [368, 0]
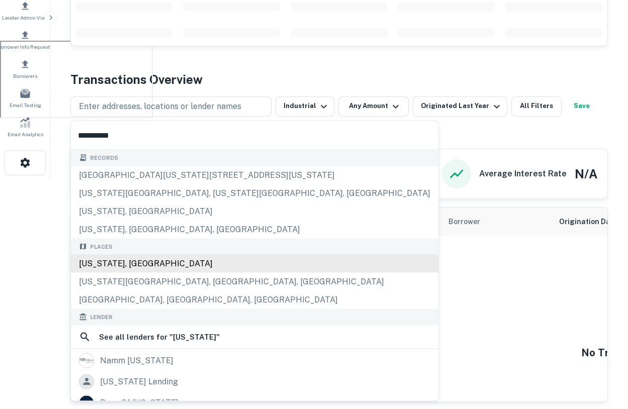
click at [127, 268] on div "Places [US_STATE], [GEOGRAPHIC_DATA] [US_STATE][GEOGRAPHIC_DATA], [GEOGRAPHIC_D…" at bounding box center [254, 273] width 367 height 71
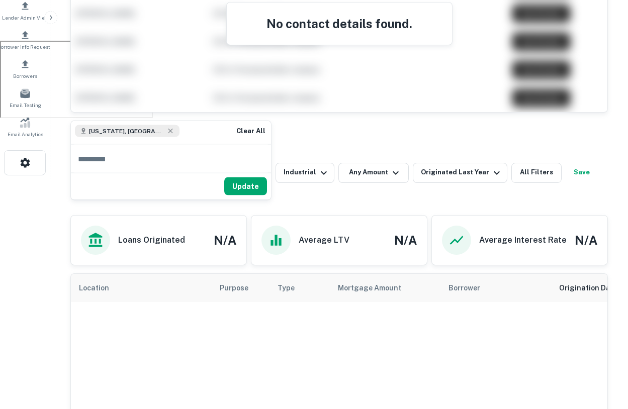
click at [252, 176] on div "Update" at bounding box center [171, 186] width 200 height 27
click at [250, 185] on button "Update" at bounding box center [245, 186] width 43 height 18
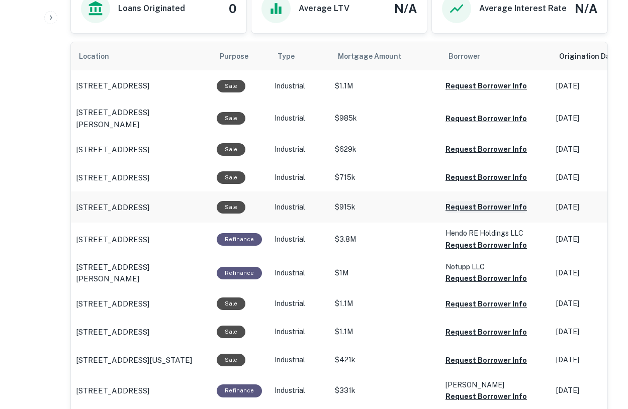
scroll to position [486, 0]
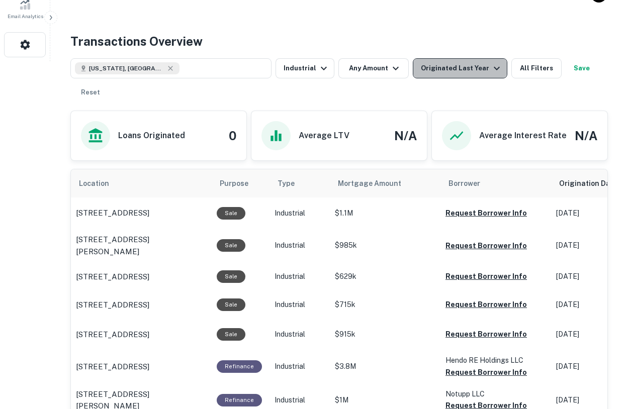
click at [481, 67] on div "Originated Last Year" at bounding box center [462, 68] width 82 height 12
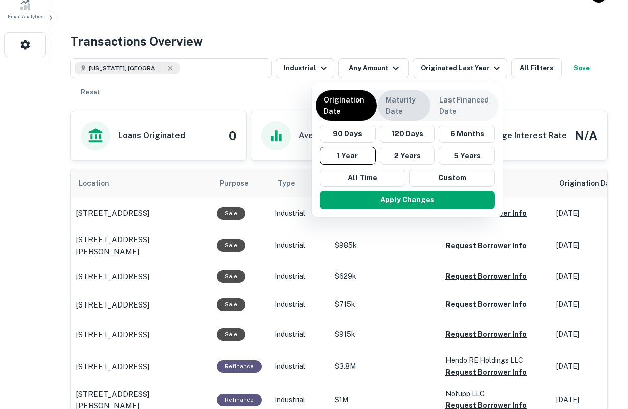
click at [392, 107] on p "Maturity Date" at bounding box center [403, 105] width 37 height 22
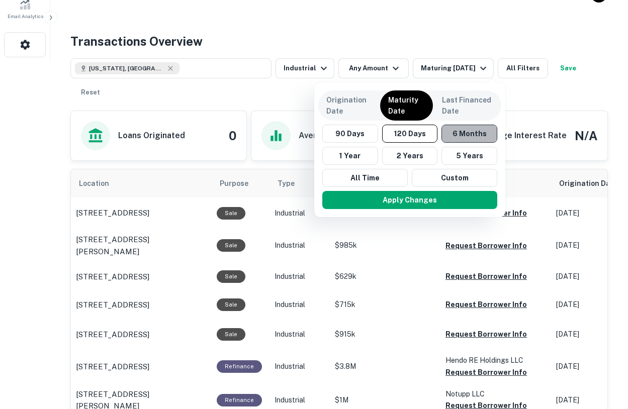
click at [459, 138] on button "6 Months" at bounding box center [469, 134] width 56 height 18
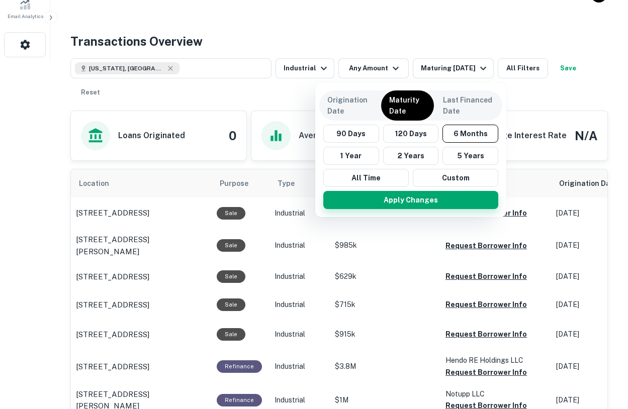
click at [440, 198] on button "Apply Changes" at bounding box center [410, 200] width 175 height 18
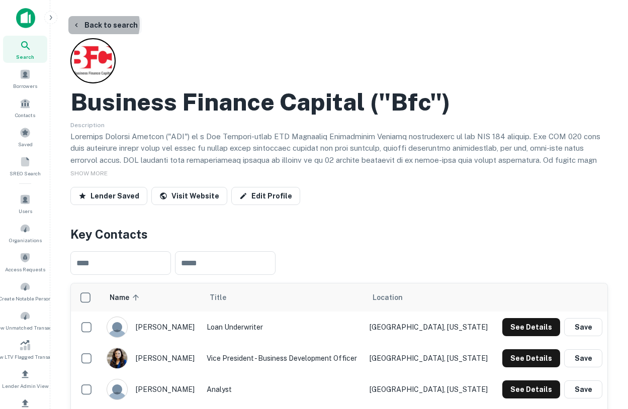
click at [97, 24] on button "Back to search" at bounding box center [104, 25] width 73 height 18
click at [81, 25] on button "Back to search" at bounding box center [104, 25] width 73 height 18
click at [27, 23] on img at bounding box center [25, 18] width 19 height 20
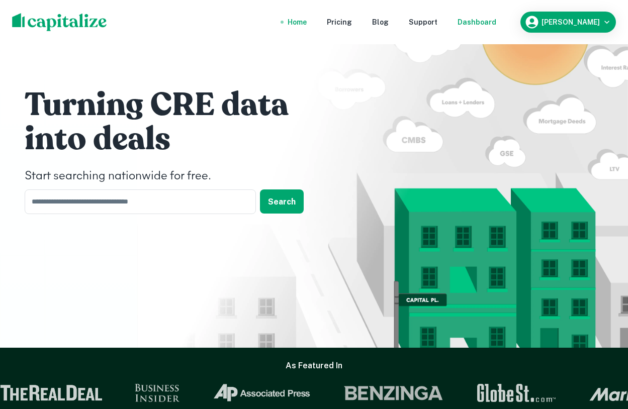
click at [496, 21] on div "Dashboard" at bounding box center [476, 22] width 39 height 11
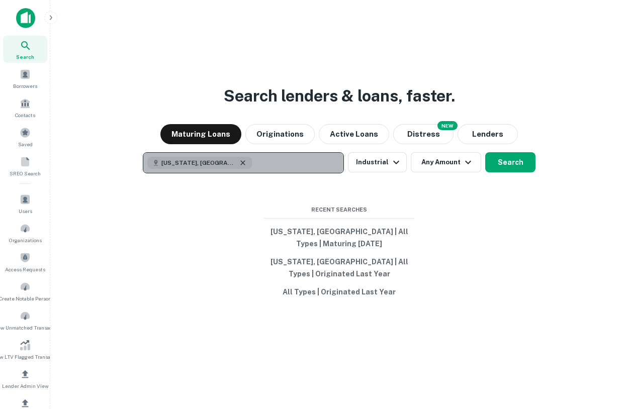
click at [239, 162] on icon "button" at bounding box center [243, 163] width 8 height 8
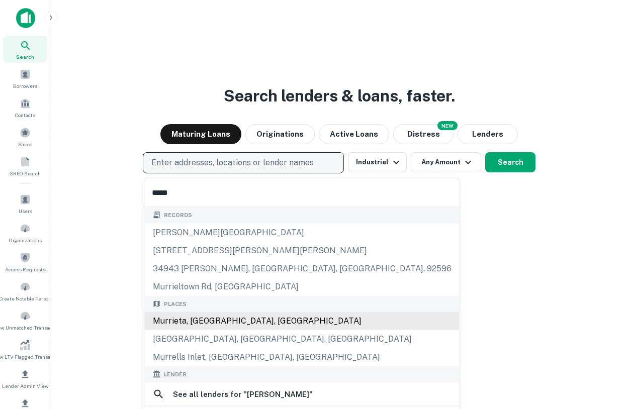
type input "*****"
click at [292, 312] on div "Places Murrieta, CA, USA Murrinsville, PA, USA Murrells Inlet, SC, USA" at bounding box center [302, 330] width 315 height 71
click at [292, 314] on div "Murrieta, CA, USA" at bounding box center [302, 321] width 315 height 18
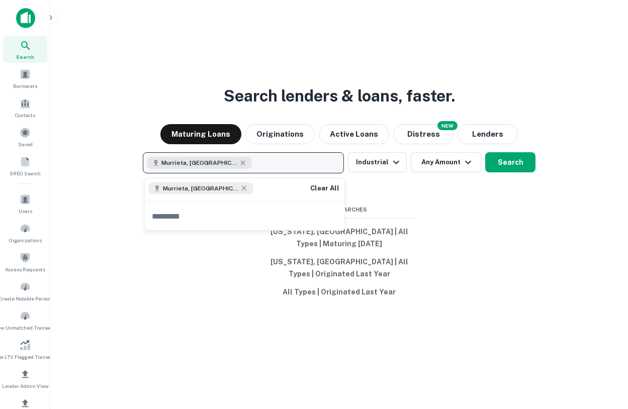
click at [247, 167] on button "Murrieta, CA, USA" at bounding box center [243, 162] width 201 height 21
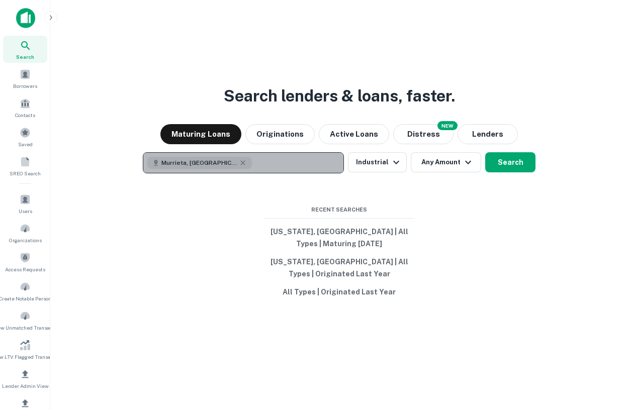
click at [245, 158] on button "Murrieta, CA, USA" at bounding box center [243, 162] width 201 height 21
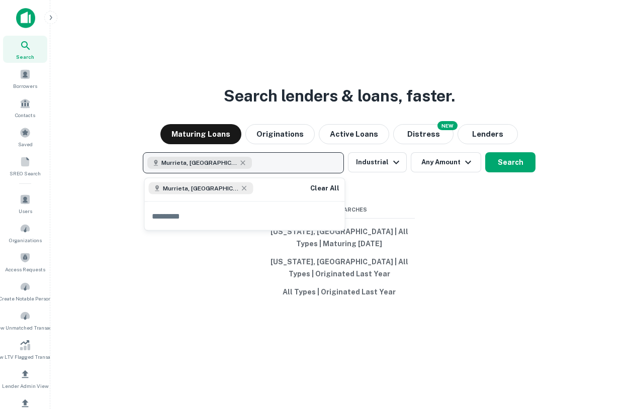
type input "*"
type input "********"
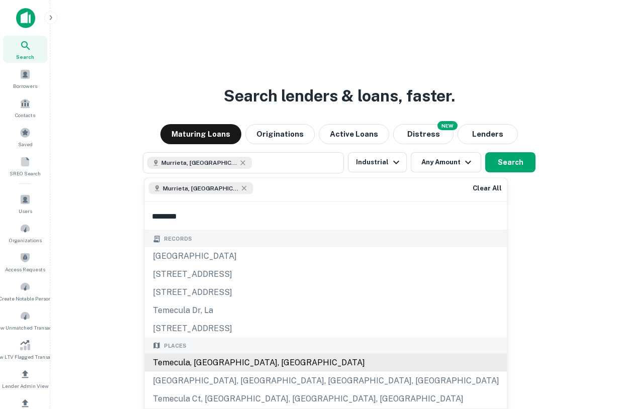
click at [207, 364] on div "Temecula, CA, USA" at bounding box center [326, 363] width 362 height 18
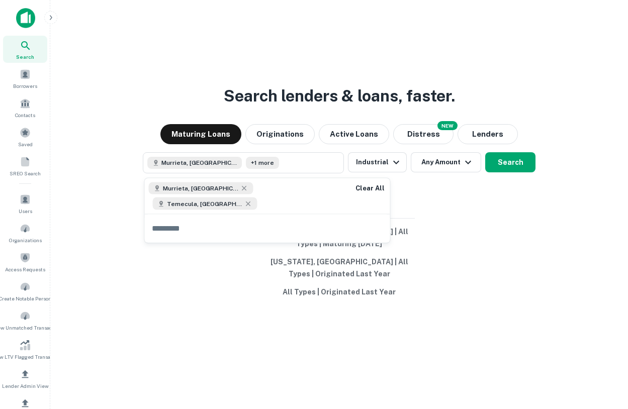
click at [228, 217] on input "text" at bounding box center [267, 228] width 245 height 28
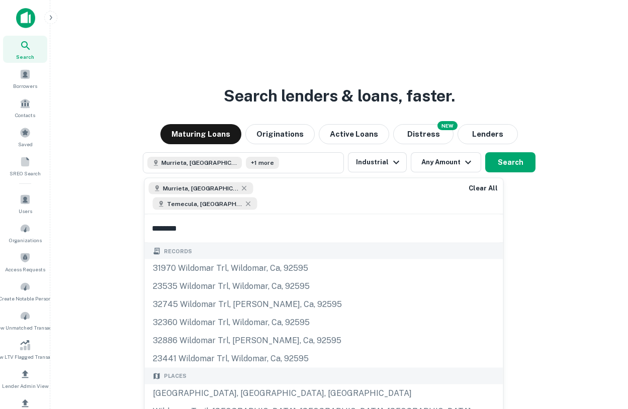
type input "********"
click at [191, 369] on div "Places" at bounding box center [324, 376] width 358 height 17
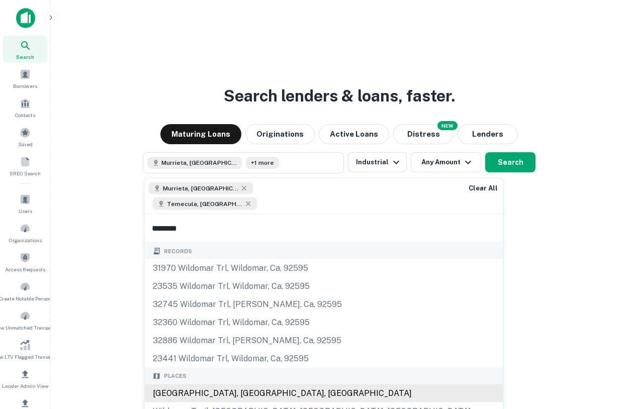
click at [195, 384] on div "Wildomar, CA, USA" at bounding box center [324, 393] width 358 height 18
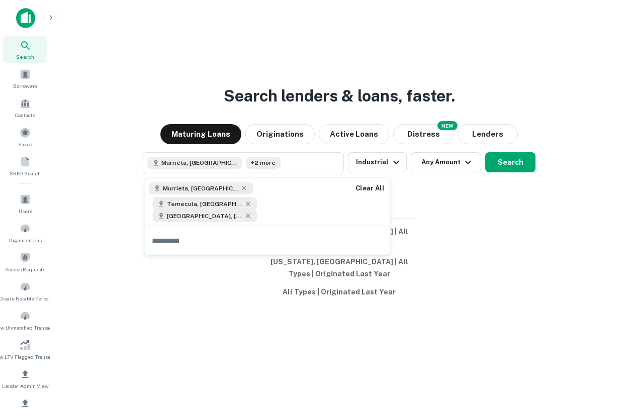
click at [182, 227] on input "text" at bounding box center [267, 241] width 245 height 28
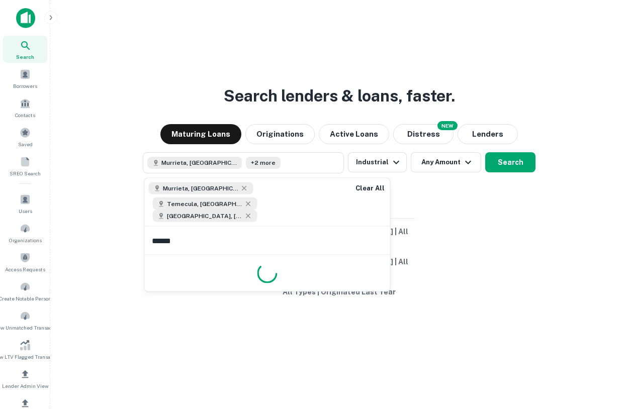
type input "*******"
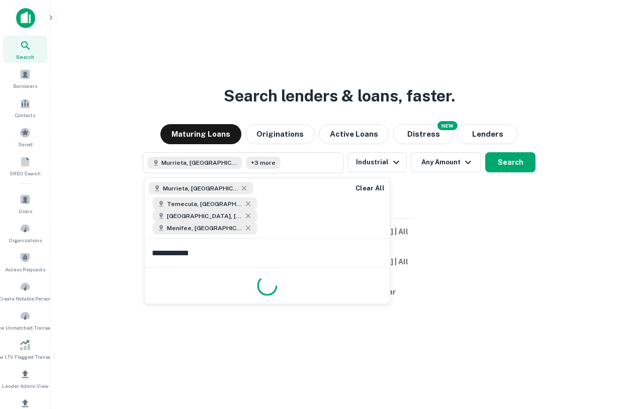
type input "**********"
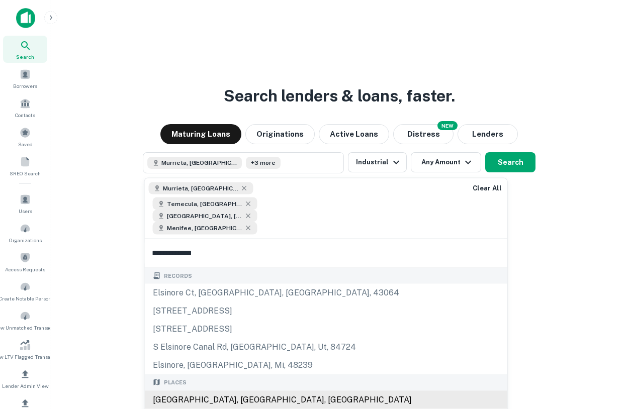
click at [207, 390] on div "Lake Elsinore, CA, USA" at bounding box center [326, 399] width 362 height 18
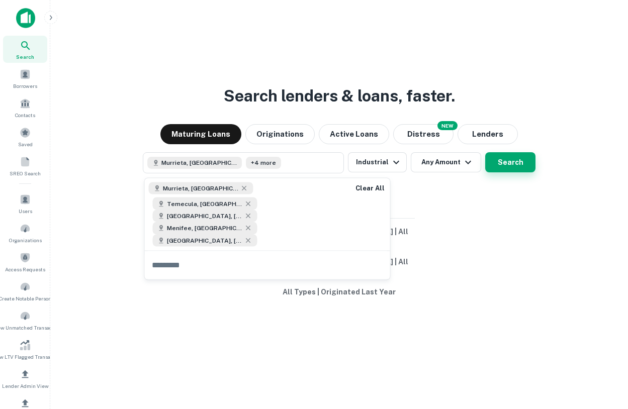
click at [506, 164] on button "Search" at bounding box center [510, 162] width 50 height 20
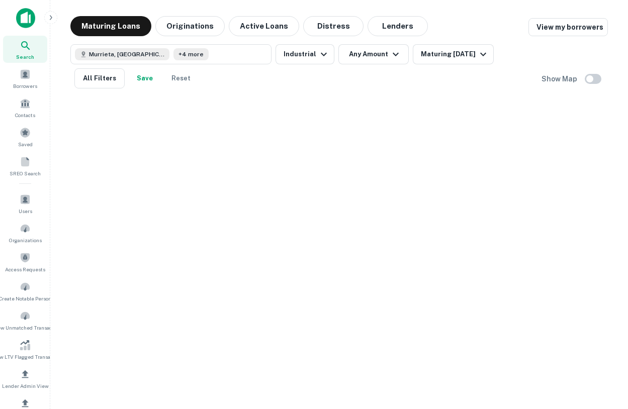
click at [300, 44] on div "Murrieta, CA, USA +4 more Industrial Any Amount Maturing In 1 Year All Filters …" at bounding box center [338, 62] width 537 height 52
click at [299, 56] on button "Industrial" at bounding box center [304, 54] width 59 height 20
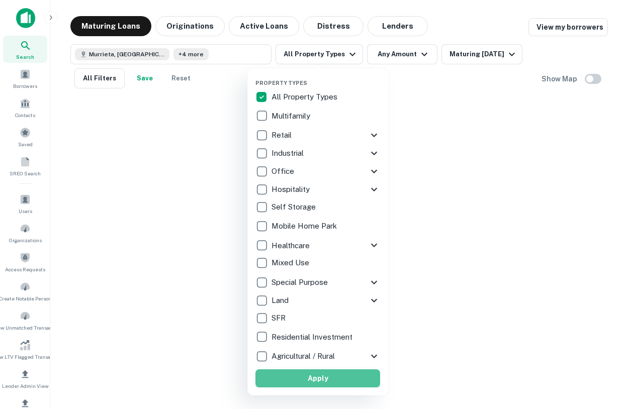
click at [286, 374] on button "Apply" at bounding box center [317, 378] width 125 height 18
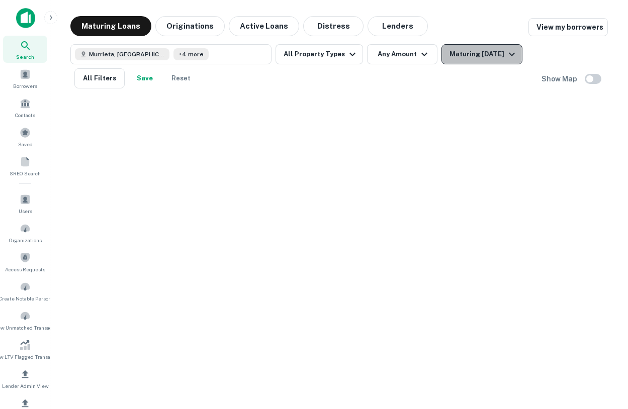
click at [484, 52] on div "Maturing [DATE]" at bounding box center [483, 54] width 68 height 12
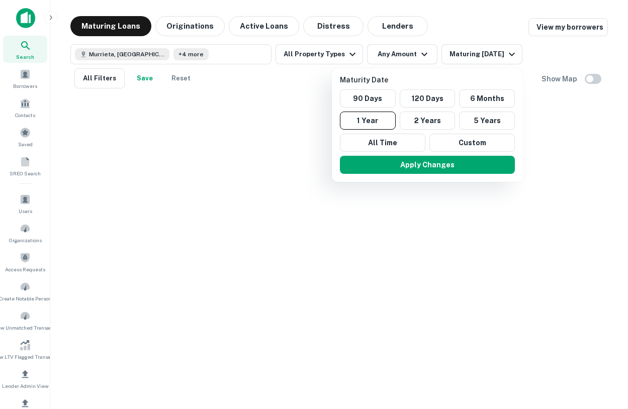
click at [174, 139] on div at bounding box center [314, 204] width 628 height 409
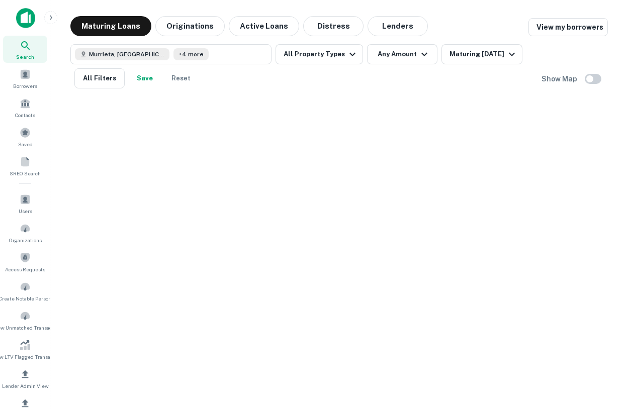
click at [113, 37] on div "[GEOGRAPHIC_DATA], [GEOGRAPHIC_DATA], [GEOGRAPHIC_DATA] +4 more All Property Ty…" at bounding box center [338, 62] width 537 height 52
click at [97, 22] on button "Maturing Loans" at bounding box center [110, 26] width 81 height 20
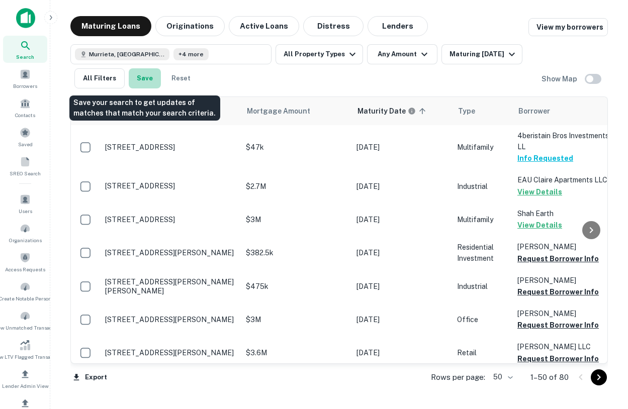
click at [140, 84] on button "Save" at bounding box center [145, 78] width 32 height 20
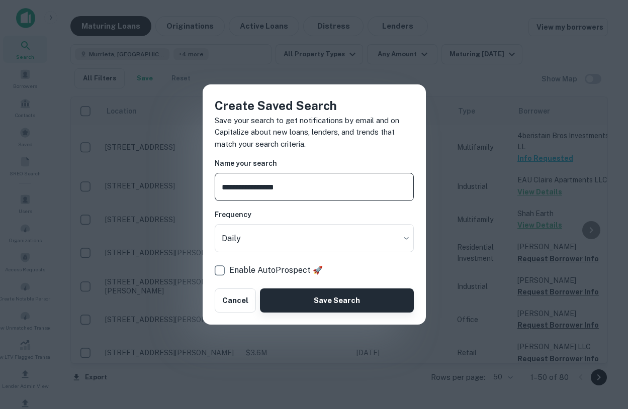
type input "**********"
click at [301, 299] on button "Save Search" at bounding box center [336, 300] width 153 height 24
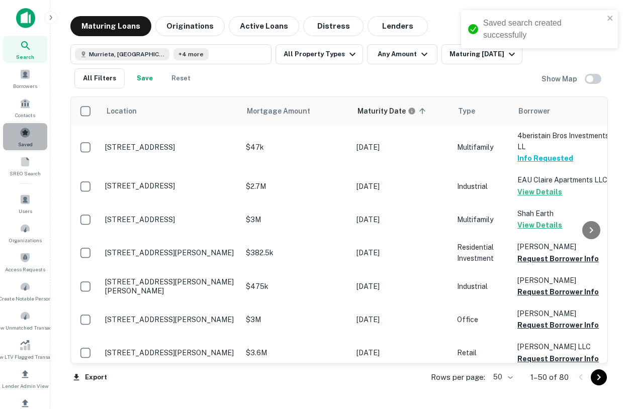
click at [23, 143] on span "Saved" at bounding box center [25, 144] width 15 height 8
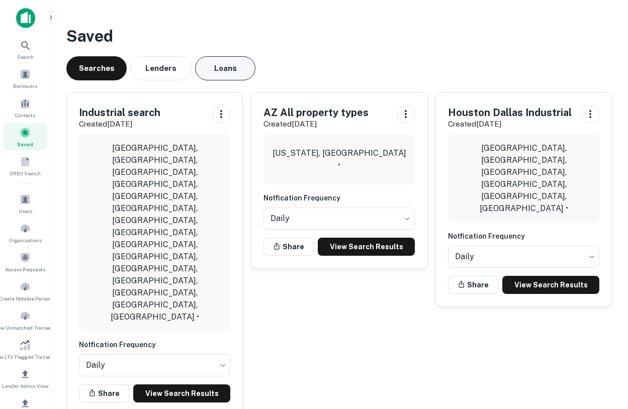
click at [236, 79] on button "Loans" at bounding box center [225, 68] width 60 height 24
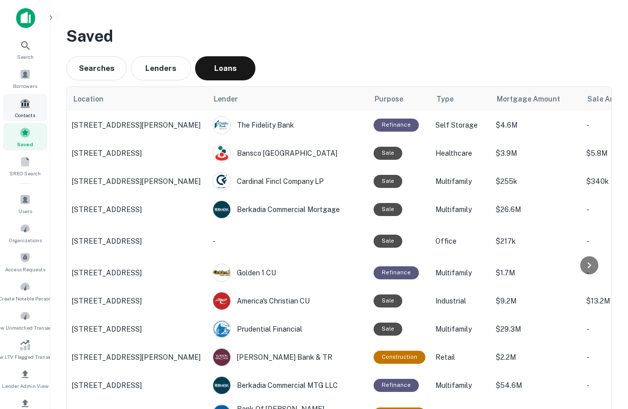
click at [17, 110] on div "Contacts" at bounding box center [25, 107] width 44 height 27
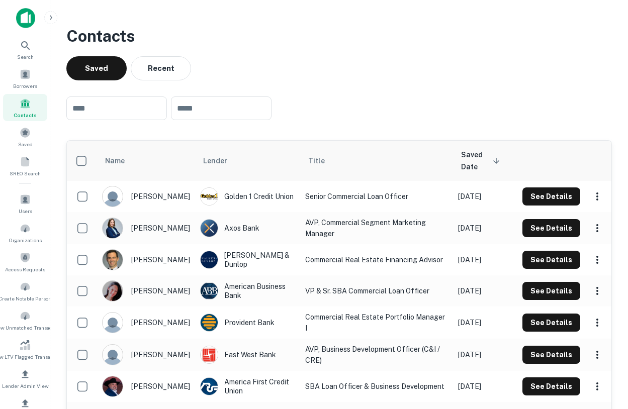
click at [22, 11] on img at bounding box center [25, 18] width 19 height 20
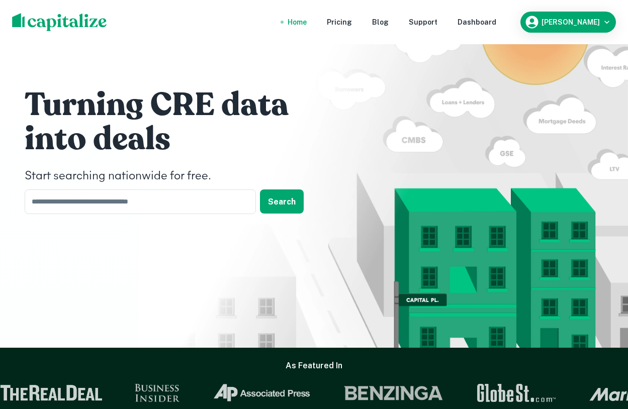
click at [494, 15] on nav "Home Pricing Blog Support Dashboard" at bounding box center [391, 22] width 241 height 22
click at [496, 23] on div "Dashboard" at bounding box center [476, 22] width 39 height 11
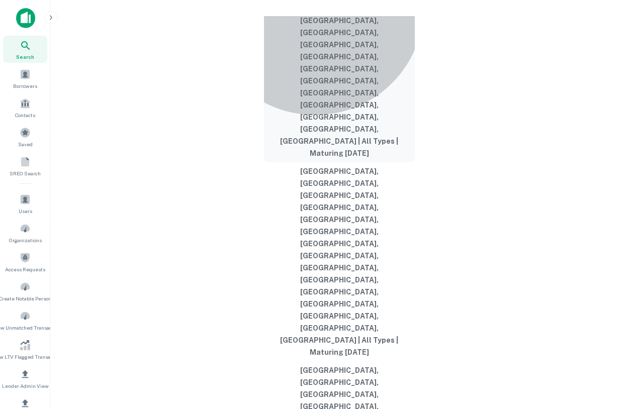
click at [315, 162] on button "Murrieta, CA, USA, Temecula, CA, USA, Wildomar, CA, USA, Menifee, CA, USA, Lake…" at bounding box center [339, 62] width 151 height 199
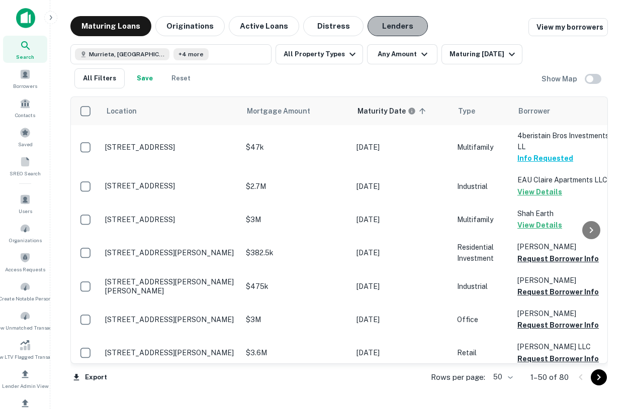
click at [384, 27] on button "Lenders" at bounding box center [397, 26] width 60 height 20
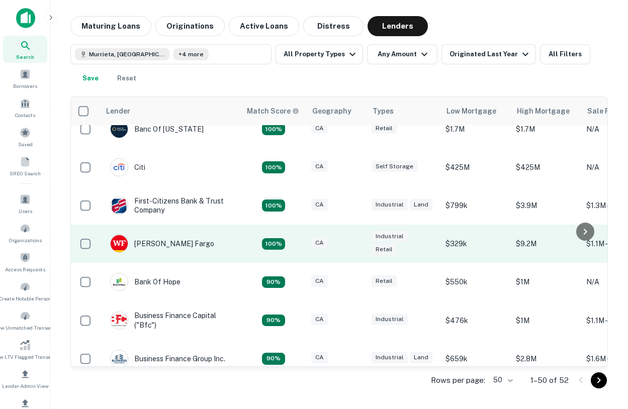
scroll to position [0, 2]
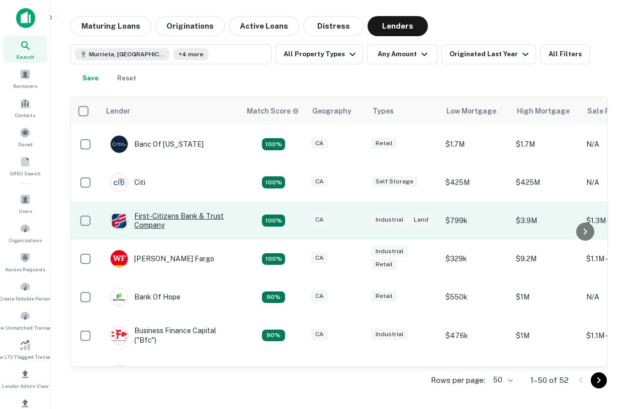
click at [158, 220] on div "First-citizens Bank & Trust Company" at bounding box center [170, 221] width 121 height 18
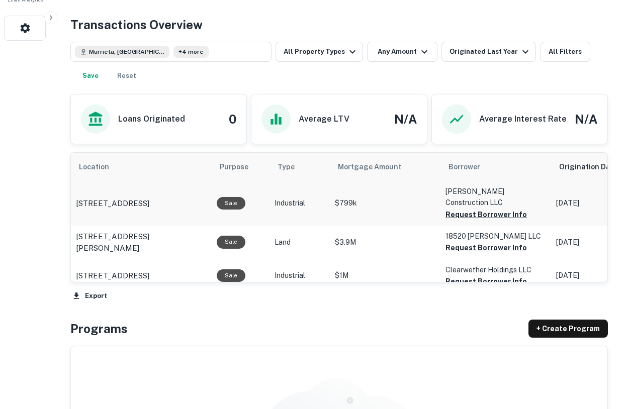
scroll to position [489, 0]
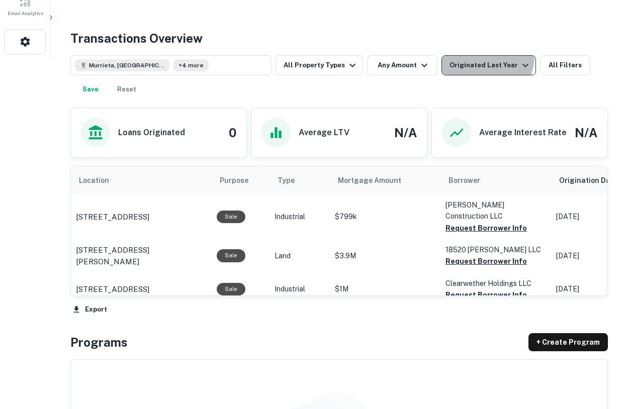
click at [480, 57] on button "Originated Last Year" at bounding box center [488, 65] width 94 height 20
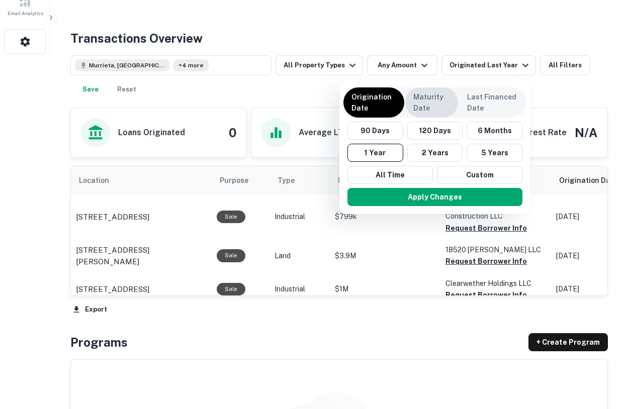
click at [423, 98] on p "Maturity Date" at bounding box center [431, 102] width 37 height 22
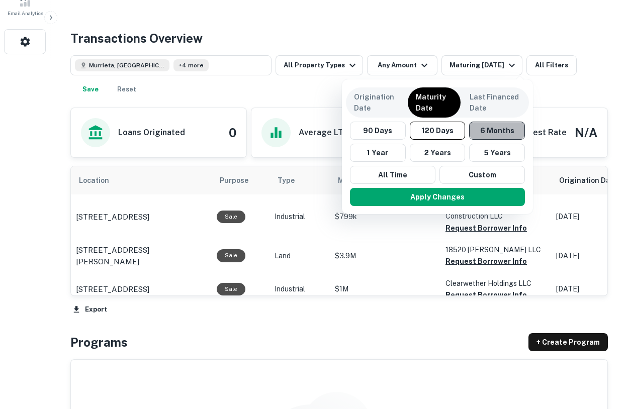
click at [485, 126] on button "6 Months" at bounding box center [497, 131] width 56 height 18
click at [440, 135] on button "120 Days" at bounding box center [439, 131] width 56 height 18
click at [479, 132] on button "6 Months" at bounding box center [497, 131] width 56 height 18
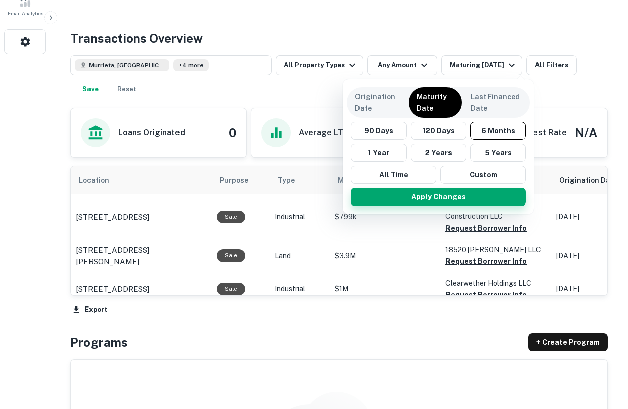
click at [457, 199] on button "Apply Changes" at bounding box center [438, 197] width 175 height 18
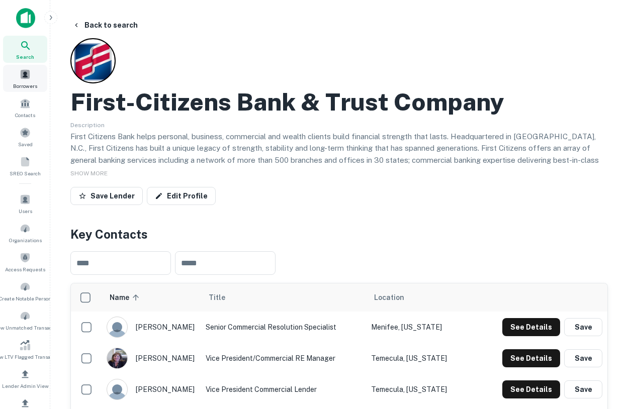
click at [32, 83] on span "Borrowers" at bounding box center [25, 86] width 24 height 8
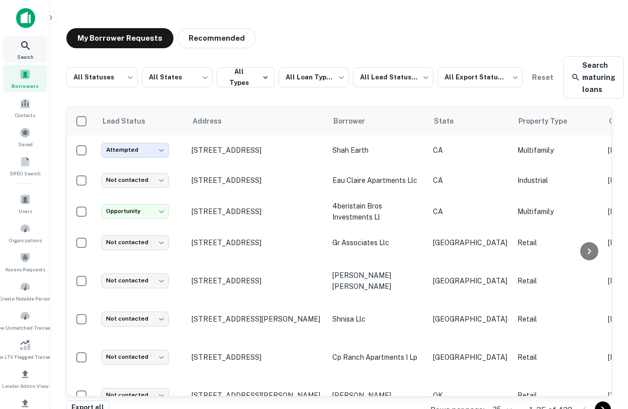
click at [21, 53] on span "Search" at bounding box center [25, 57] width 17 height 8
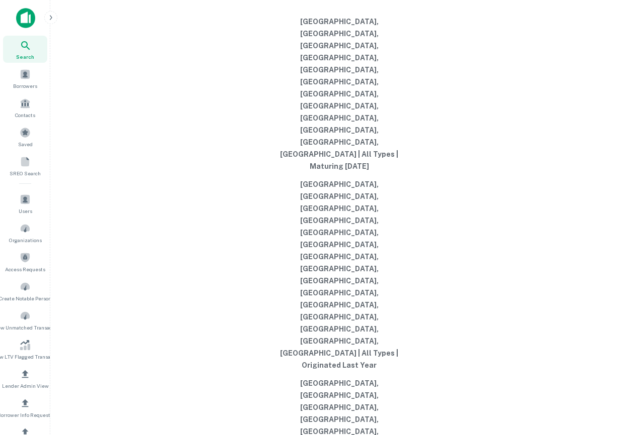
click at [47, 20] on icon "button" at bounding box center [51, 18] width 8 height 8
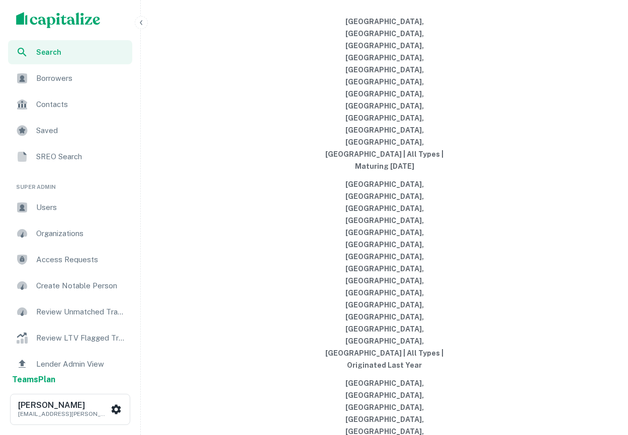
click at [64, 207] on span "Users" at bounding box center [81, 208] width 90 height 12
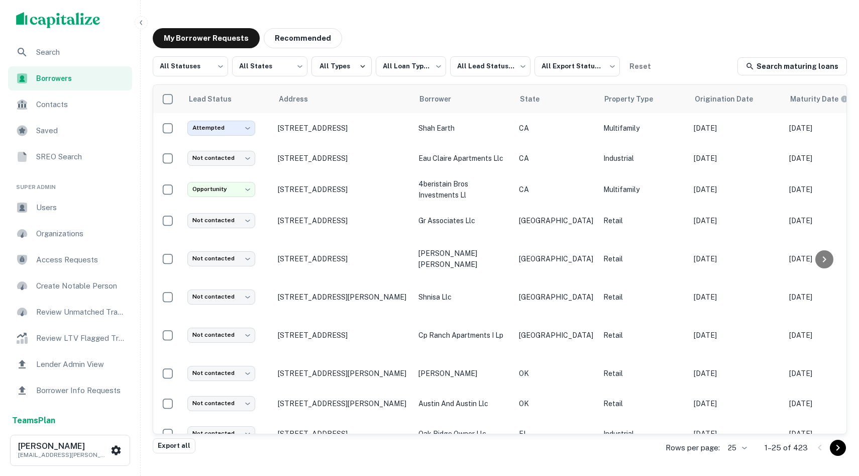
click at [142, 23] on icon "button" at bounding box center [141, 23] width 8 height 8
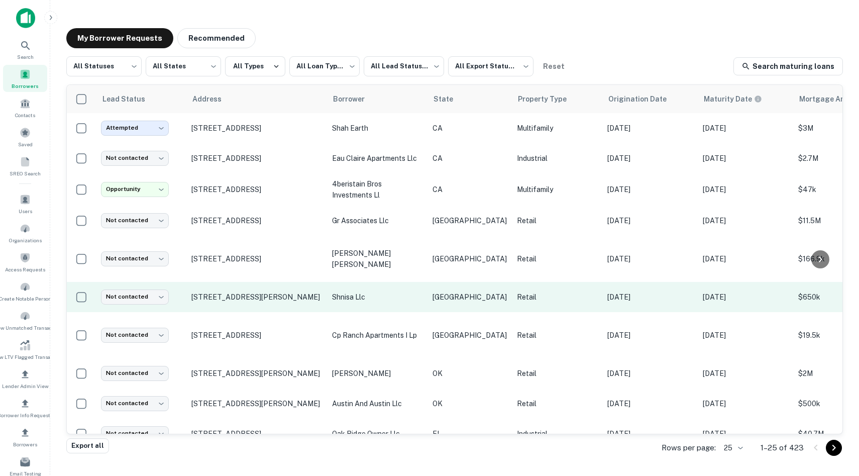
scroll to position [474, 0]
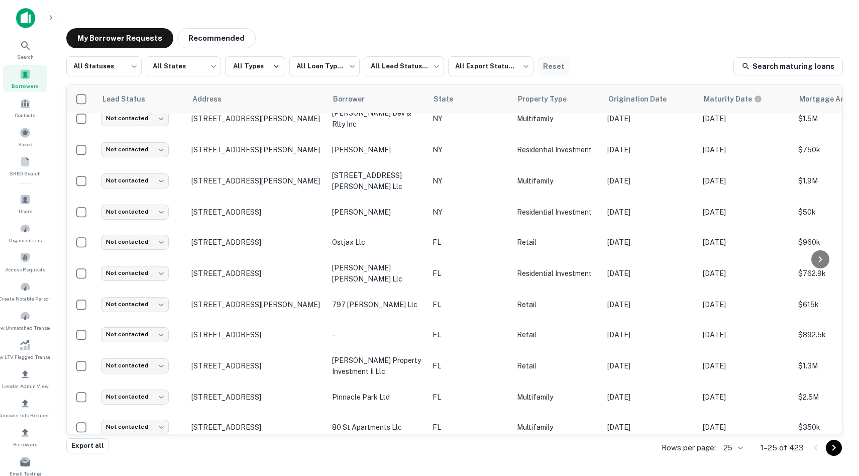
click at [550, 68] on button "Reset" at bounding box center [554, 66] width 32 height 20
click at [551, 67] on button "Reset" at bounding box center [554, 66] width 32 height 20
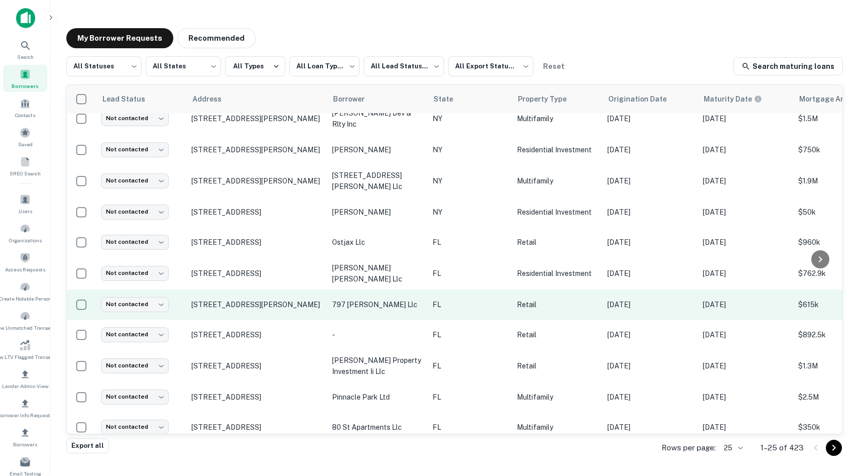
scroll to position [0, 0]
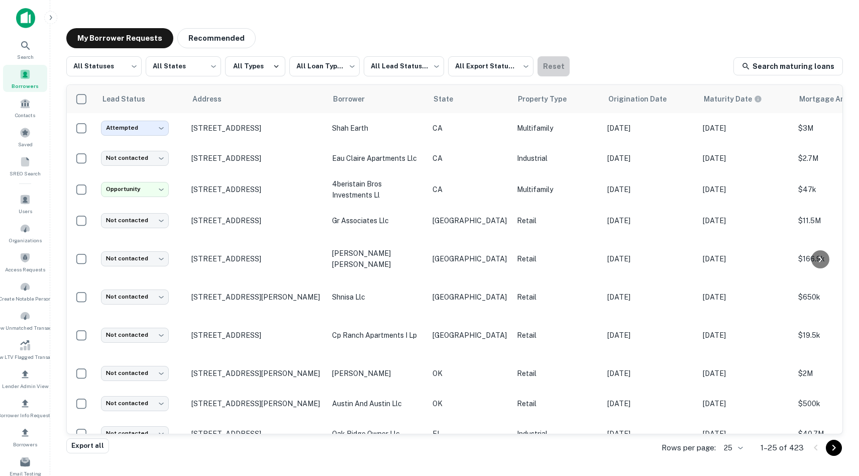
click at [562, 66] on button "Reset" at bounding box center [554, 66] width 32 height 20
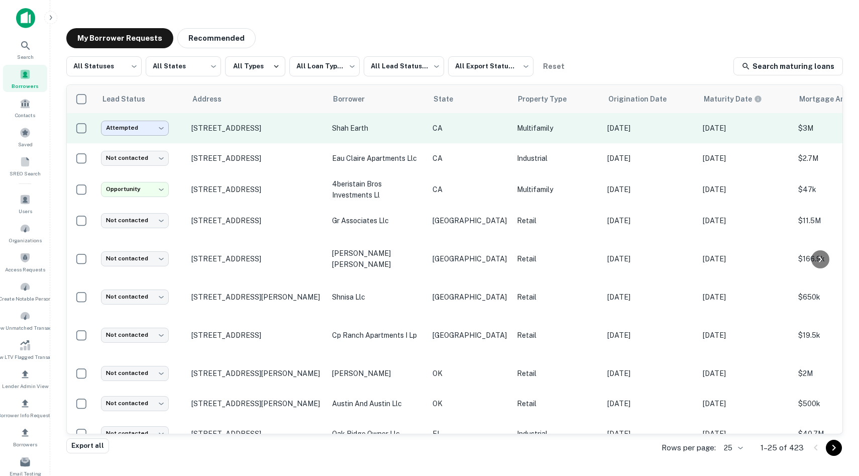
click at [124, 130] on body "**********" at bounding box center [429, 238] width 859 height 476
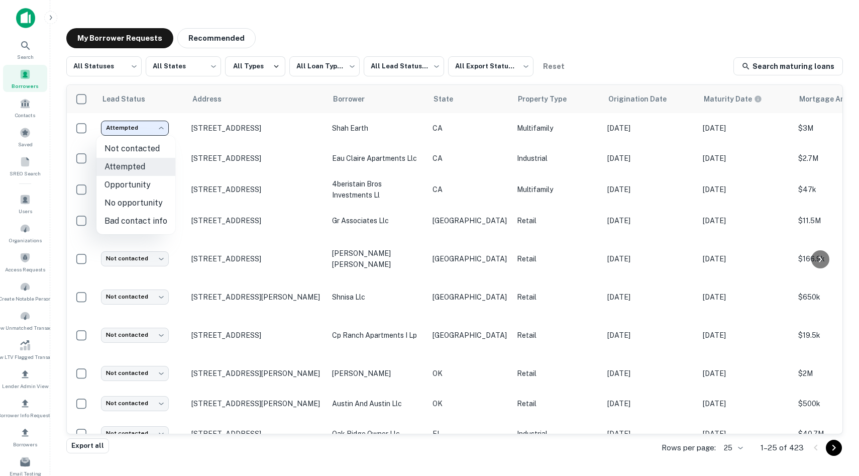
click at [80, 100] on div at bounding box center [429, 238] width 859 height 476
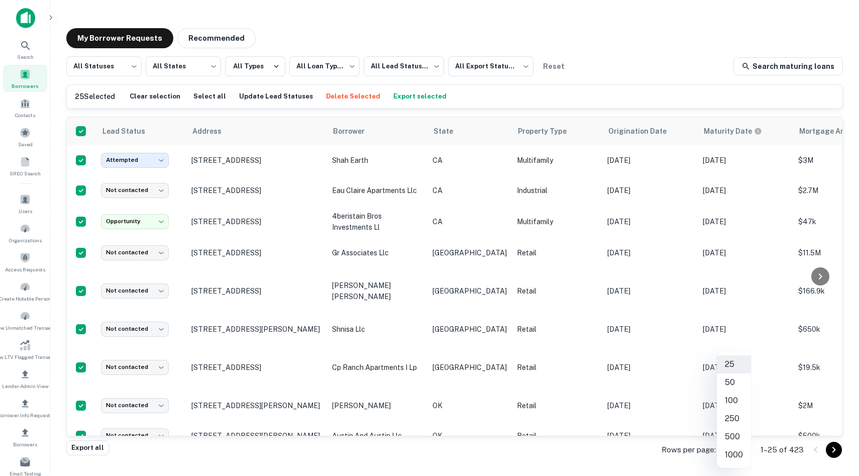
click at [627, 435] on body "**********" at bounding box center [429, 238] width 859 height 476
click at [627, 435] on div at bounding box center [429, 238] width 859 height 476
click at [627, 435] on body "**********" at bounding box center [429, 238] width 859 height 476
click at [627, 408] on li "100" at bounding box center [734, 400] width 34 height 18
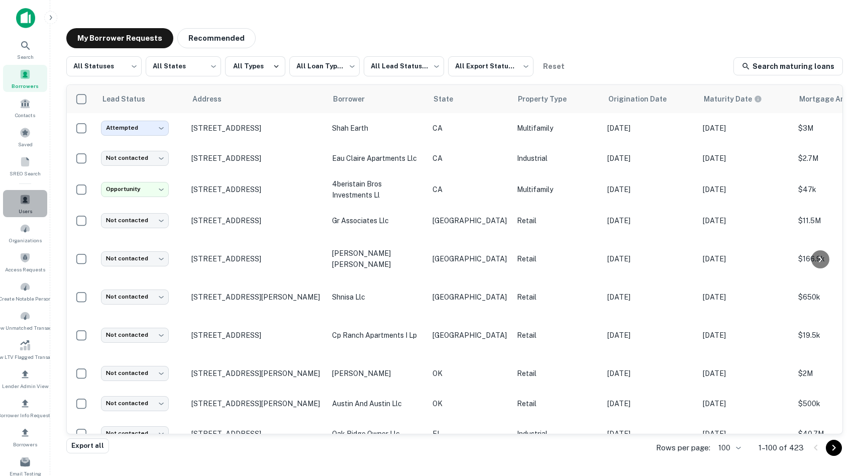
click at [15, 200] on div "Users" at bounding box center [25, 203] width 44 height 27
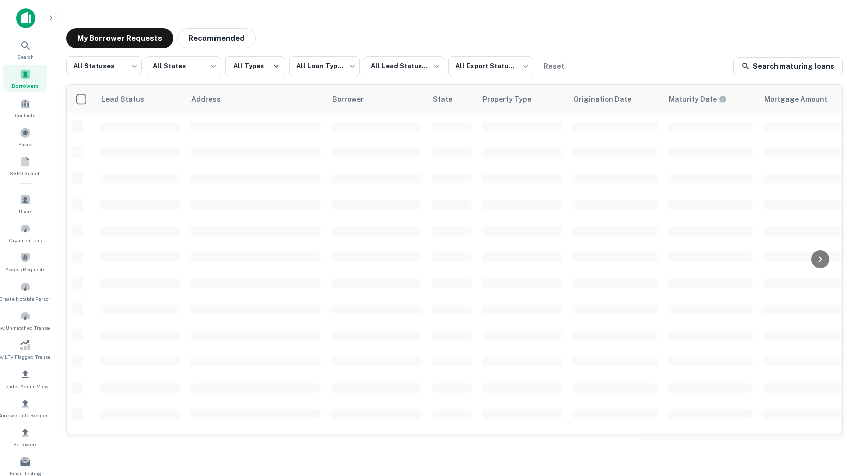
drag, startPoint x: 595, startPoint y: 179, endPoint x: 549, endPoint y: 179, distance: 46.7
click at [549, 179] on tr at bounding box center [657, 178] width 1181 height 26
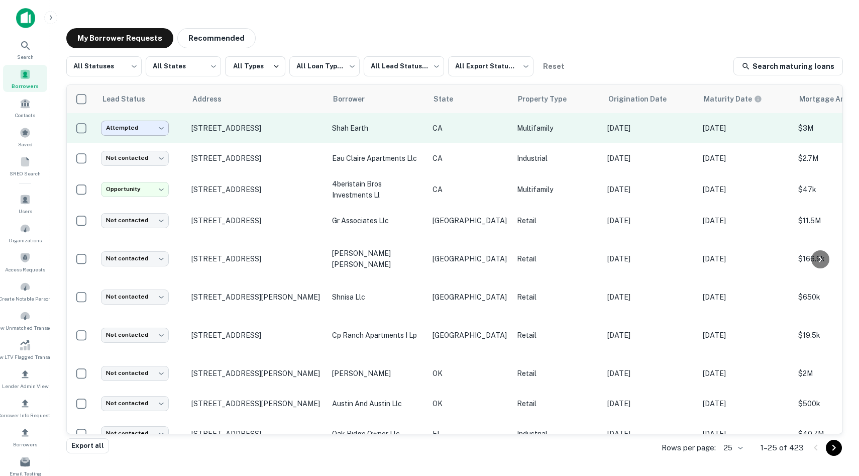
click at [147, 124] on body "**********" at bounding box center [429, 238] width 859 height 476
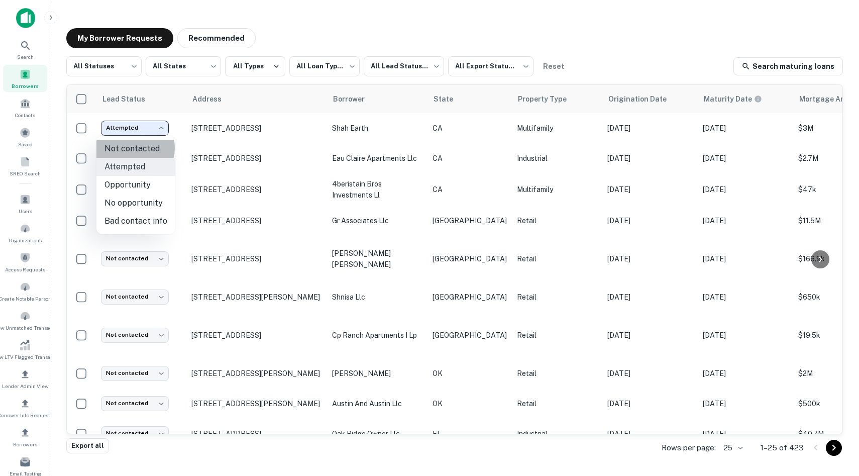
click at [128, 148] on li "Not contacted" at bounding box center [135, 149] width 79 height 18
type input "****"
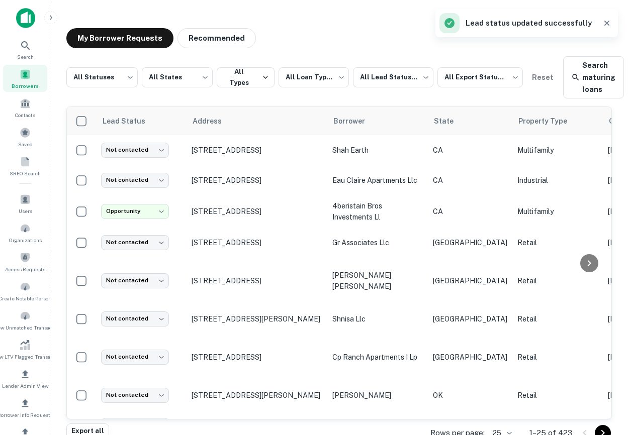
click at [50, 24] on main "**********" at bounding box center [338, 217] width 577 height 435
click at [47, 16] on icon "button" at bounding box center [51, 18] width 8 height 8
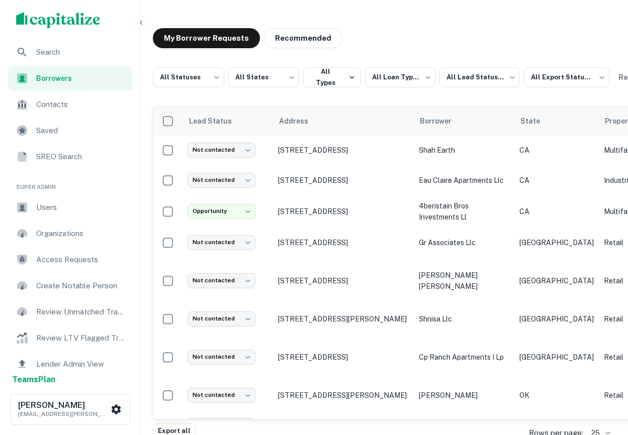
click at [53, 195] on div "Users" at bounding box center [70, 207] width 124 height 24
